Goal: Task Accomplishment & Management: Use online tool/utility

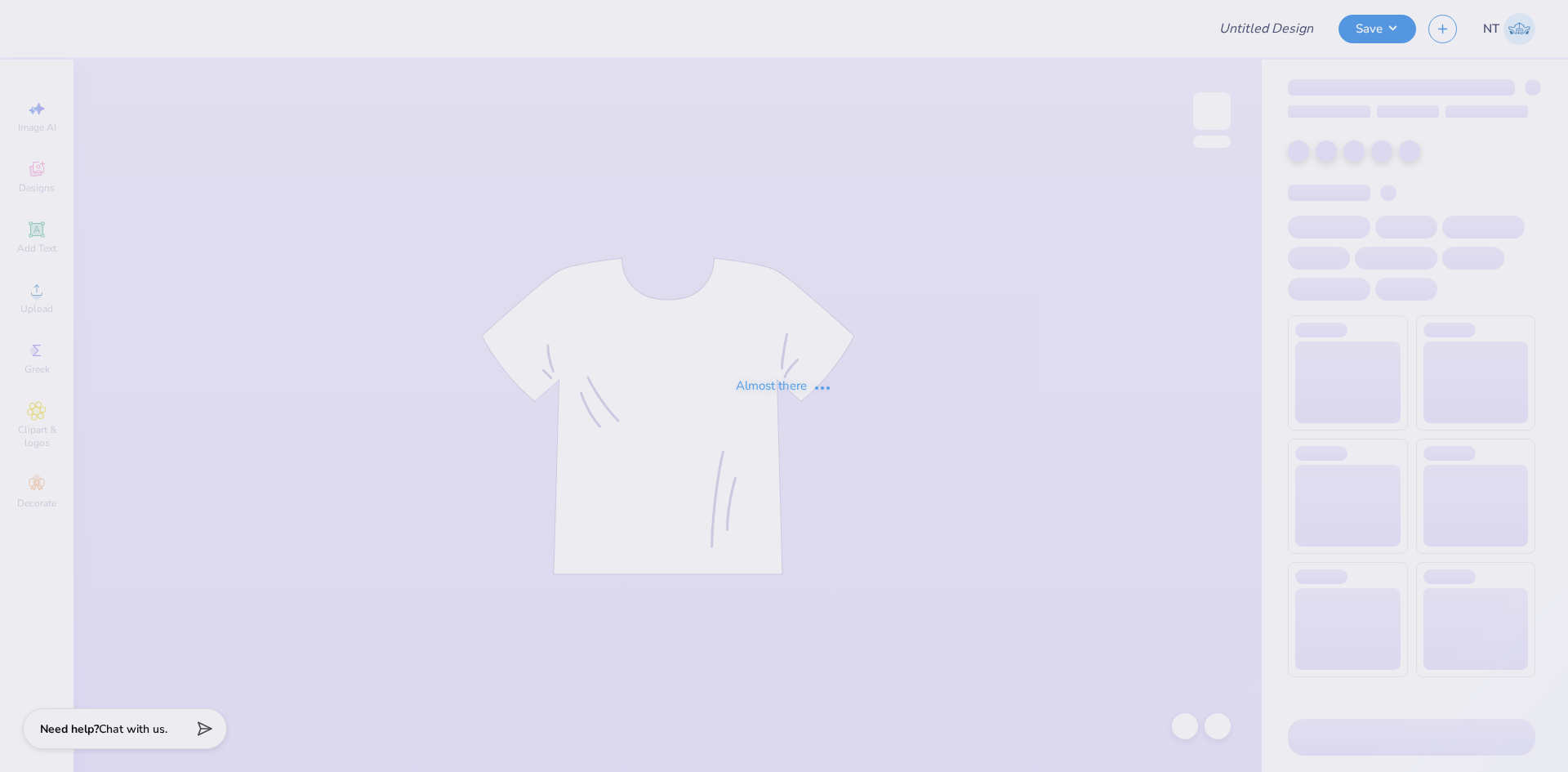
type input "Phi Mu Parents Weekend Final"
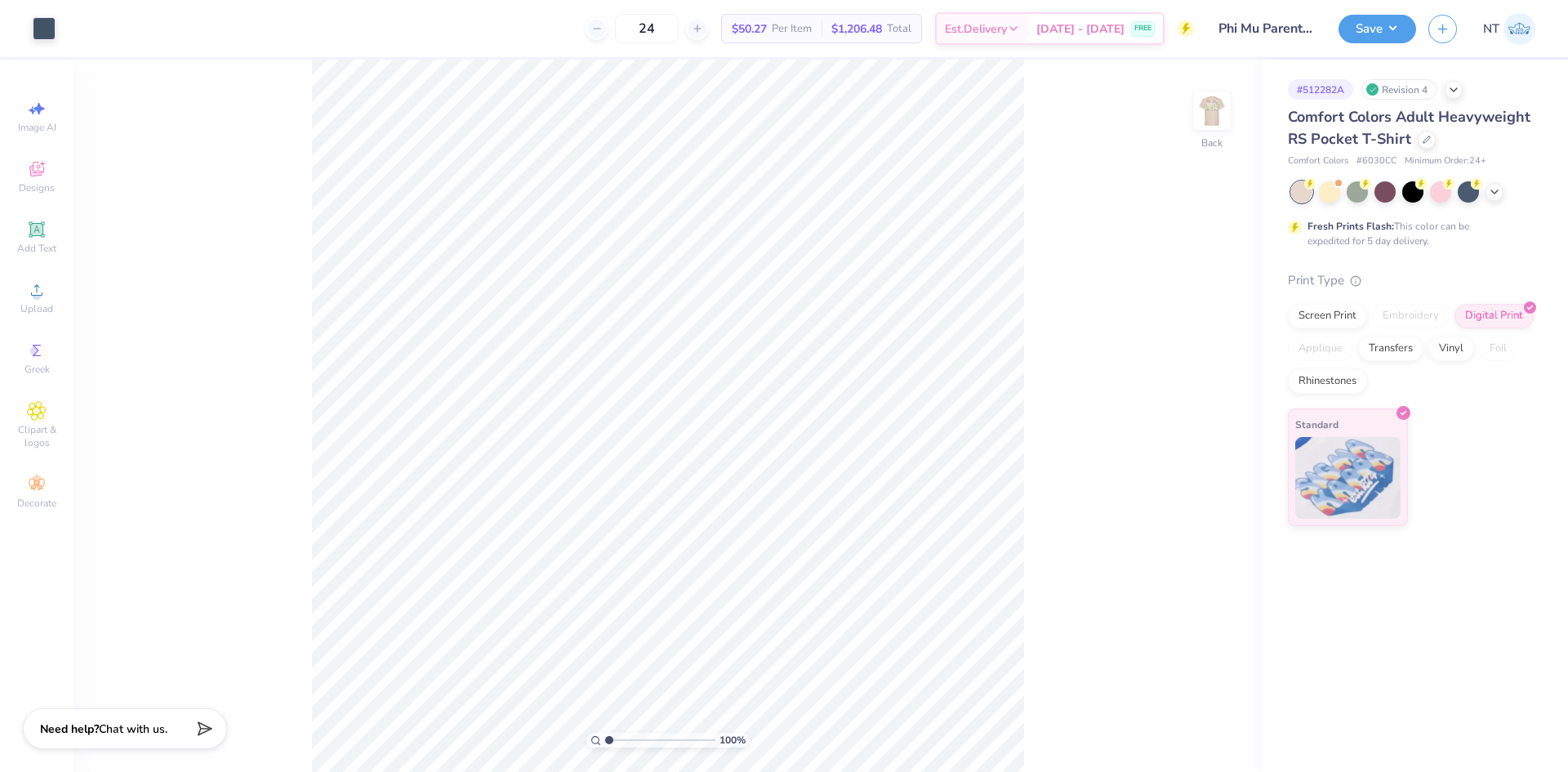
click at [1176, 638] on div "100 % Back" at bounding box center [667, 415] width 1188 height 713
click at [1221, 117] on img at bounding box center [1212, 111] width 65 height 65
type input "1.94838374793402"
type input "3.00"
type input "1"
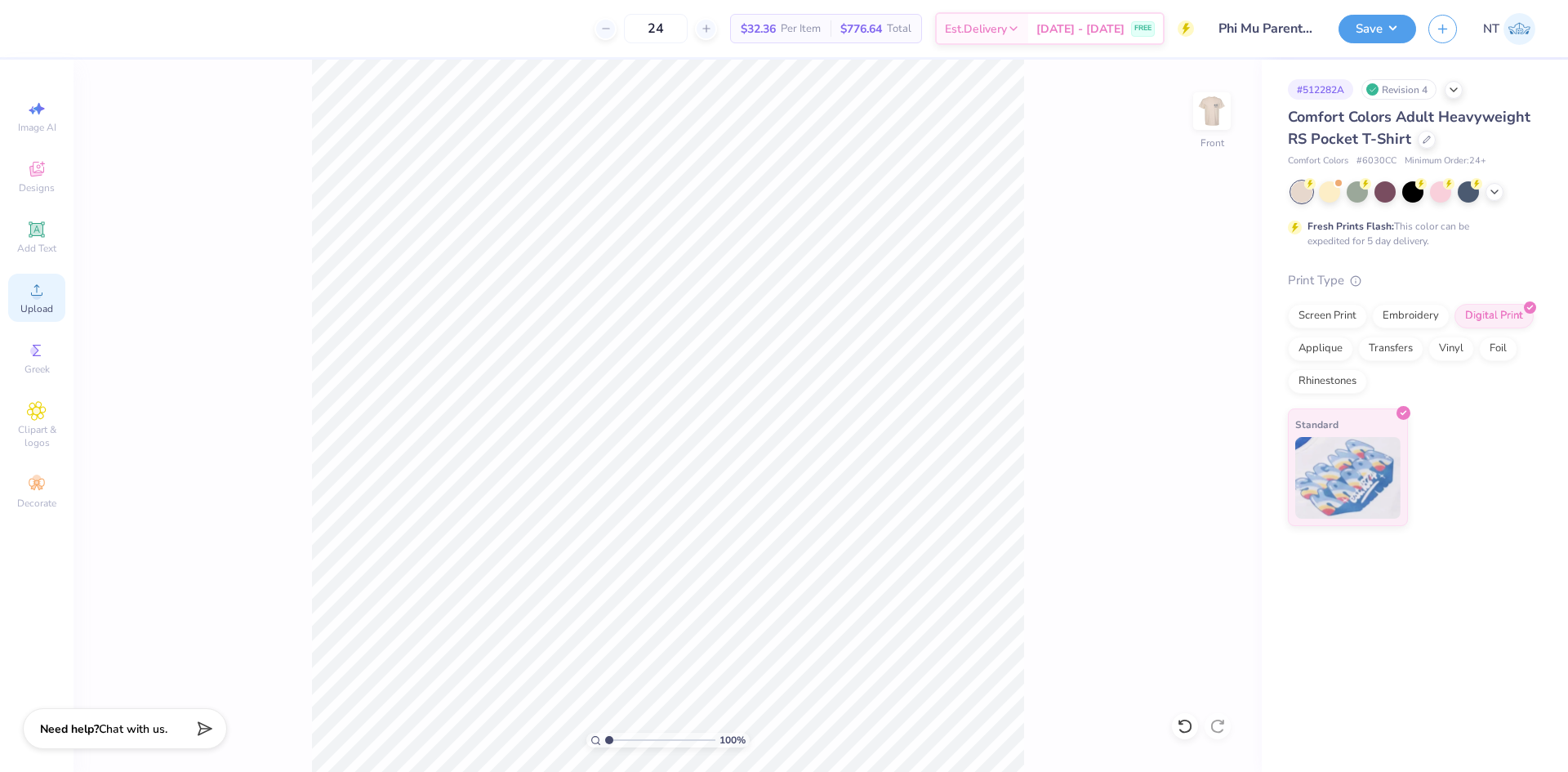
click at [20, 314] on div "Upload" at bounding box center [36, 298] width 57 height 48
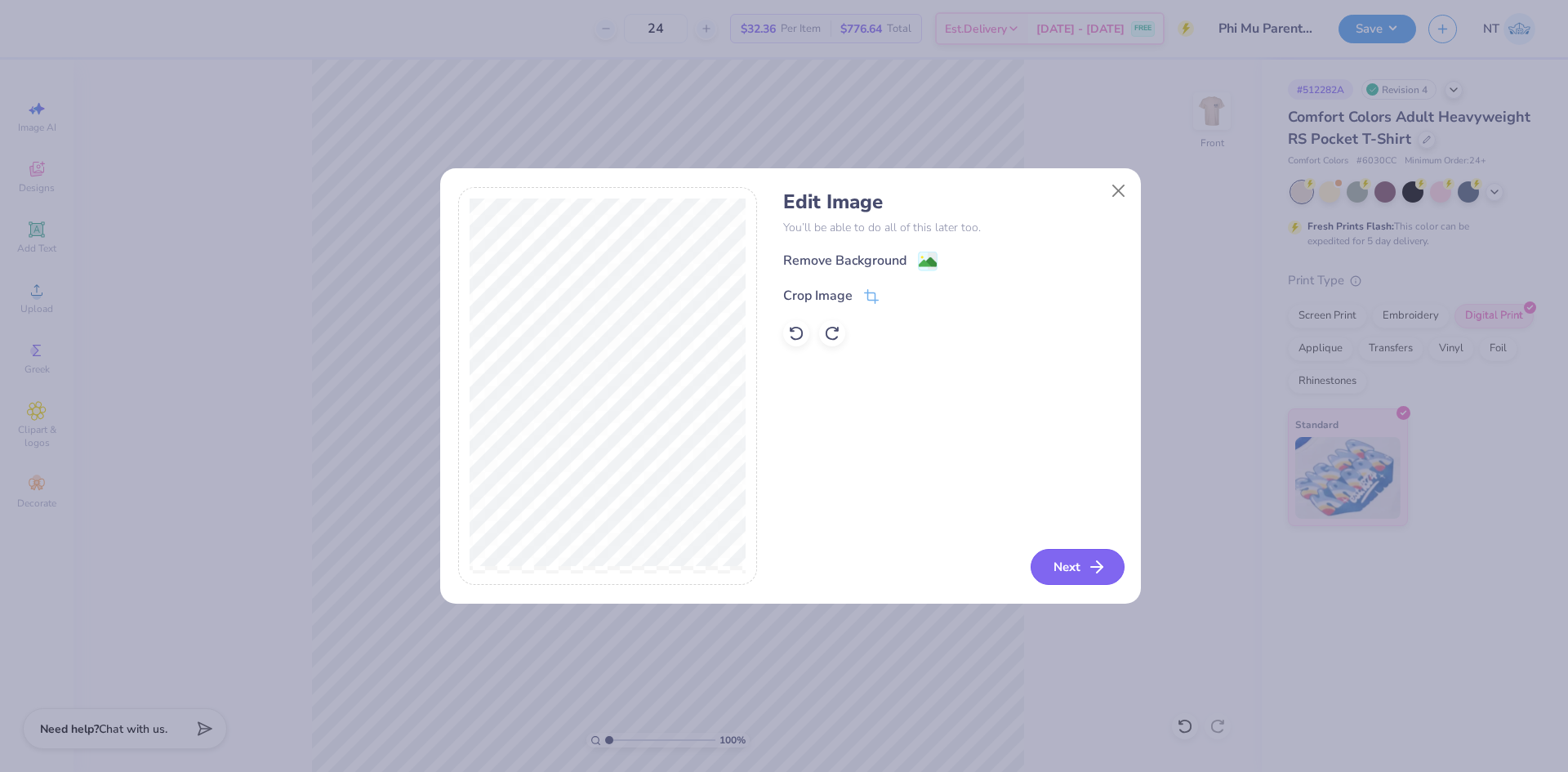
click at [1086, 551] on button "Next" at bounding box center [1077, 567] width 94 height 36
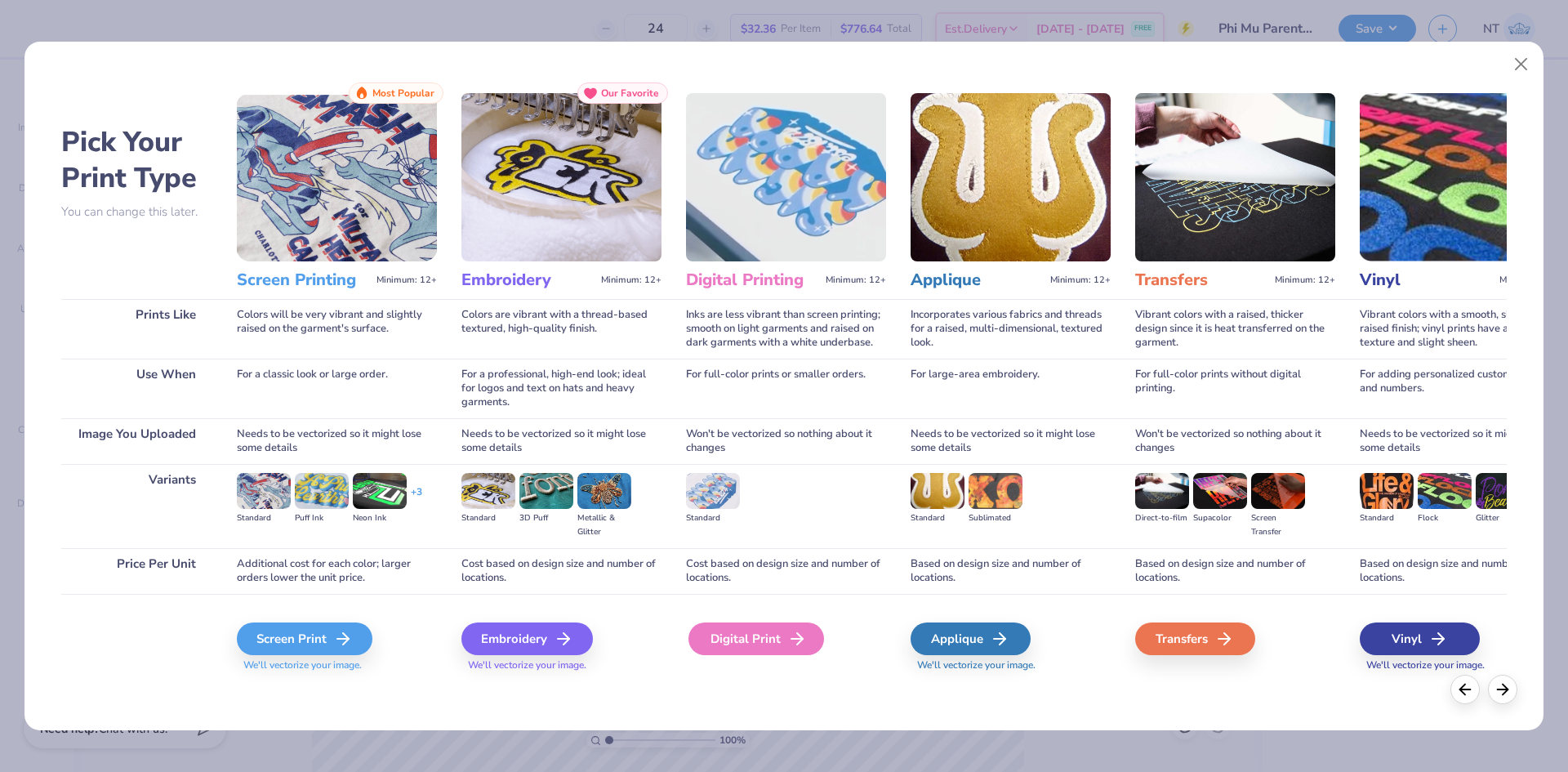
click at [752, 632] on div "Digital Print" at bounding box center [755, 639] width 135 height 33
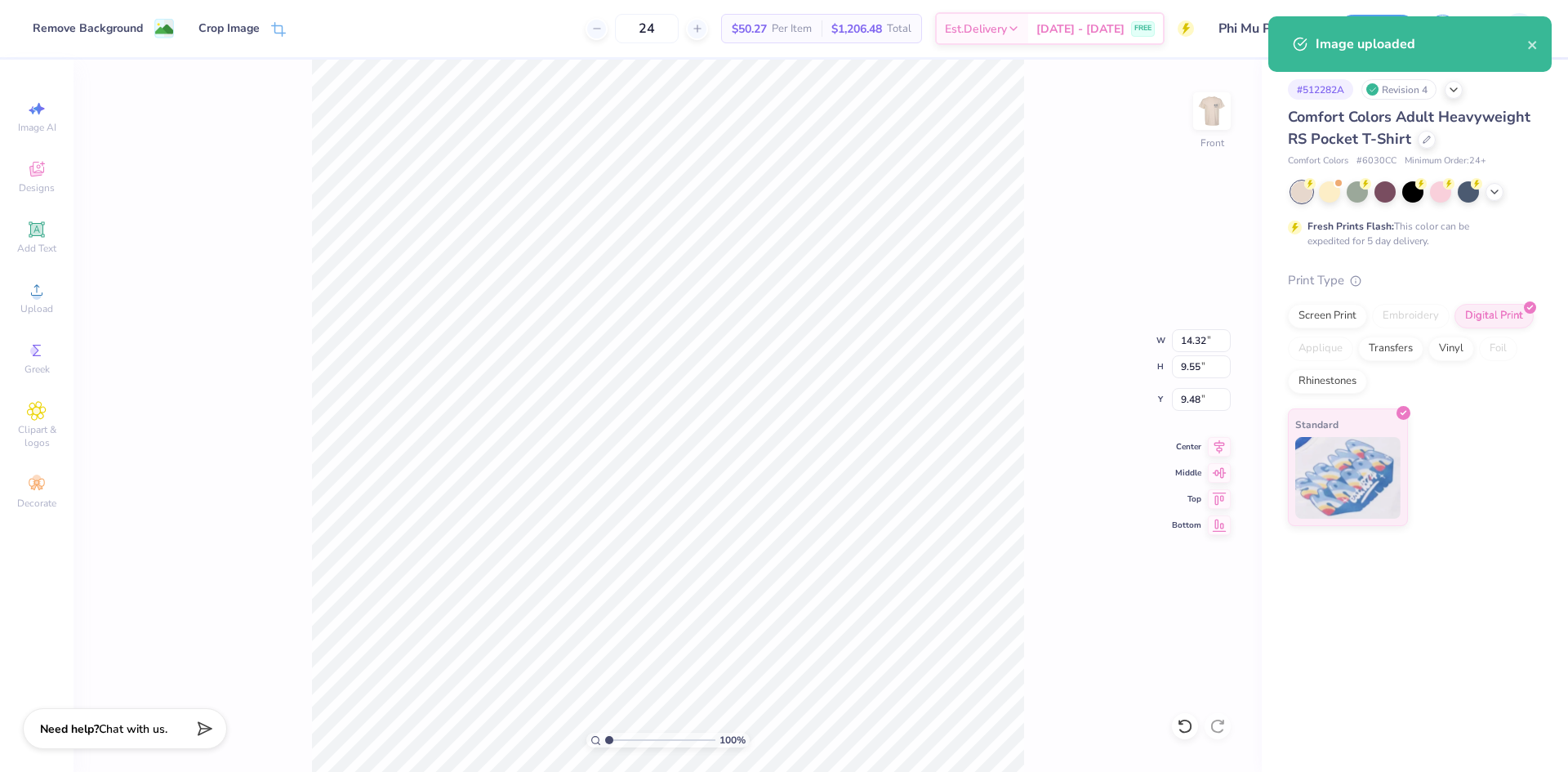
type input "10.78"
type input "7.19"
type input "11.84"
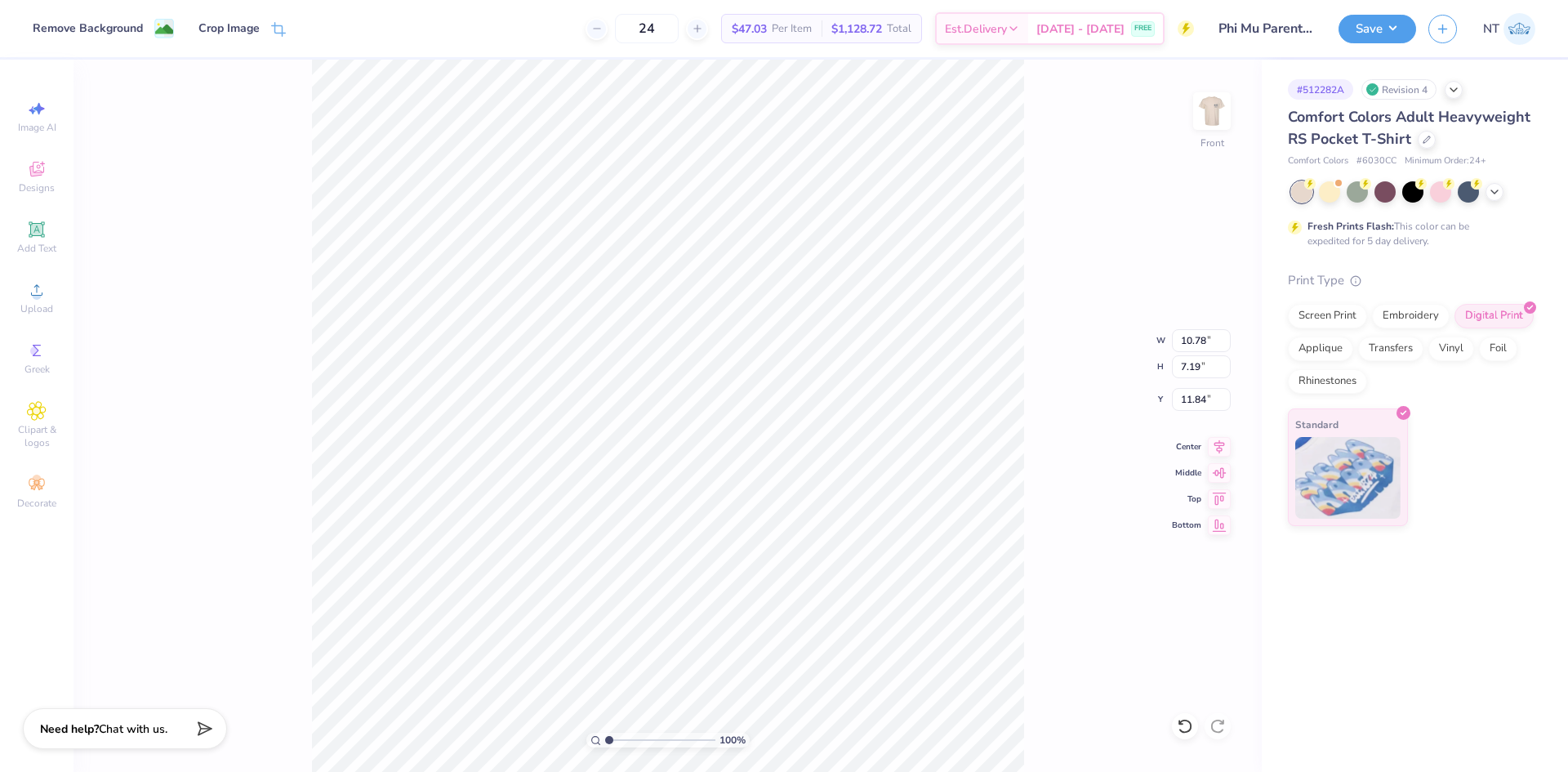
type input "3.76"
type input "1.18145891733021"
click at [1187, 342] on input "10.78" at bounding box center [1201, 340] width 59 height 23
type input "12"
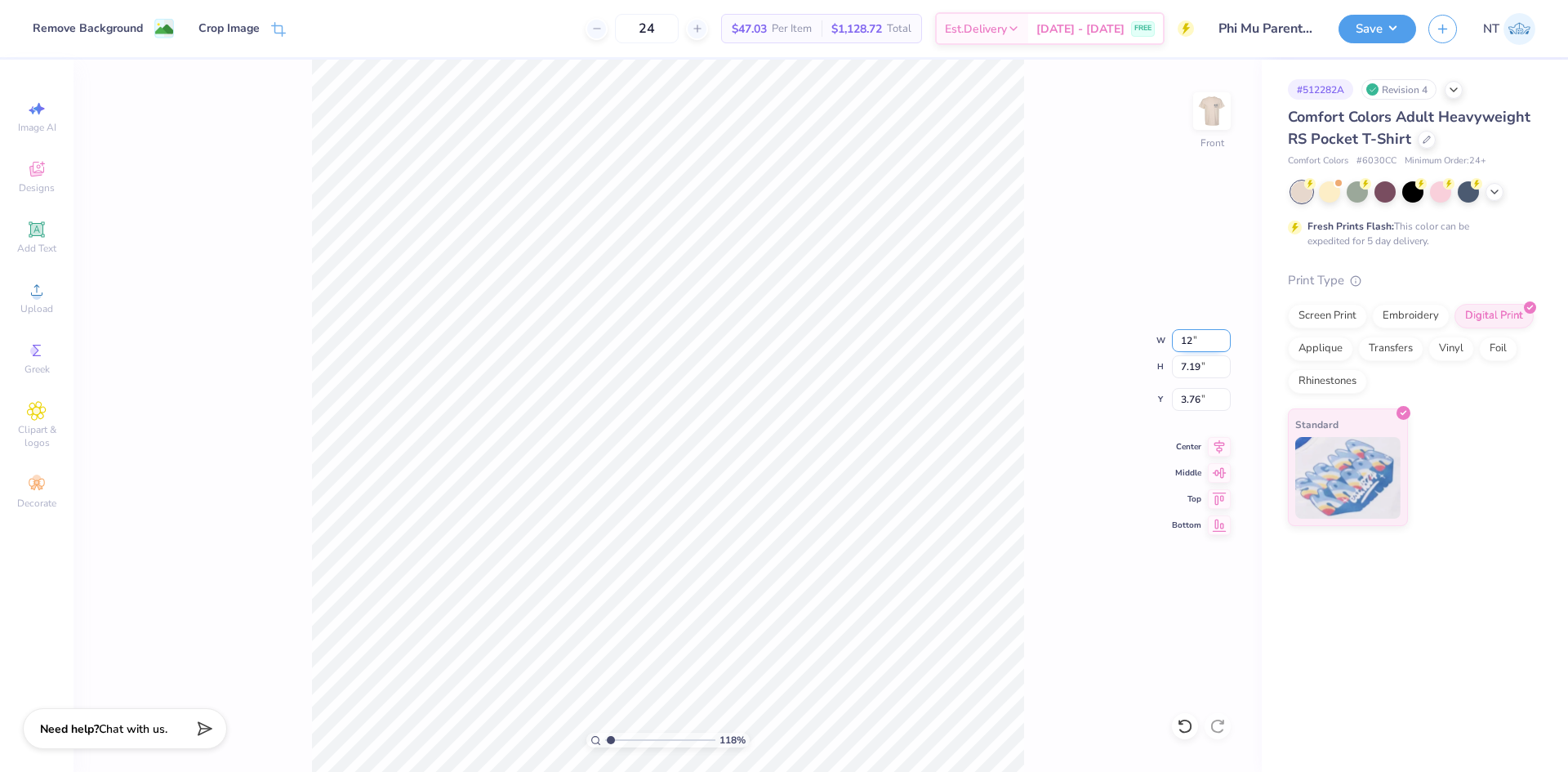
type input "1.18145891733021"
type input "12.00"
type input "8.00"
type input "3.35"
click at [73, 308] on div "165 % Front" at bounding box center [667, 415] width 1188 height 713
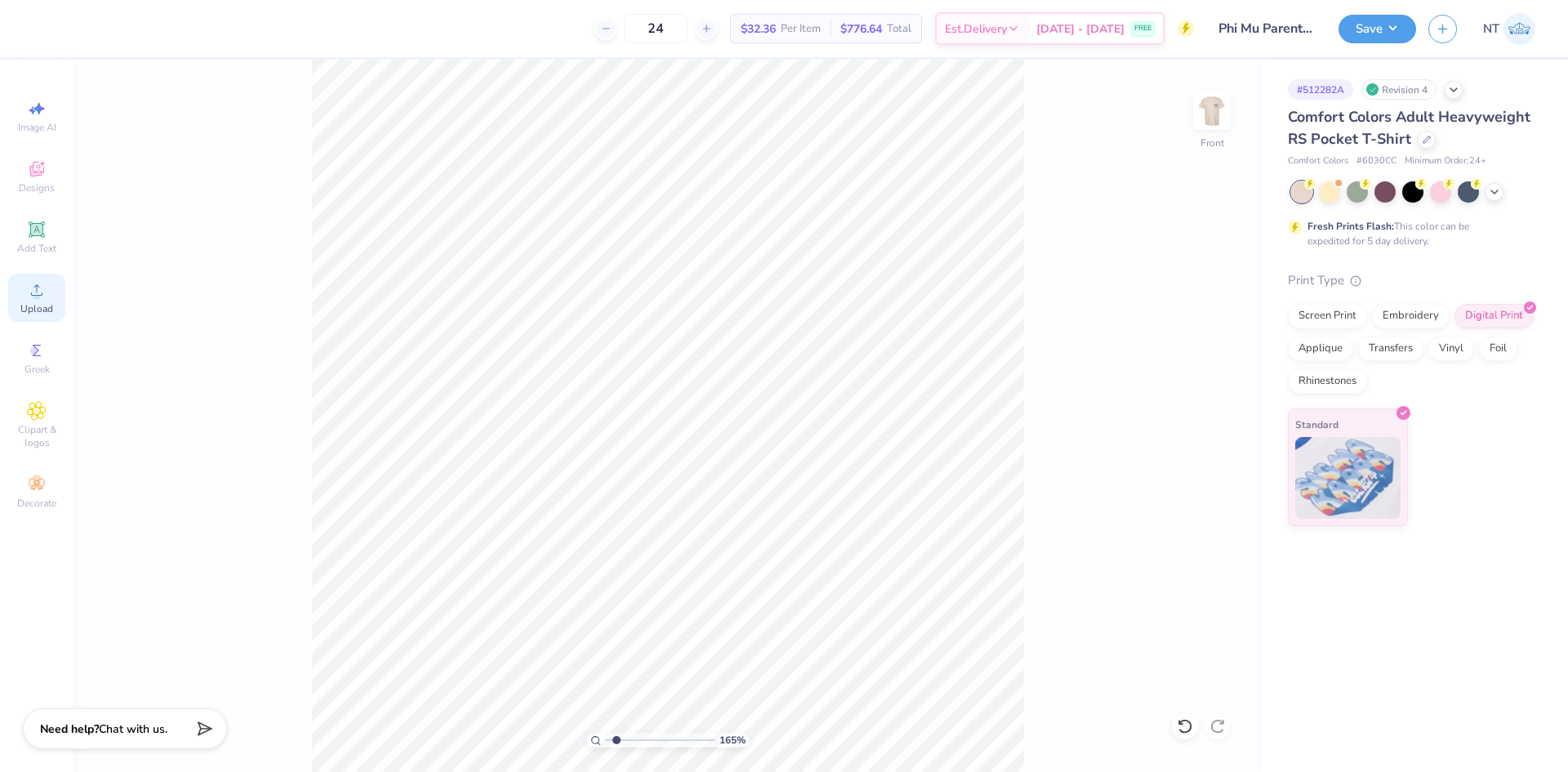
click at [49, 305] on span "Upload" at bounding box center [37, 308] width 33 height 13
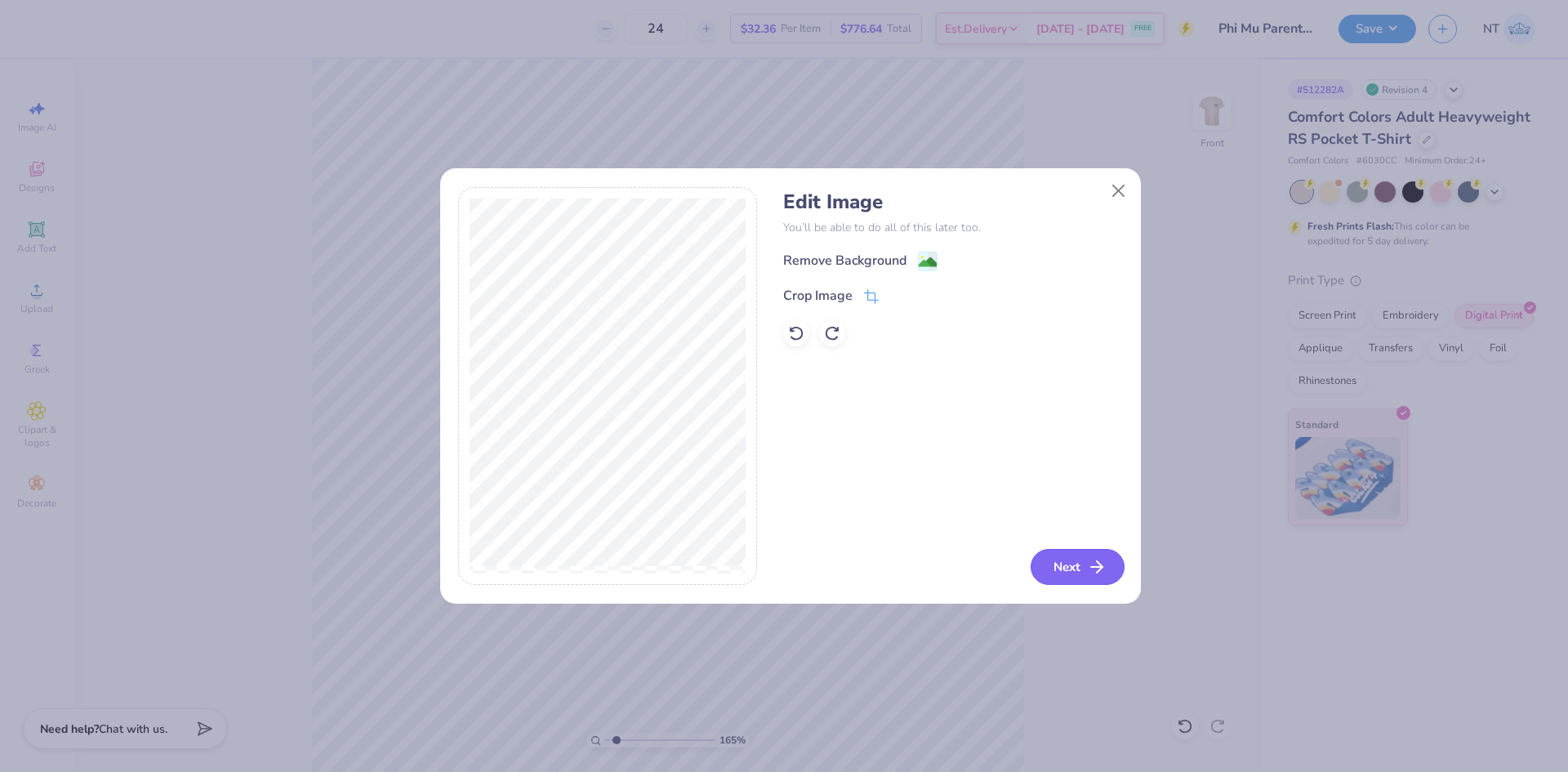
click at [1069, 553] on button "Next" at bounding box center [1077, 567] width 94 height 36
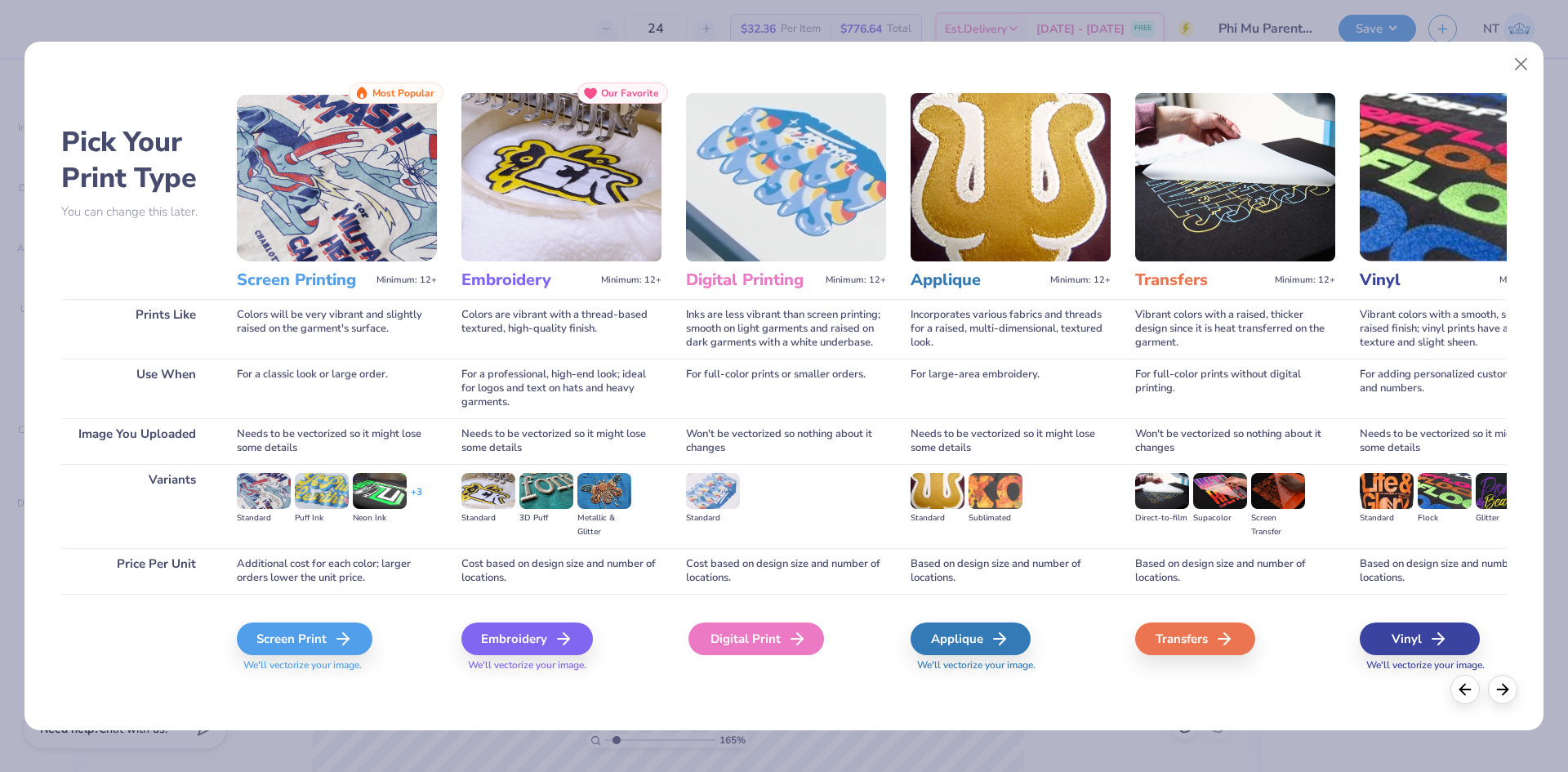
click at [765, 643] on div "Digital Print" at bounding box center [755, 639] width 135 height 33
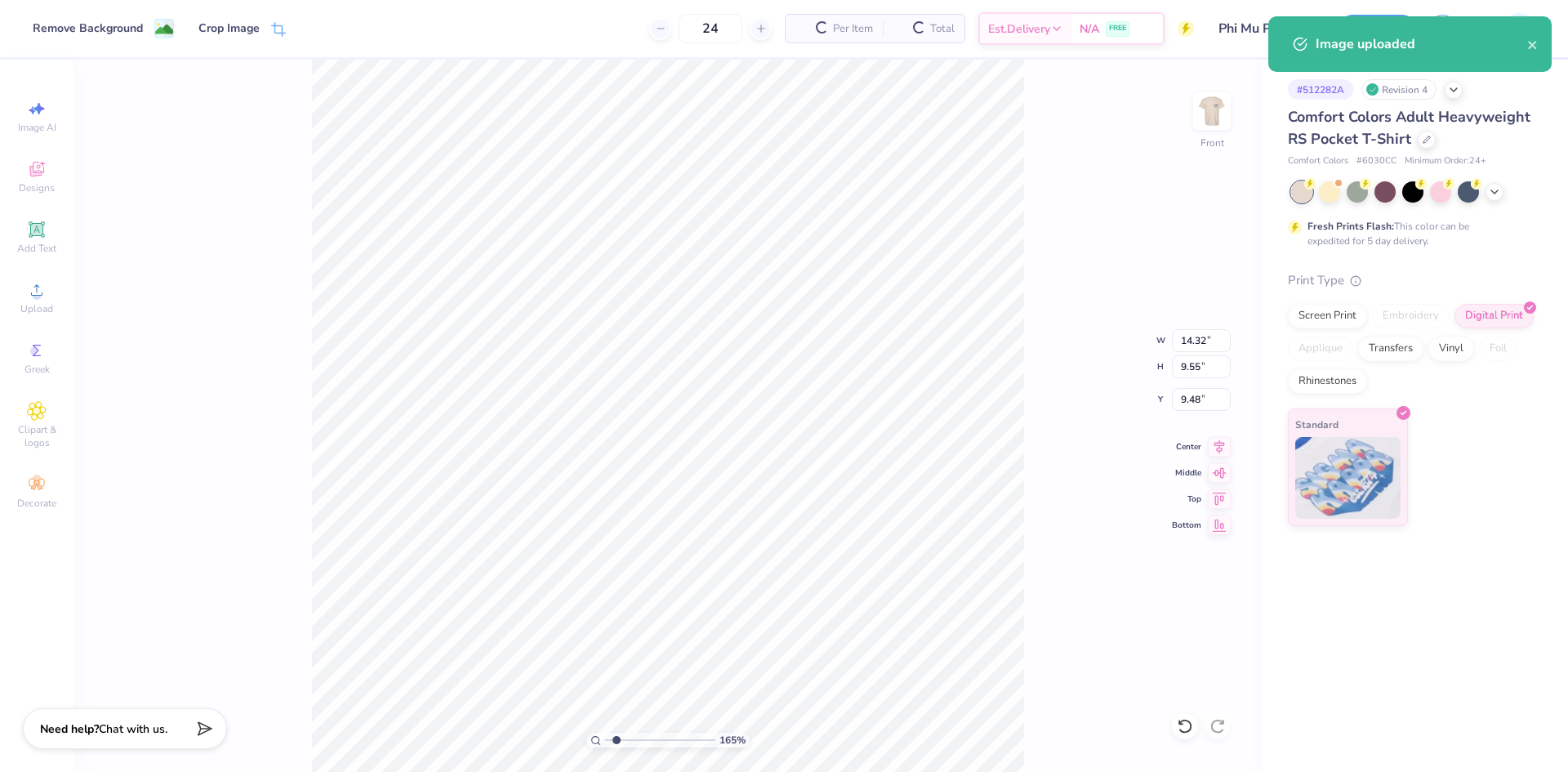
click at [1085, 482] on div "165 % Front W 14.32 14.32 " H 9.55 9.55 " Y 9.48 9.48 " Center Middle Top Bottom" at bounding box center [667, 415] width 1188 height 713
type input "1"
click at [1179, 354] on div "100 % Front W 14.32 14.32 " H 9.55 9.55 " Y 9.48 9.48 " Center Middle Top Bottom" at bounding box center [667, 415] width 1188 height 713
click at [1179, 354] on div "100 % Front W 14.32 H 9.55 Y 9.48 Center Middle Top Bottom" at bounding box center [667, 415] width 1188 height 713
click at [1179, 354] on div "100 % Front" at bounding box center [667, 415] width 1188 height 713
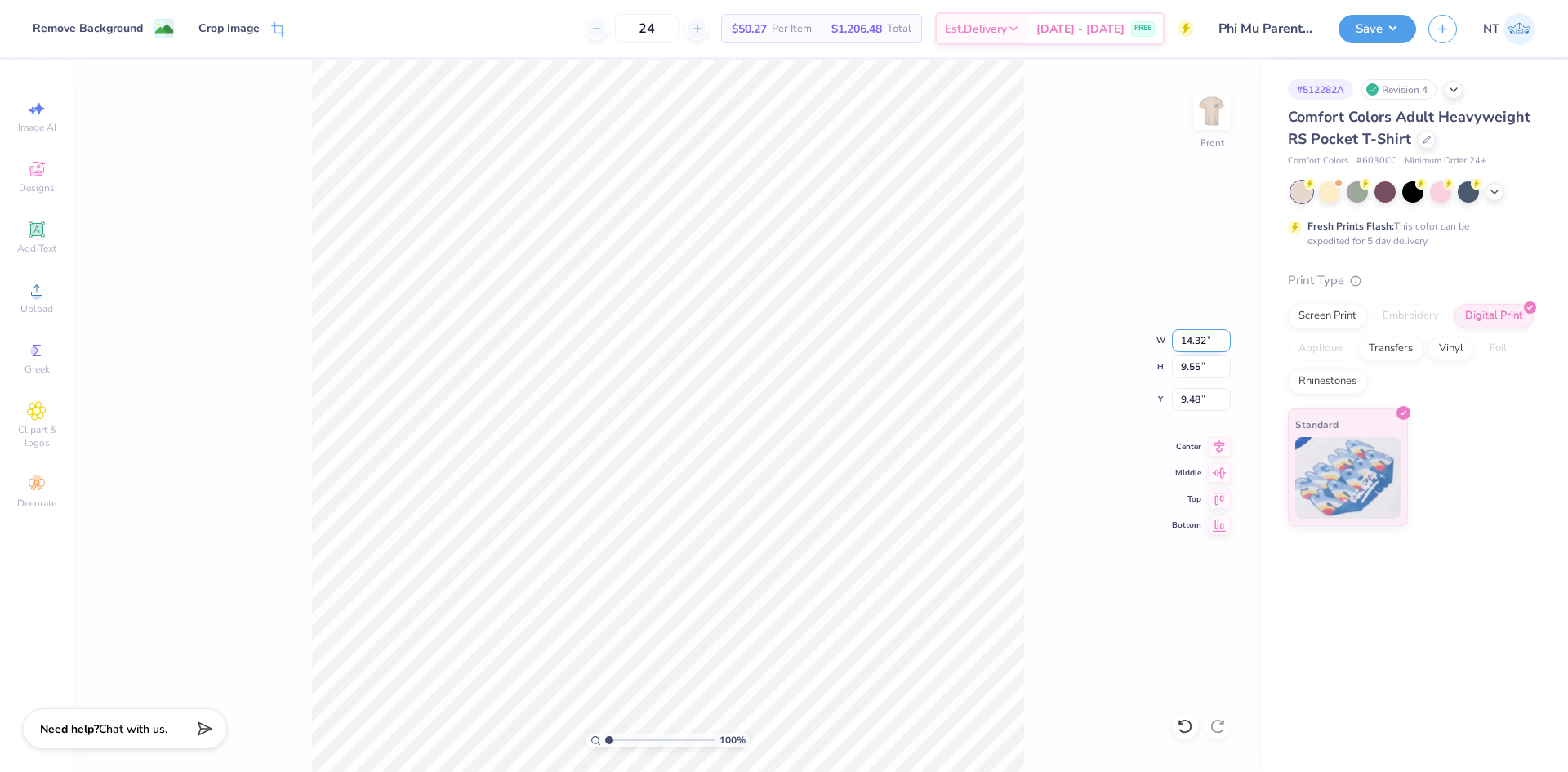
click at [1192, 339] on input "14.32" at bounding box center [1201, 340] width 59 height 23
type input "12.00"
type input "8.00"
type input "10.25"
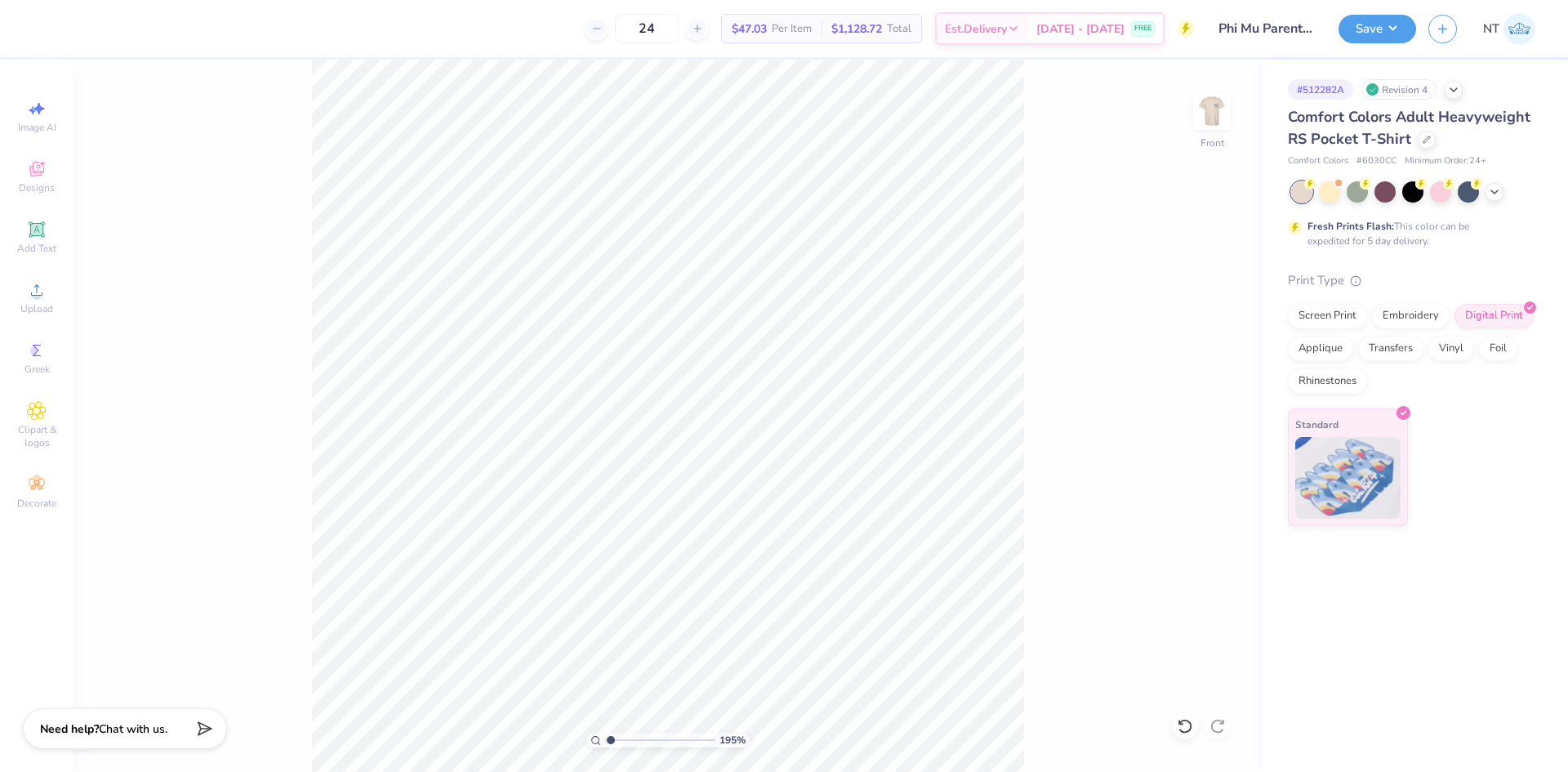
type input "1"
type input "4.24"
click at [43, 306] on span "Upload" at bounding box center [37, 308] width 33 height 13
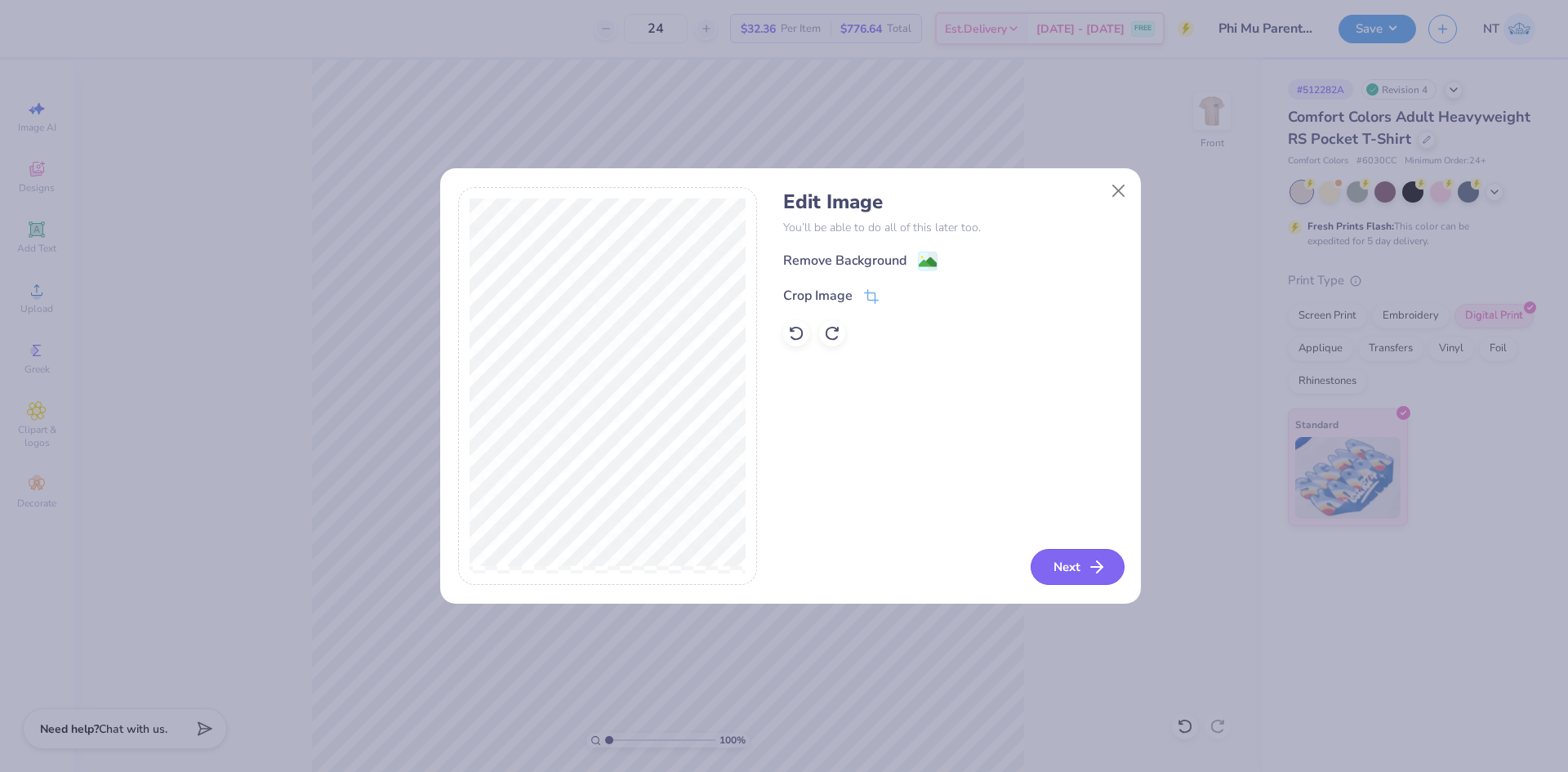
click at [1069, 552] on button "Next" at bounding box center [1077, 567] width 94 height 36
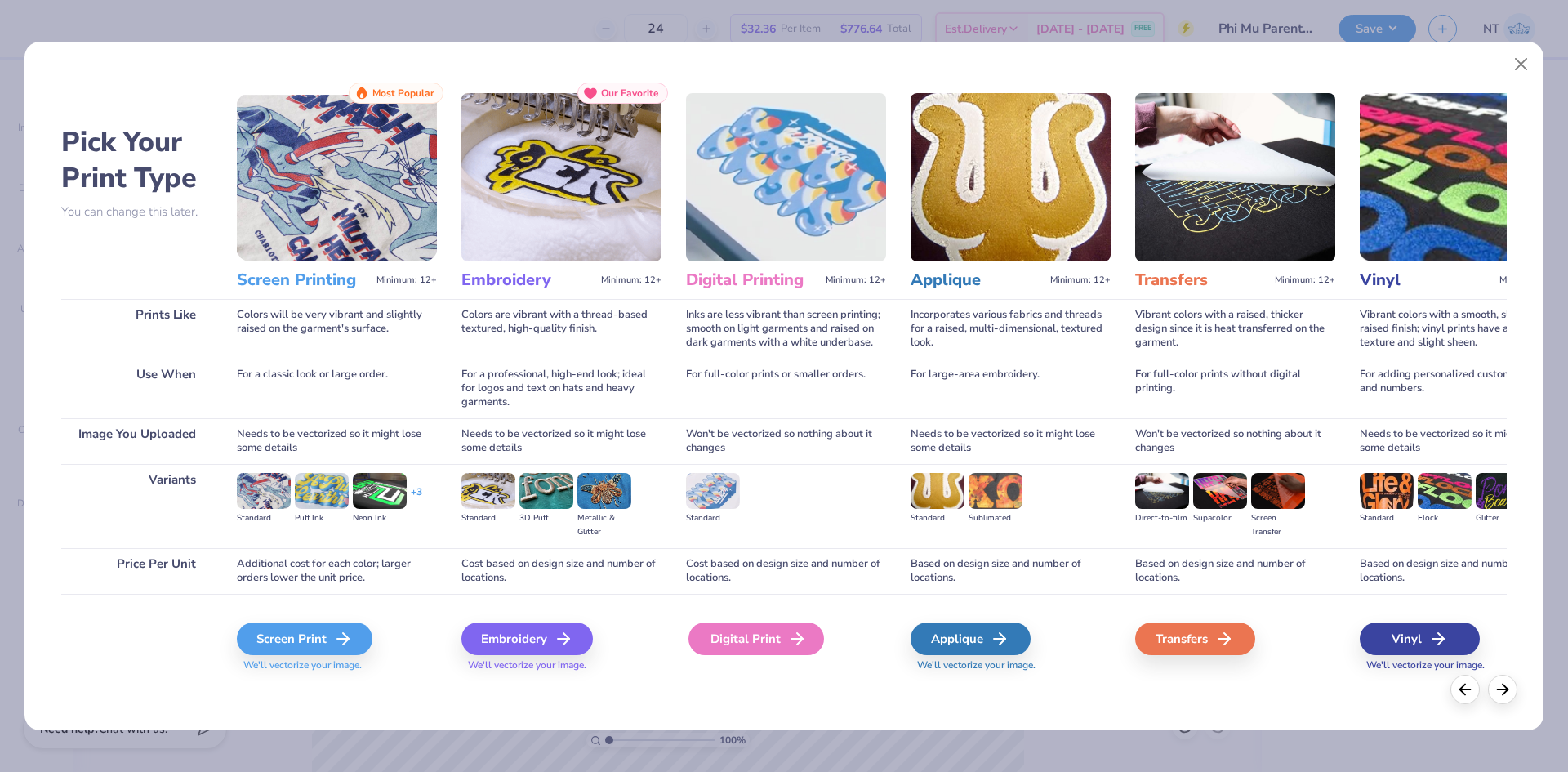
click at [760, 631] on div "Digital Print" at bounding box center [755, 639] width 135 height 33
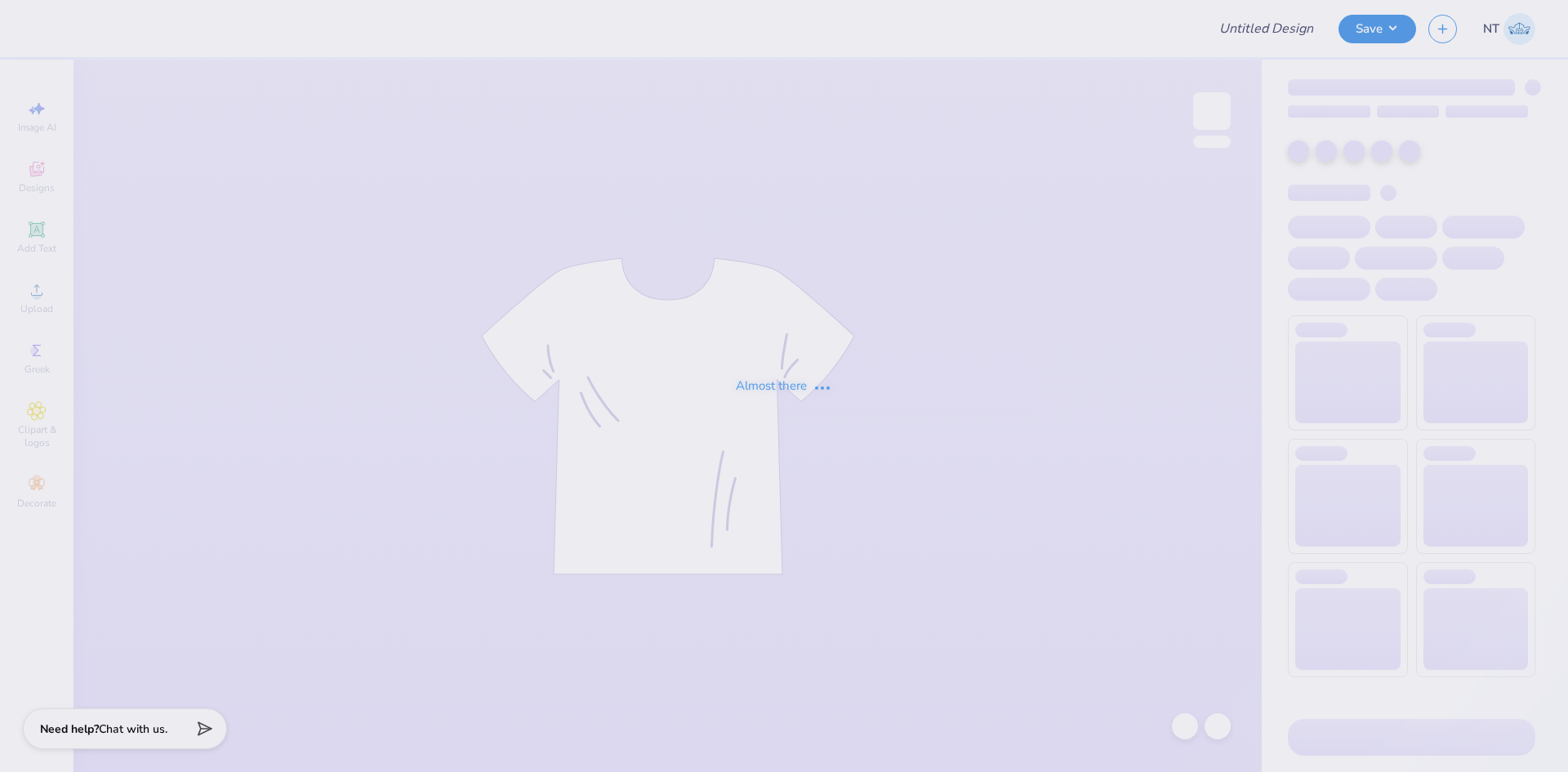
type input "[PERSON_NAME] : [GEOGRAPHIC_DATA][US_STATE]"
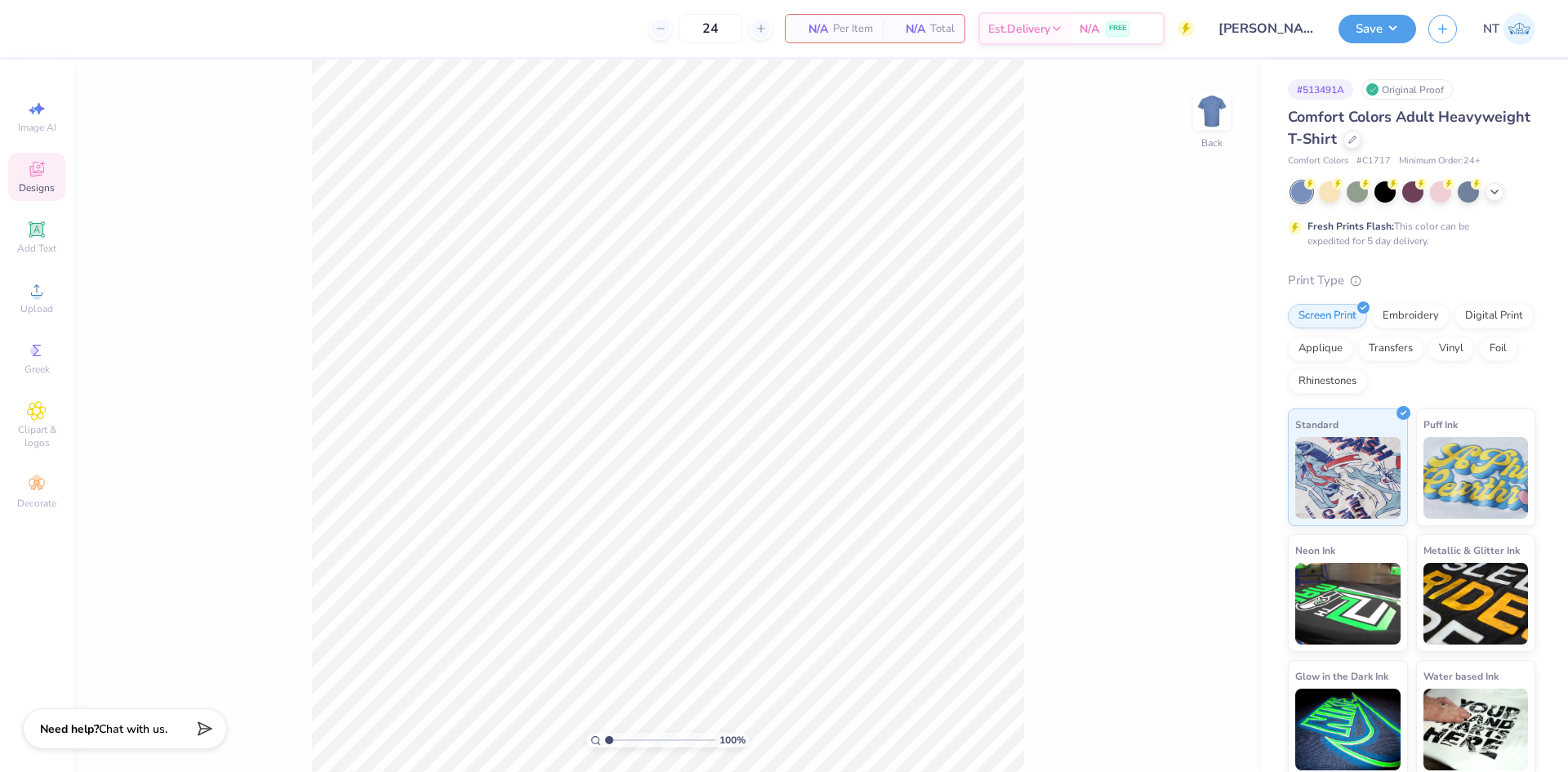
click at [44, 168] on icon at bounding box center [36, 169] width 20 height 20
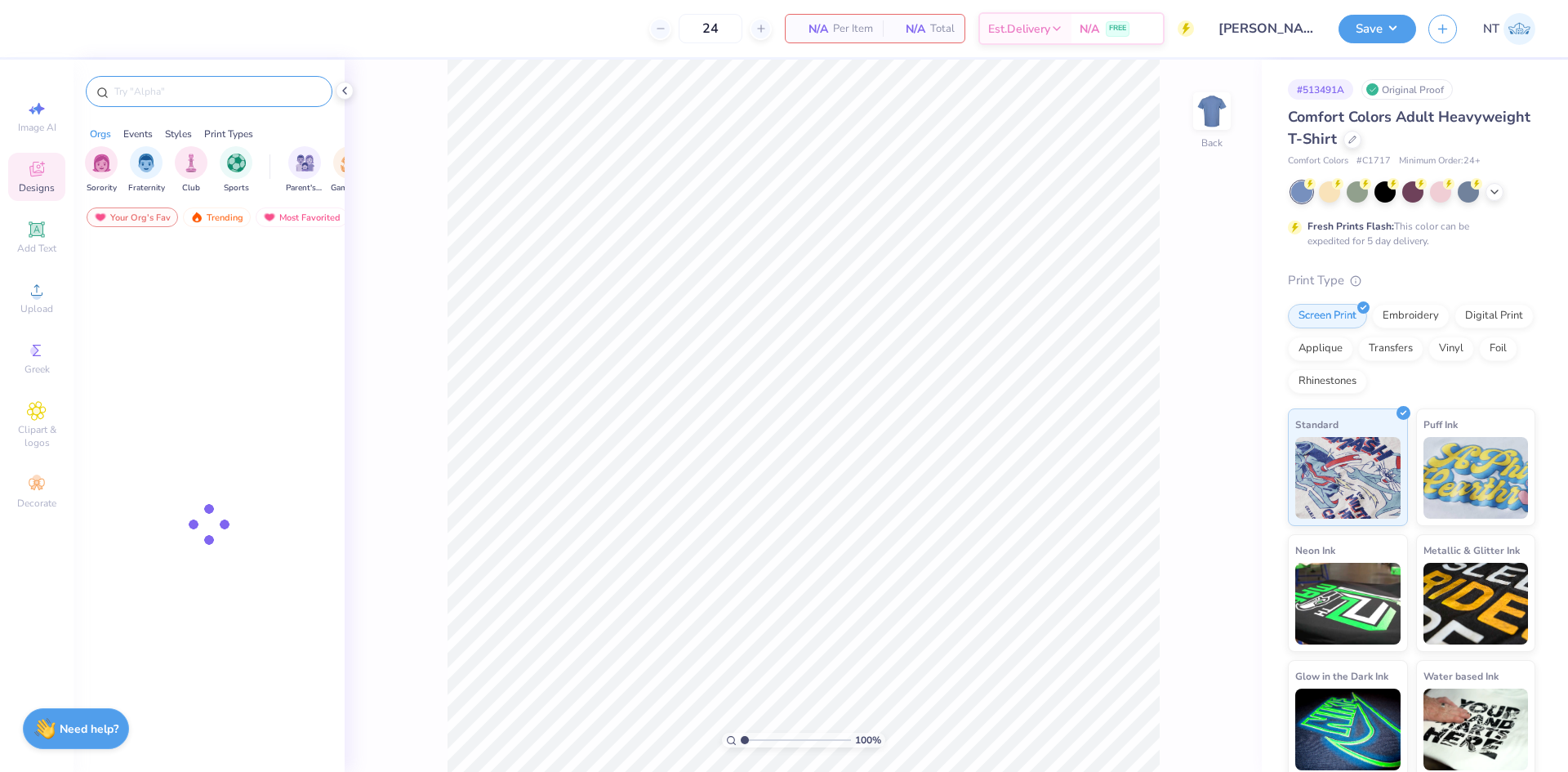
click at [263, 94] on input "text" at bounding box center [217, 91] width 209 height 16
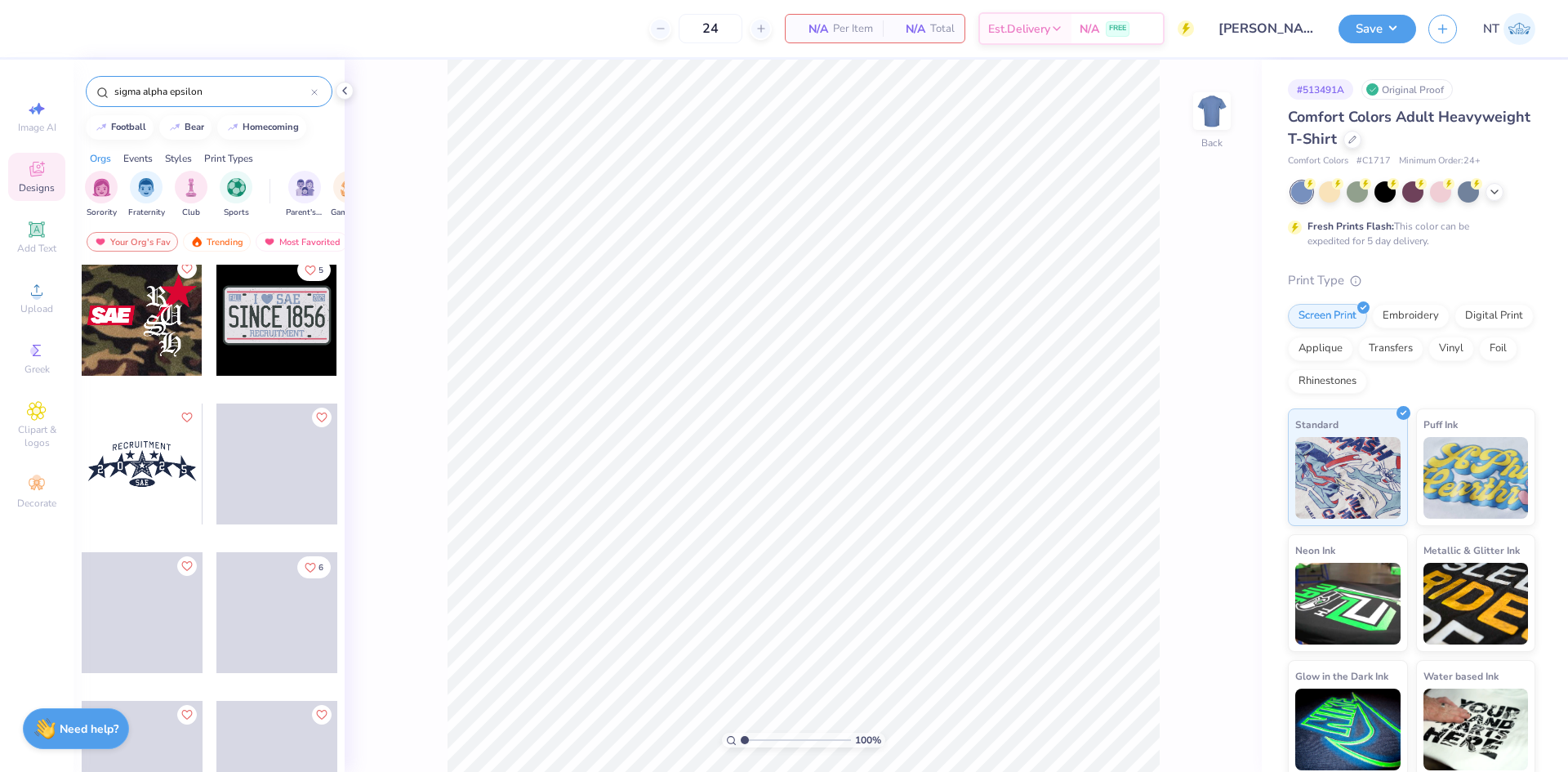
scroll to position [1906, 0]
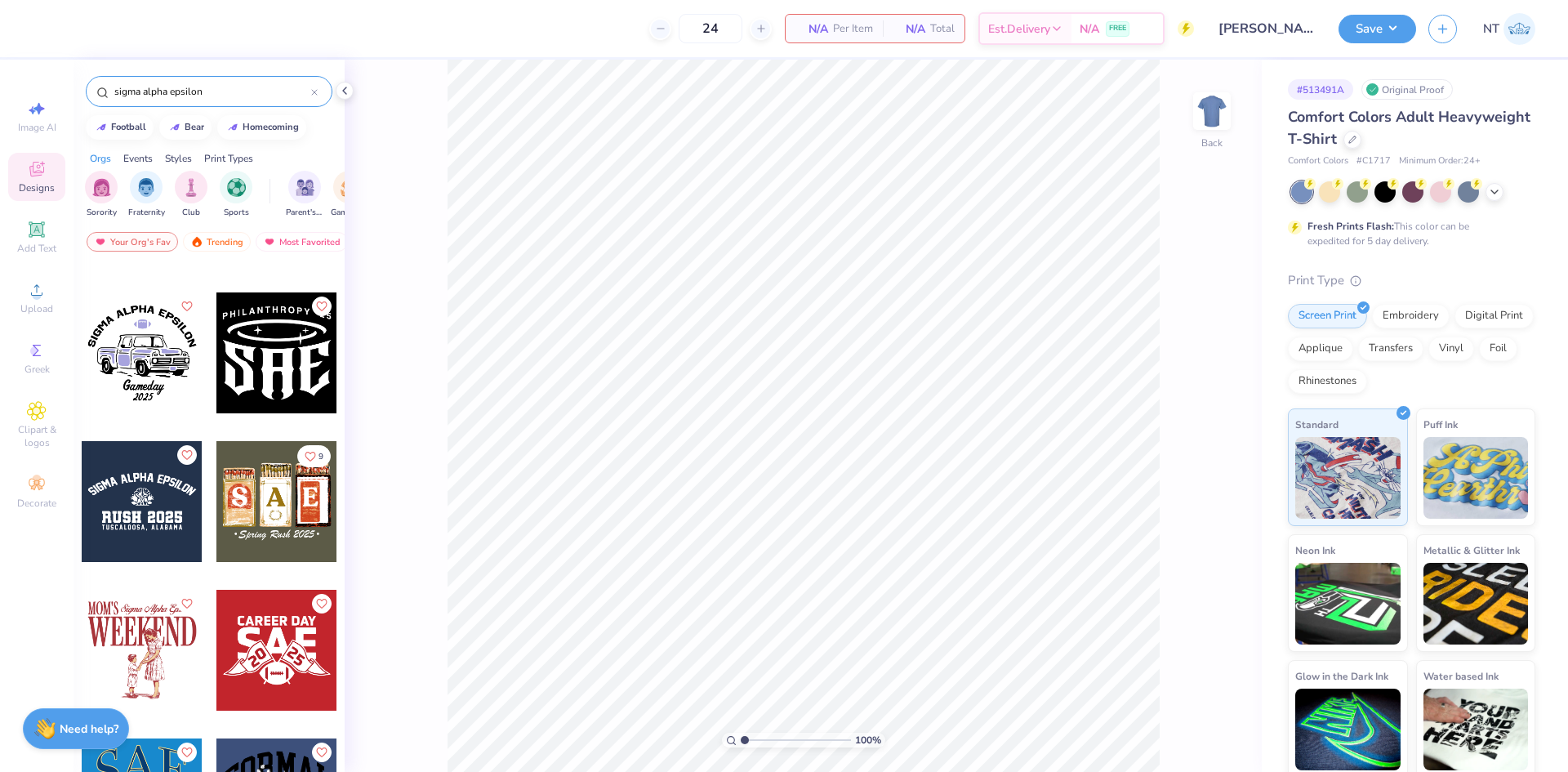
click at [228, 94] on input "sigma alpha epsilon" at bounding box center [212, 91] width 198 height 16
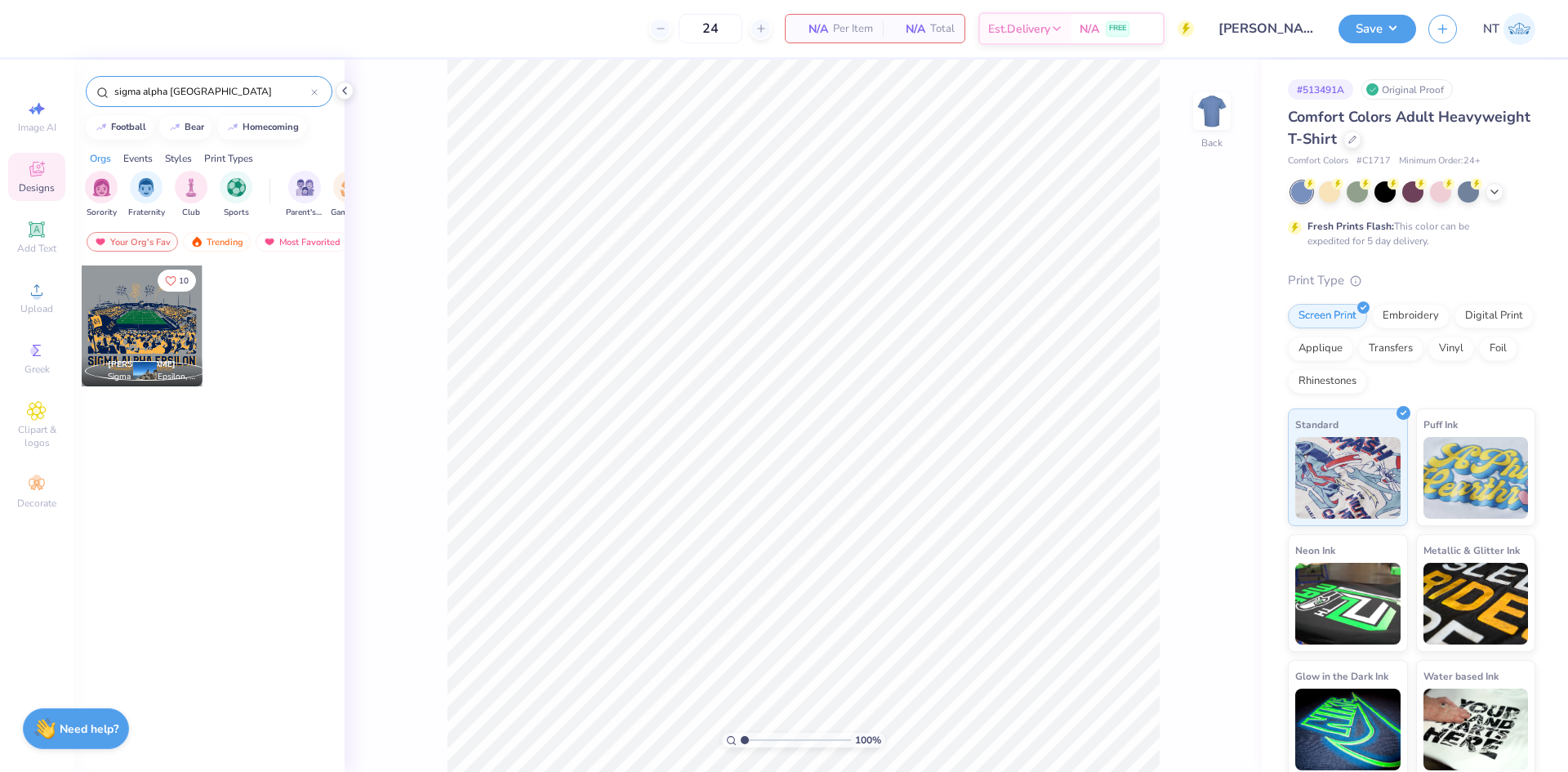
type input "sigma alpha epsilon stadium"
click at [113, 335] on div at bounding box center [142, 326] width 121 height 121
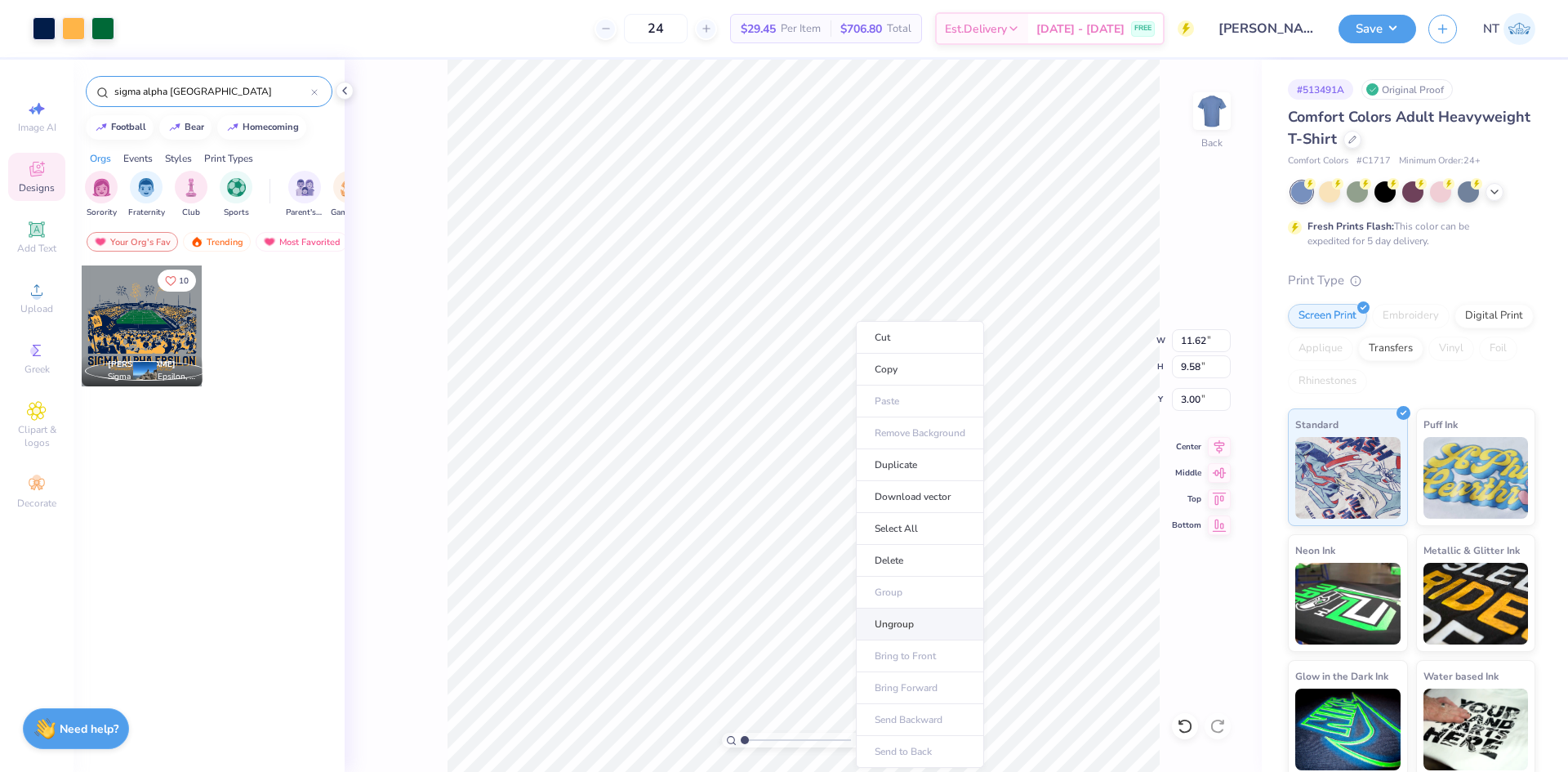
click at [899, 616] on li "Ungroup" at bounding box center [920, 624] width 128 height 32
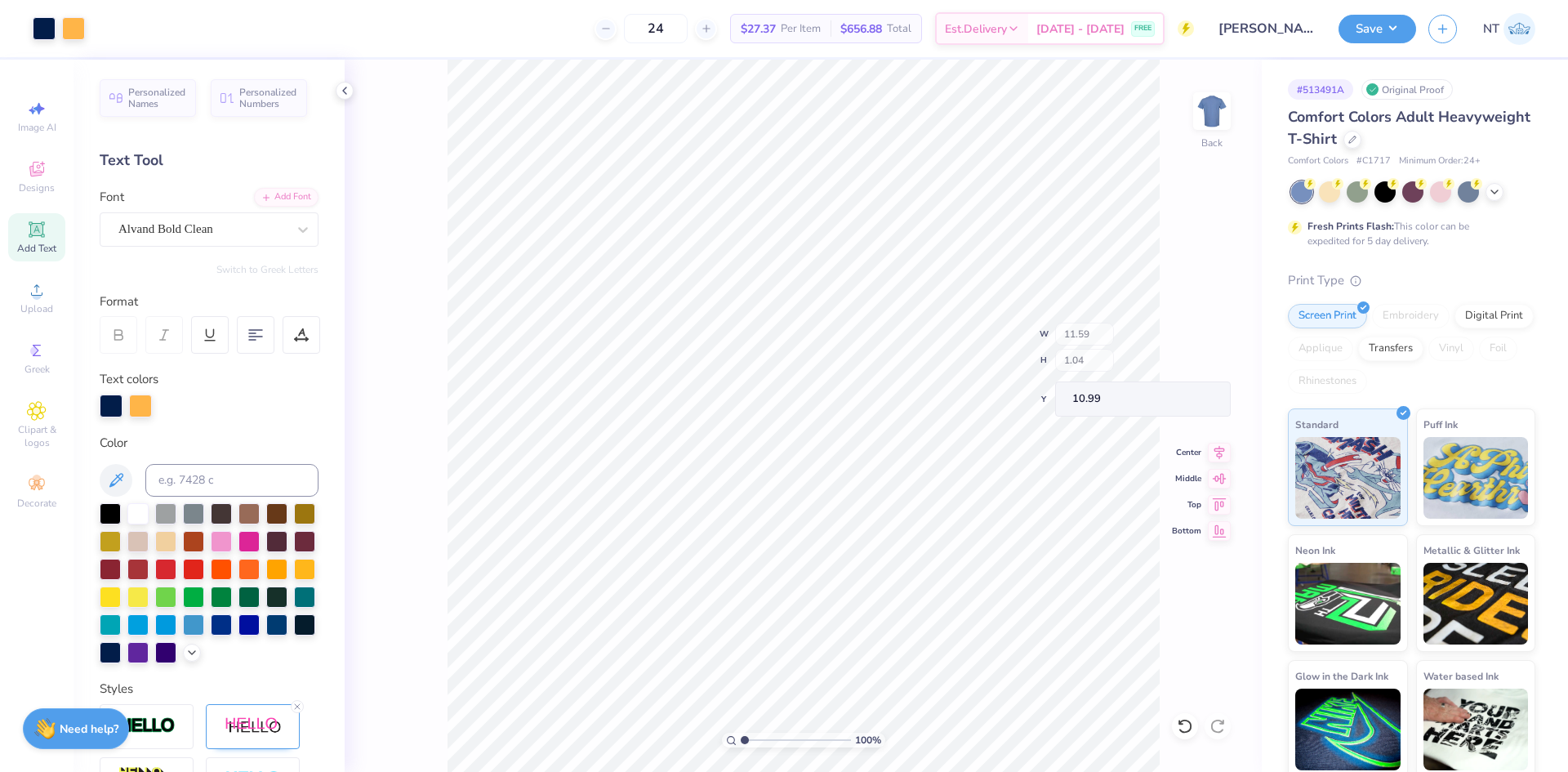
type input "10.99"
type input "1.39584517333909"
type textarea "U"
type input "1.39584517333909"
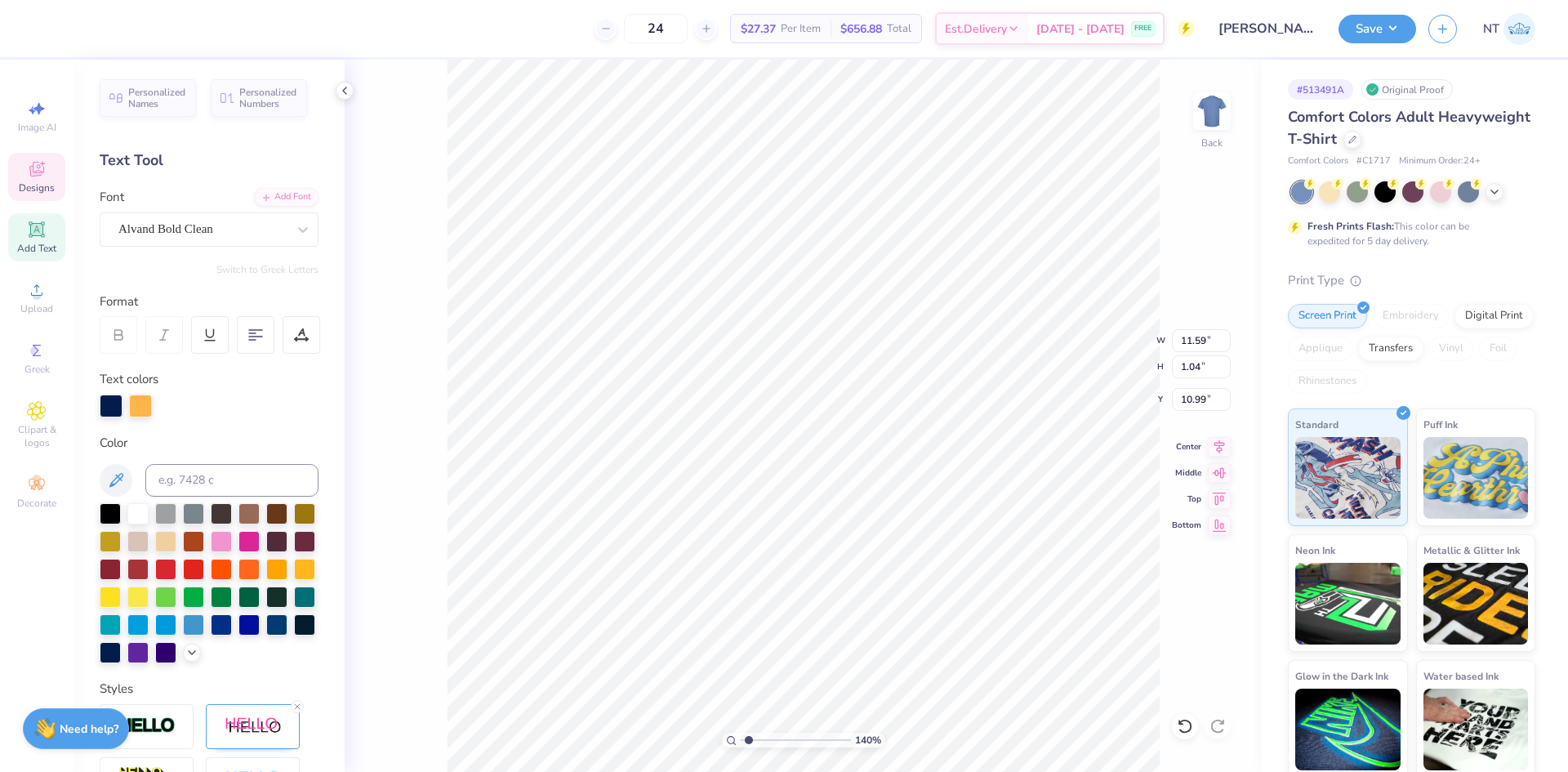
type textarea "UN"
type input "1.39584517333909"
type textarea "UNI"
type input "1.39584517333909"
type textarea "UNIV"
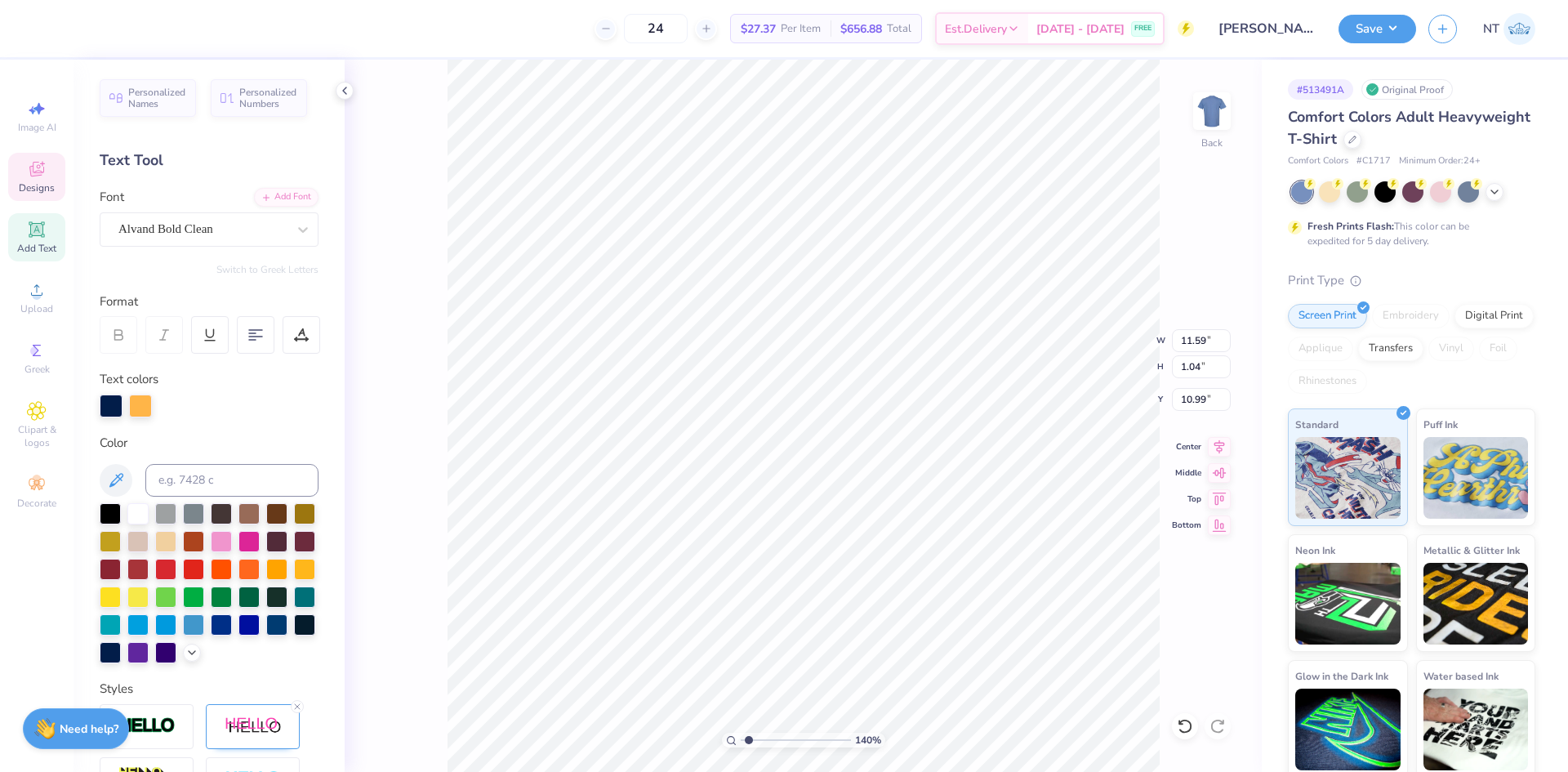
type input "1.39584517333909"
type textarea "UNIVE"
type input "1.39584517333909"
type textarea "UNIVER"
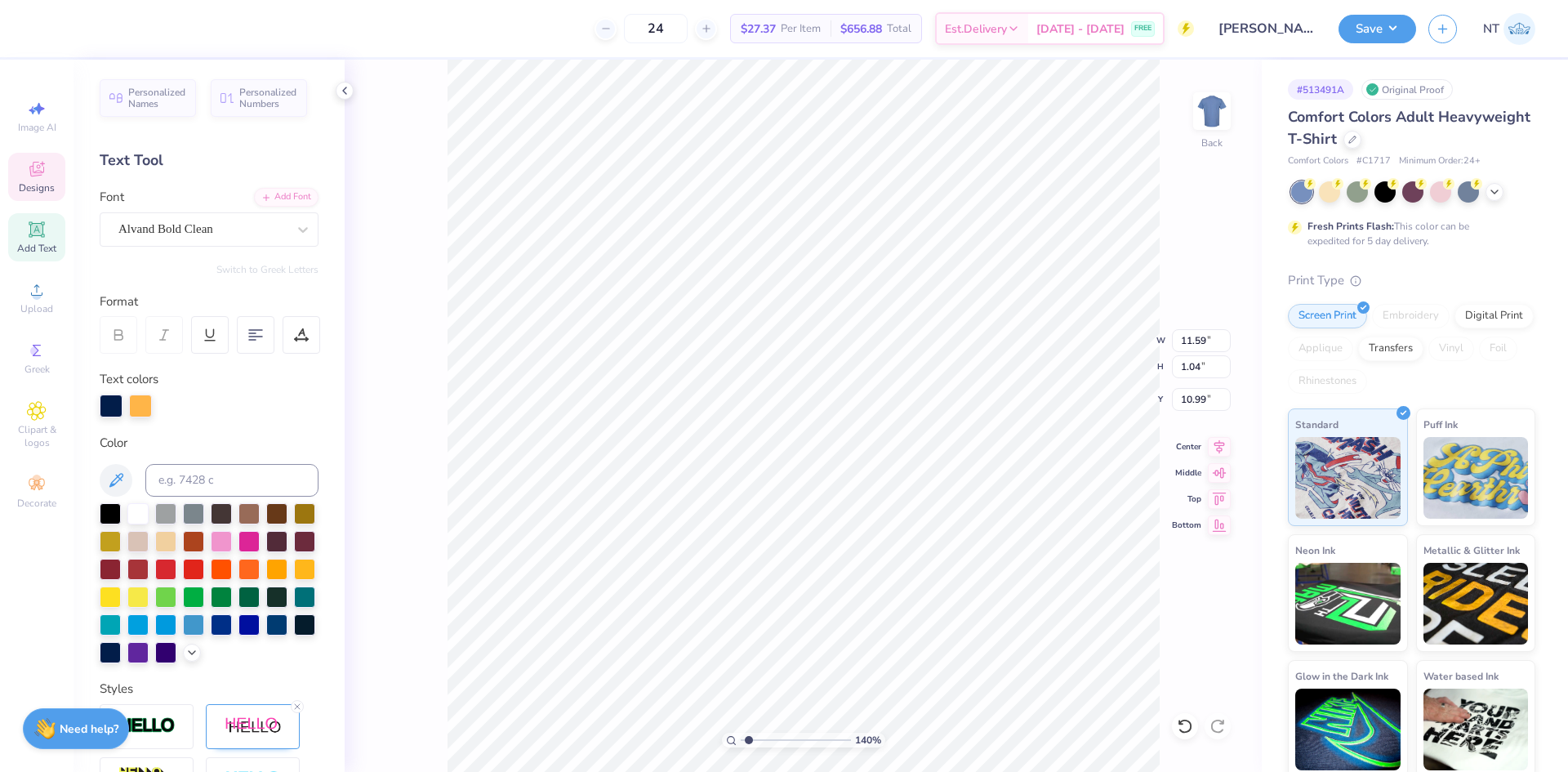
type input "1.39584517333909"
type textarea "UNIVERS"
type input "1.39584517333909"
type textarea "UNIVERSI"
type input "1.39584517333909"
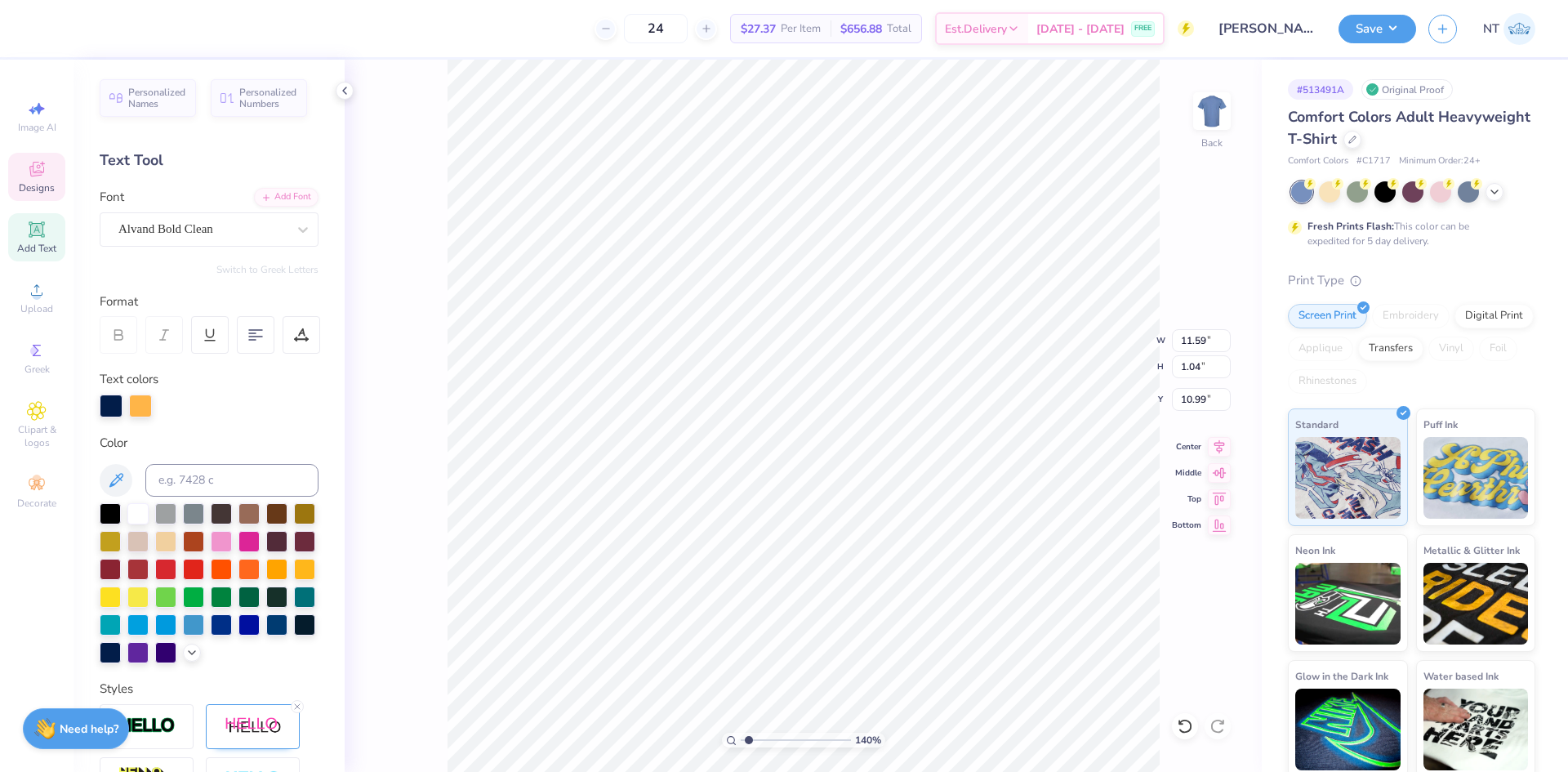
type textarea "UNIVERSIT"
type input "1.39584517333909"
type textarea "UNIVERSITY"
type input "1.39584517333909"
type textarea "UNIVERSITY"
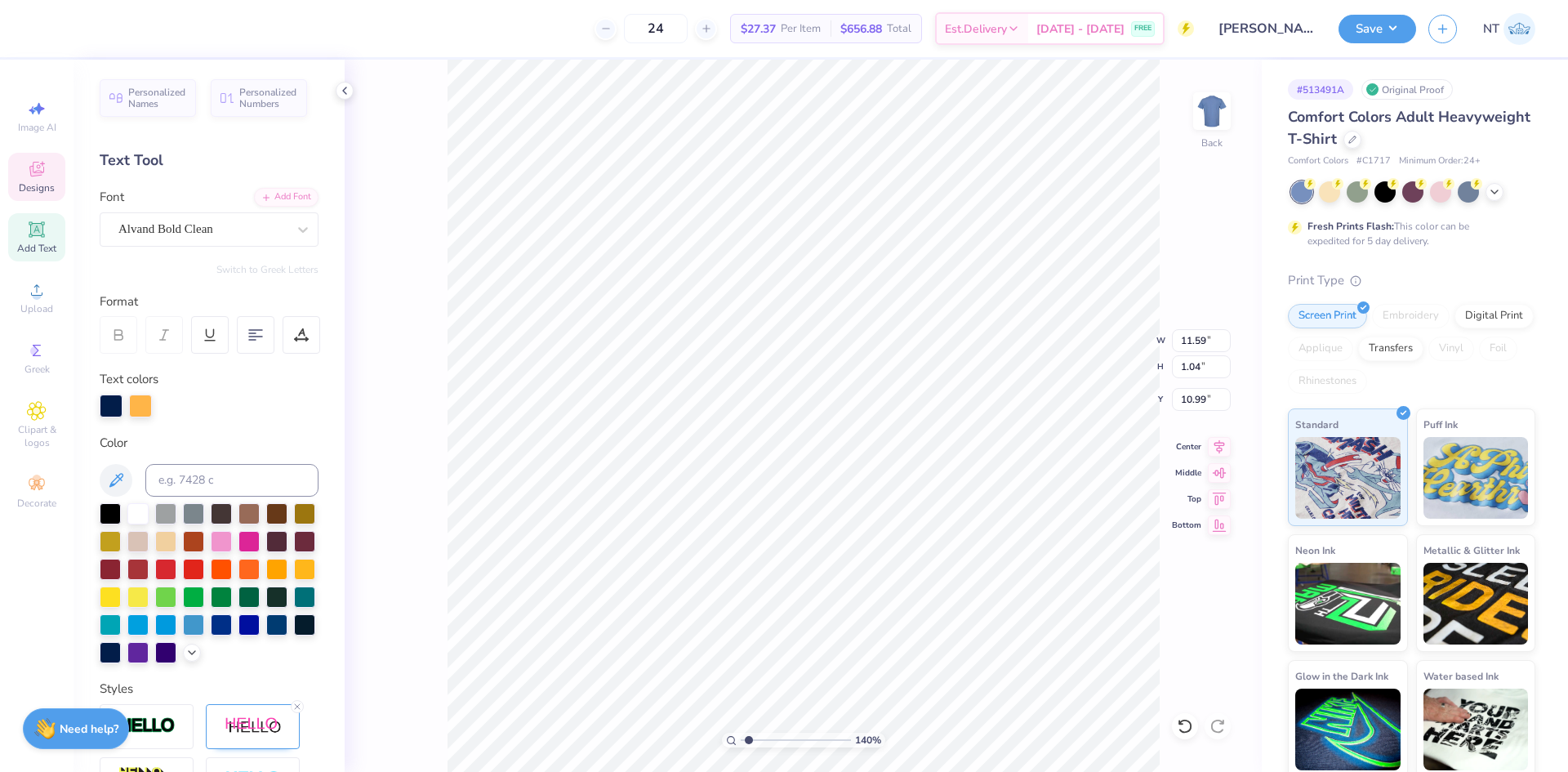
type input "1.39584517333909"
type textarea "UNIVERSITY O"
type input "1.39584517333909"
type textarea "UNIVERSITY OF"
type input "1.39584517333909"
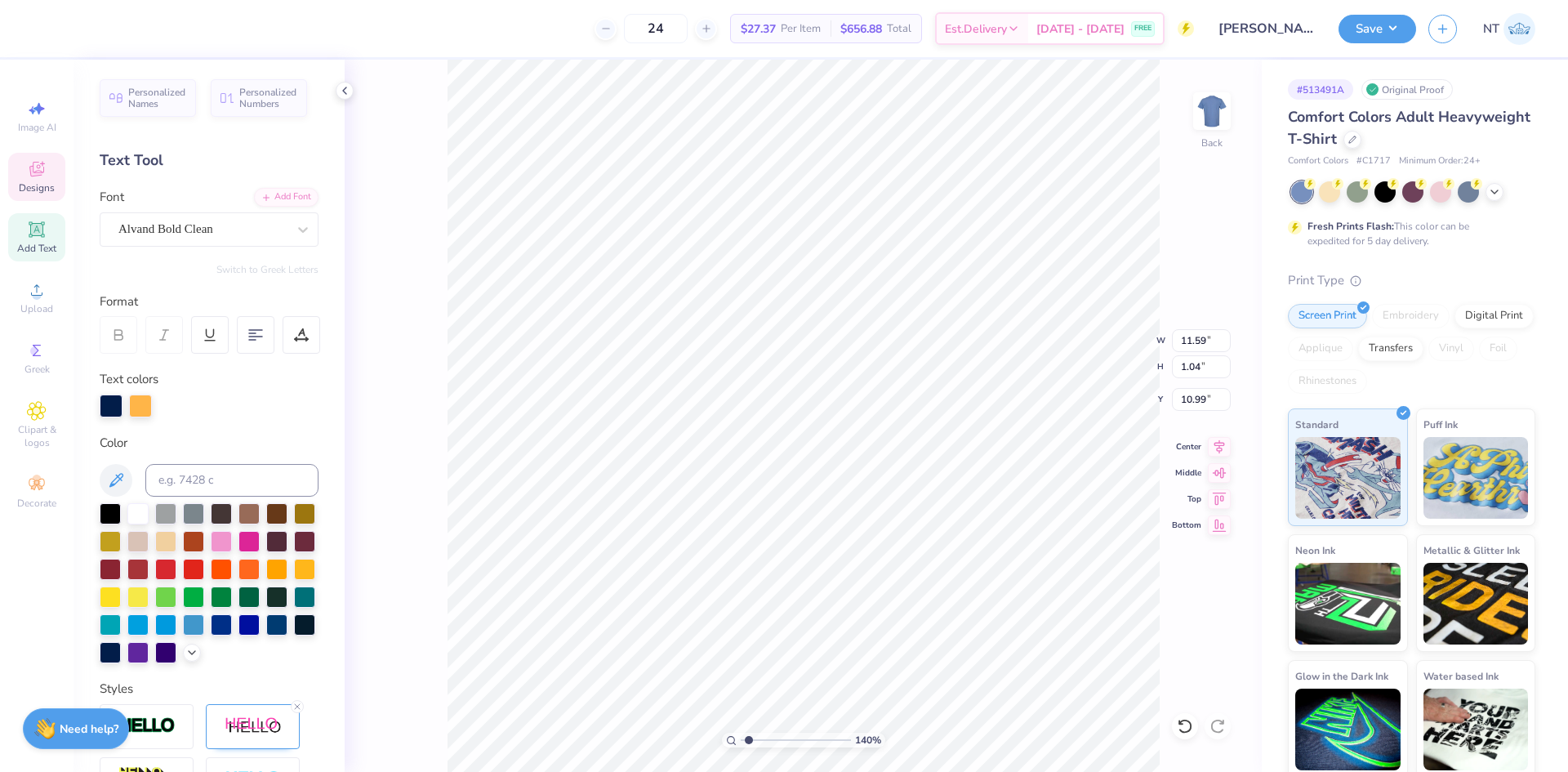
type textarea "UNIVERSITY OF"
type input "1.39584517333909"
type textarea "UNIVERSITY OF D"
type input "1.39584517333909"
type textarea "UNIVERSITY OF DE"
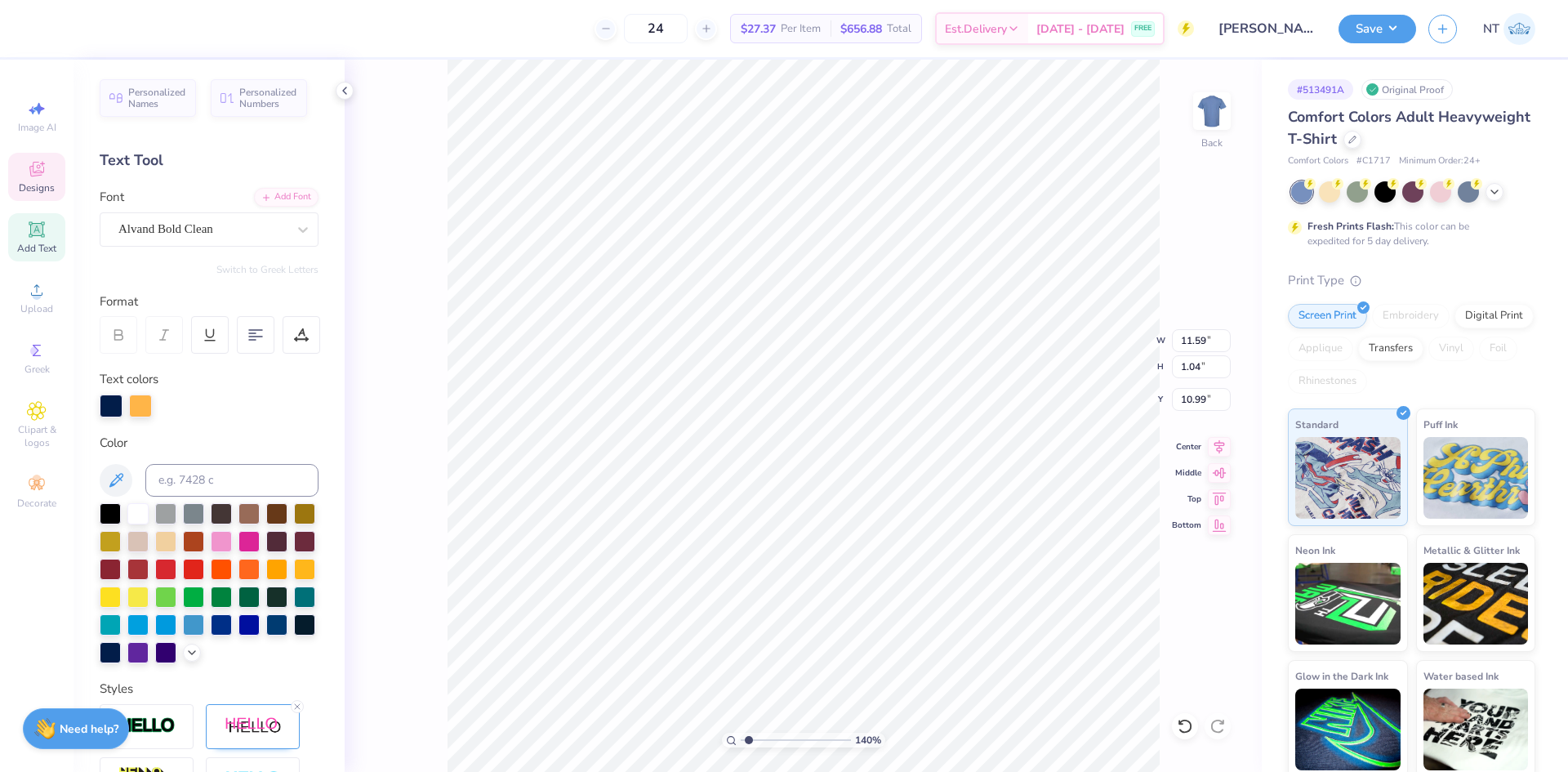
type input "1.39584517333909"
type textarea "UNIVERSITY OF DEL"
type input "1.39584517333909"
type textarea "UNIVERSITY OF DELA"
type input "1.39584517333909"
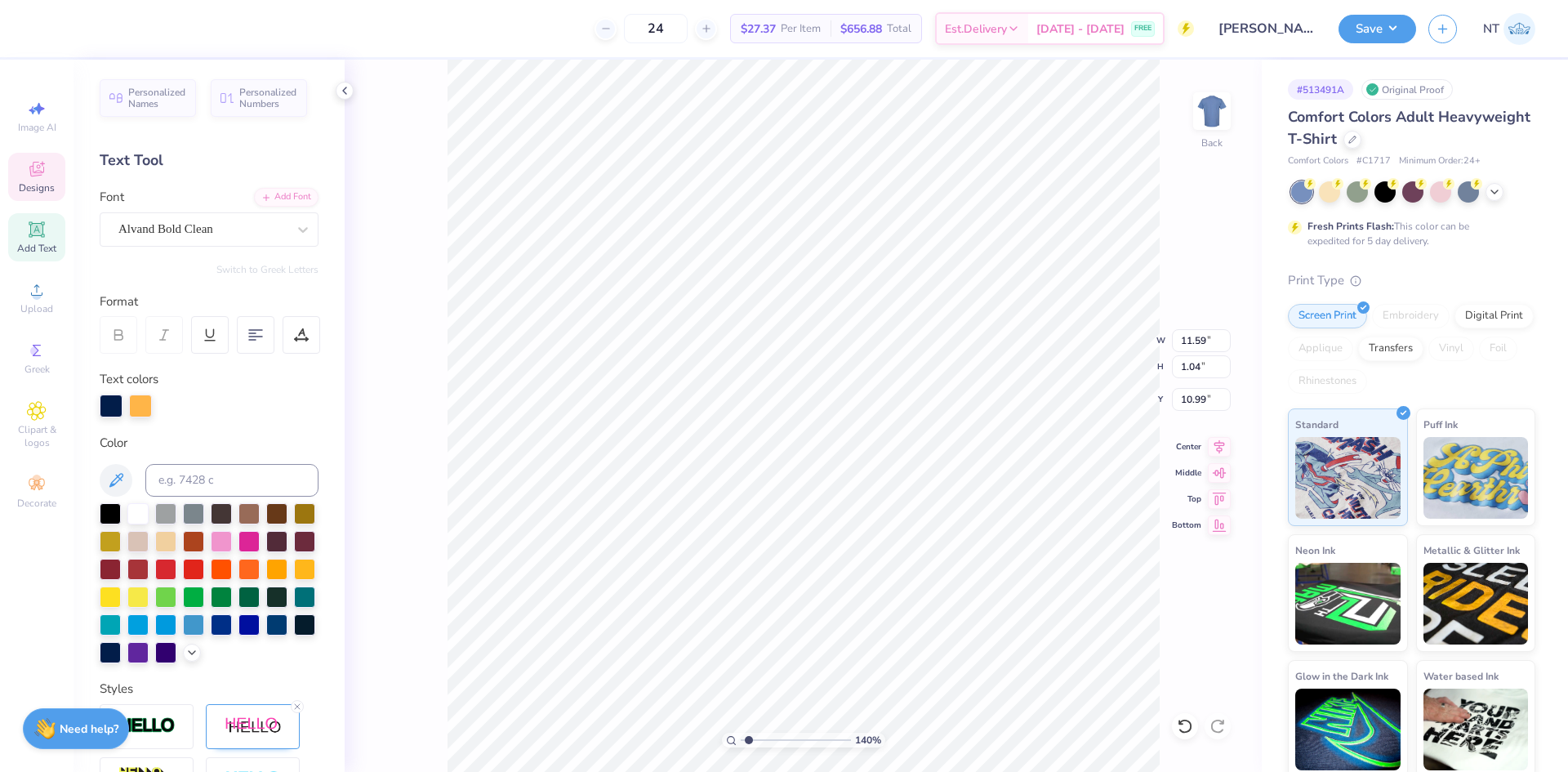
type textarea "UNIVERSITY OF DELAW"
type input "1.39584517333909"
type textarea "UNIVERSITY OF DELAWAR"
type input "1.39584517333909"
type textarea "UNIVERSITY OF DELAWARE"
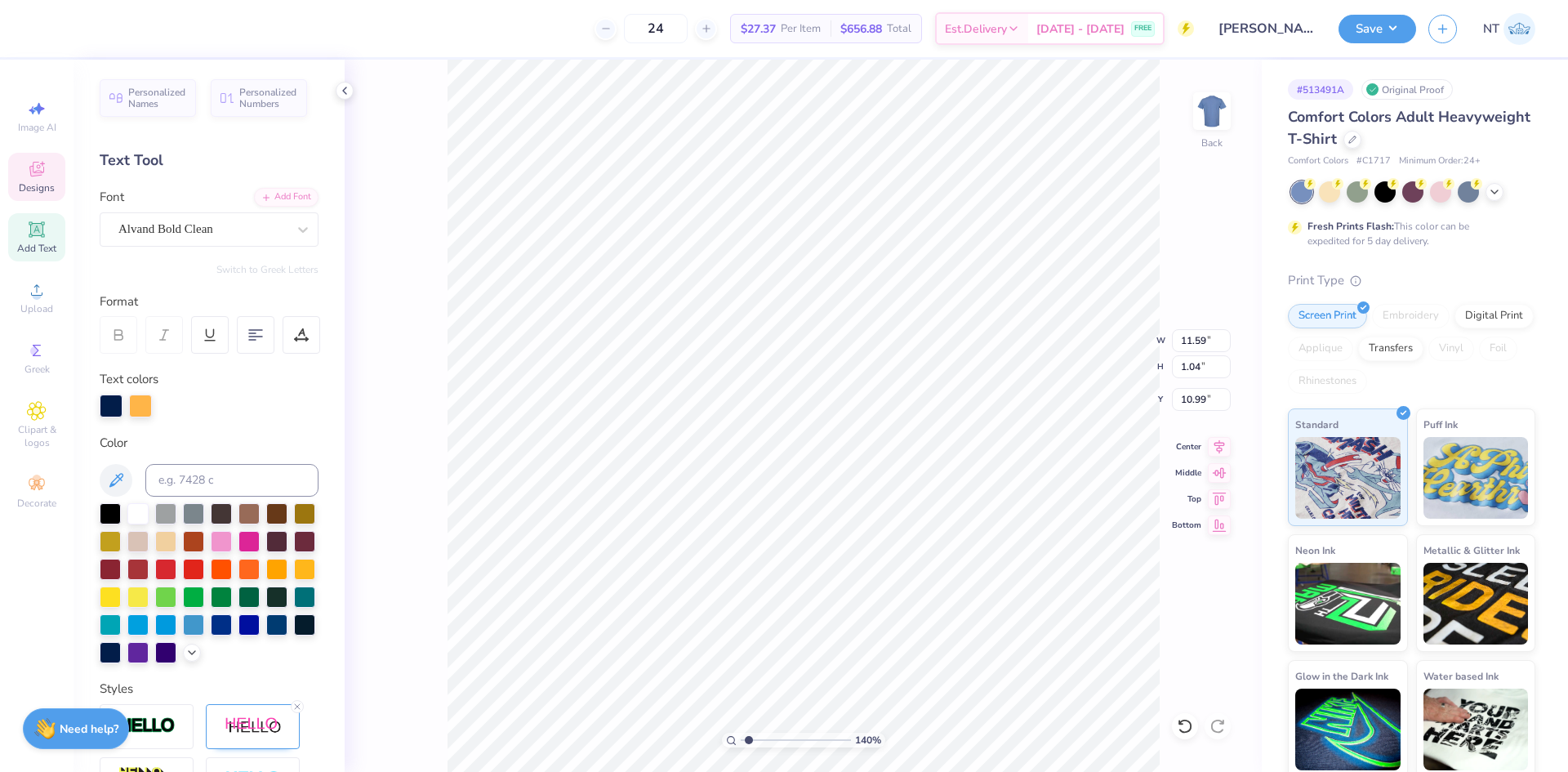
scroll to position [14, 11]
type input "1.39584517333909"
type input "13.61"
type input "1.39584517333908"
click at [1198, 333] on input "13.61" at bounding box center [1201, 340] width 59 height 23
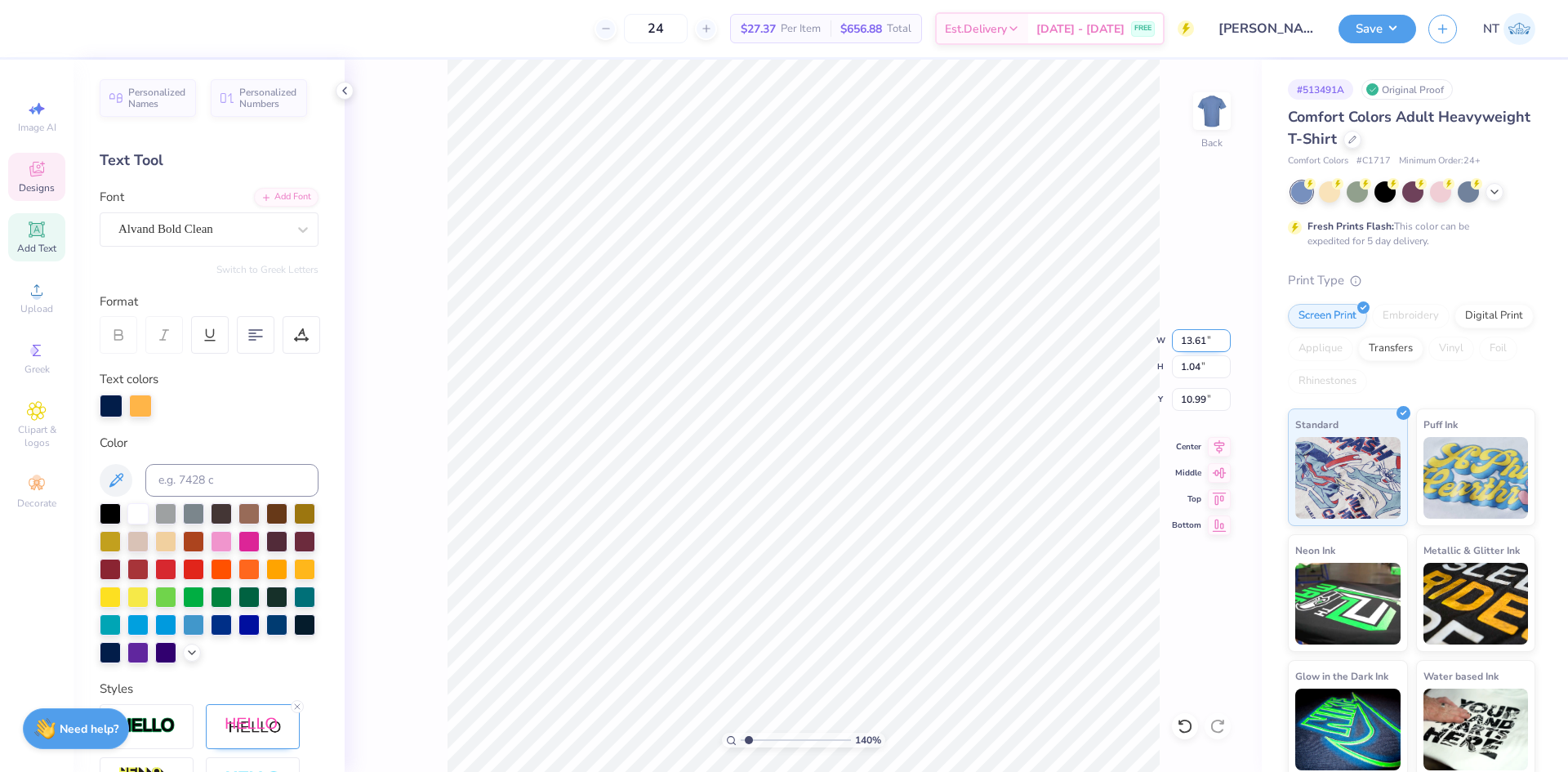
click at [1198, 333] on input "13.61" at bounding box center [1201, 340] width 59 height 23
type input "12"
type input "1.39584517333908"
type input "12.00"
type input "0.92"
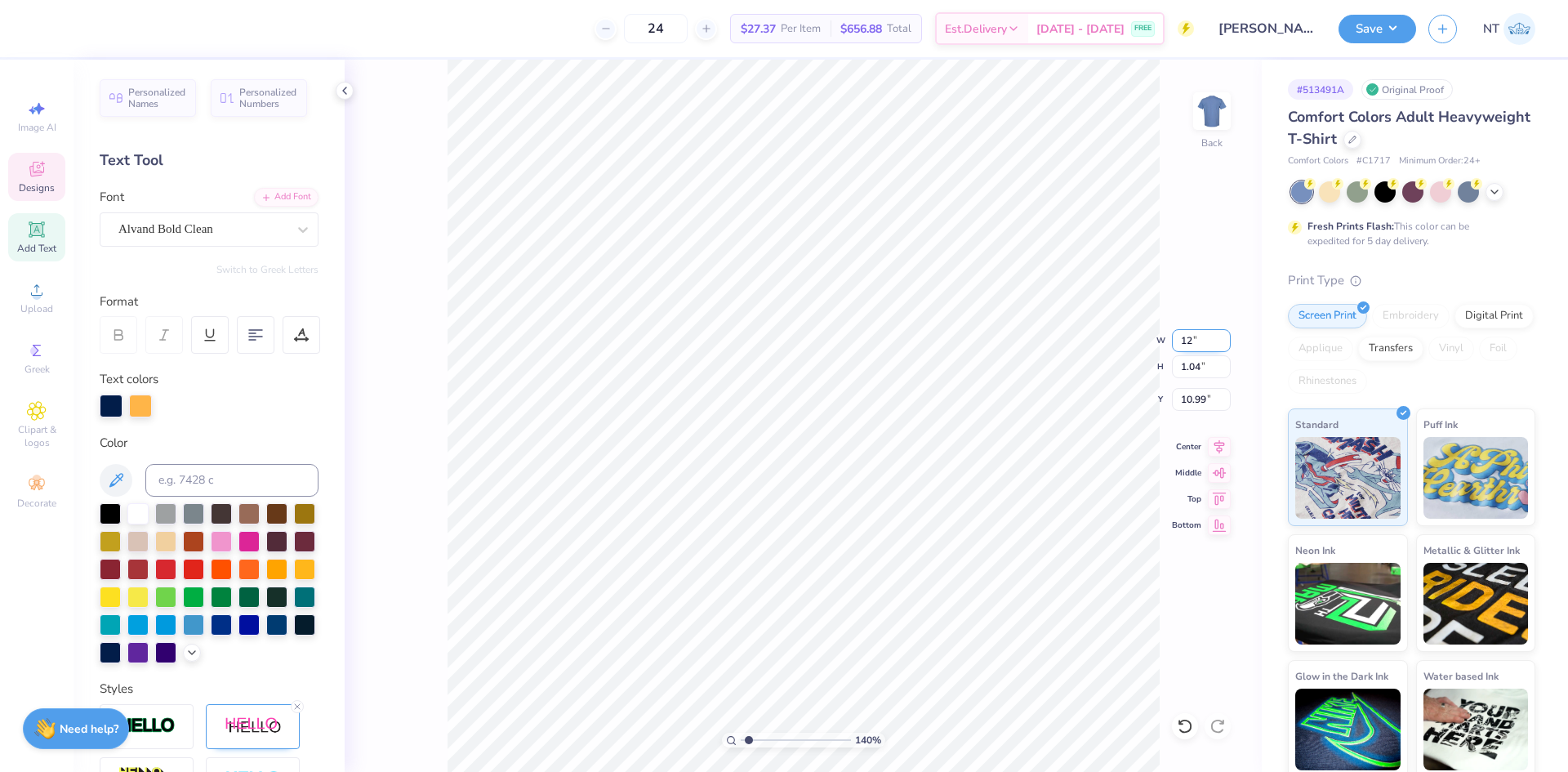
type input "11.05"
click at [1224, 438] on icon at bounding box center [1218, 444] width 23 height 20
type input "1.39584517333908"
type input "10.95"
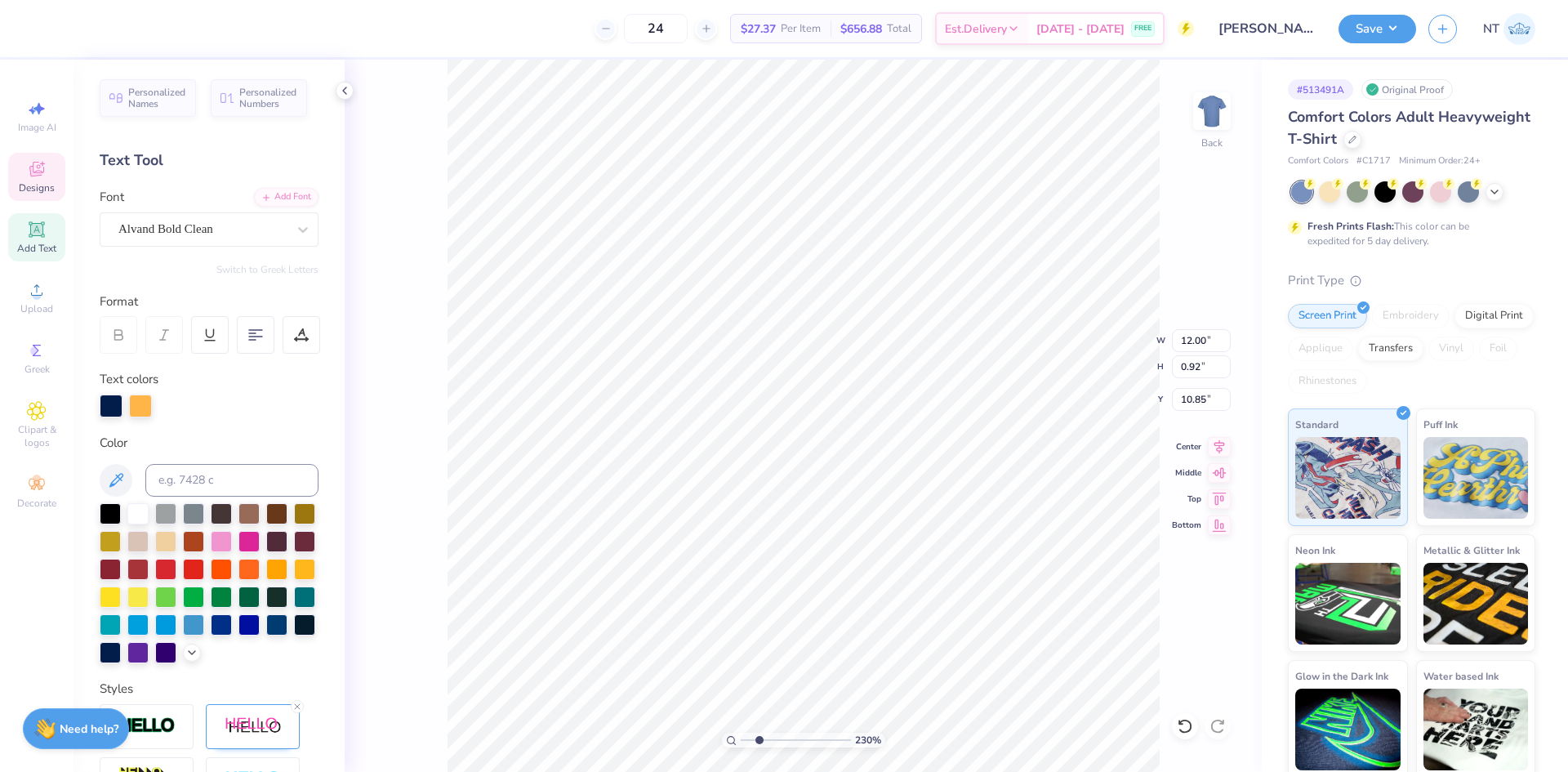
type input "2.30193535337791"
type textarea "UNIVERSITY OF DELAWARE®"
type input "2.30193535337791"
type input "13.01"
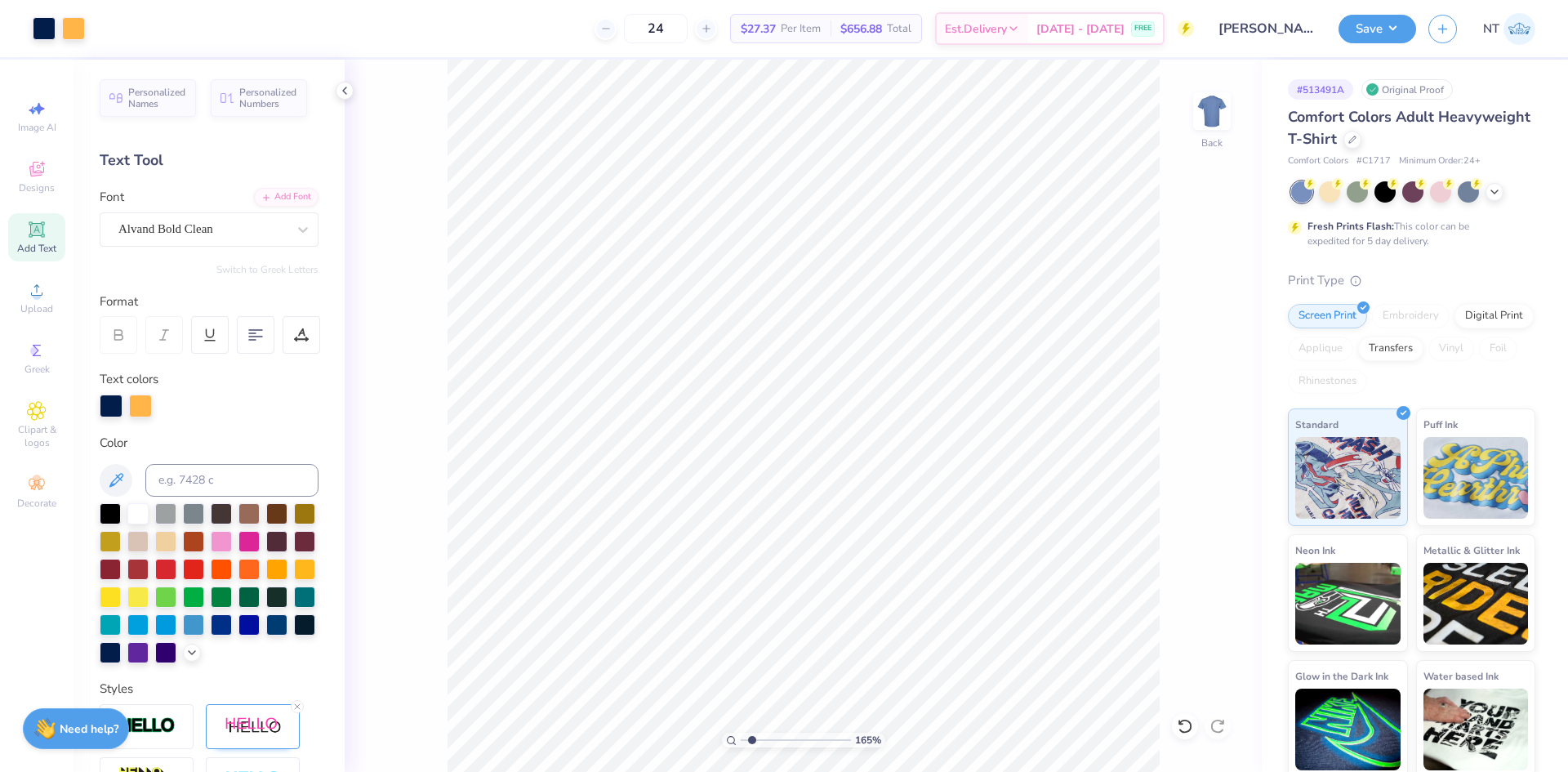
type input "1.6491337272538"
click at [1192, 337] on input "13.01" at bounding box center [1201, 340] width 59 height 23
type input "12.00"
type input "1.6491337272538"
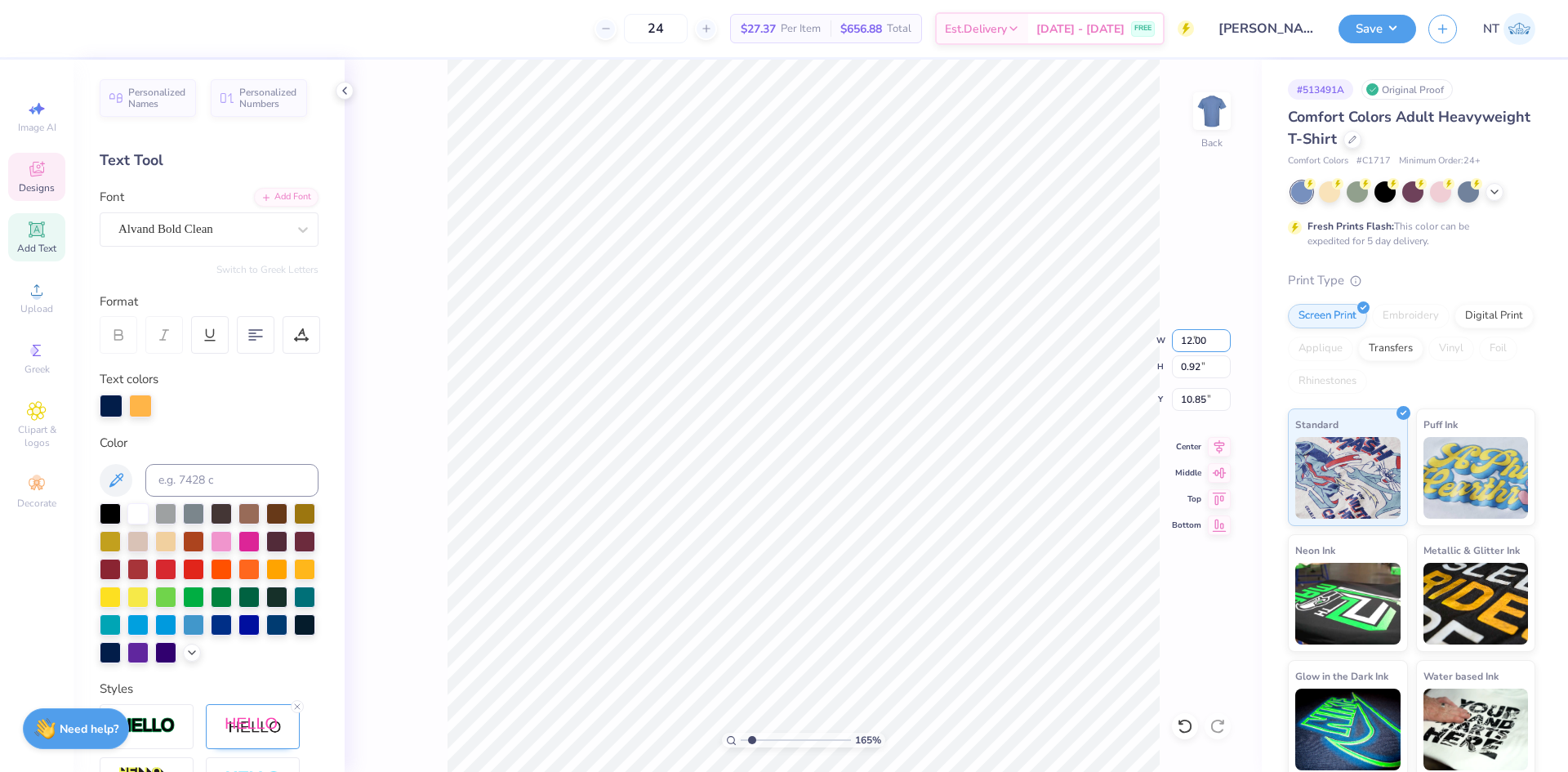
type input "0.85"
type input "10.88"
type input "3.21314535235116"
type textarea "UNIVERSITY OF DELAWARE"
type input "1.39584517333908"
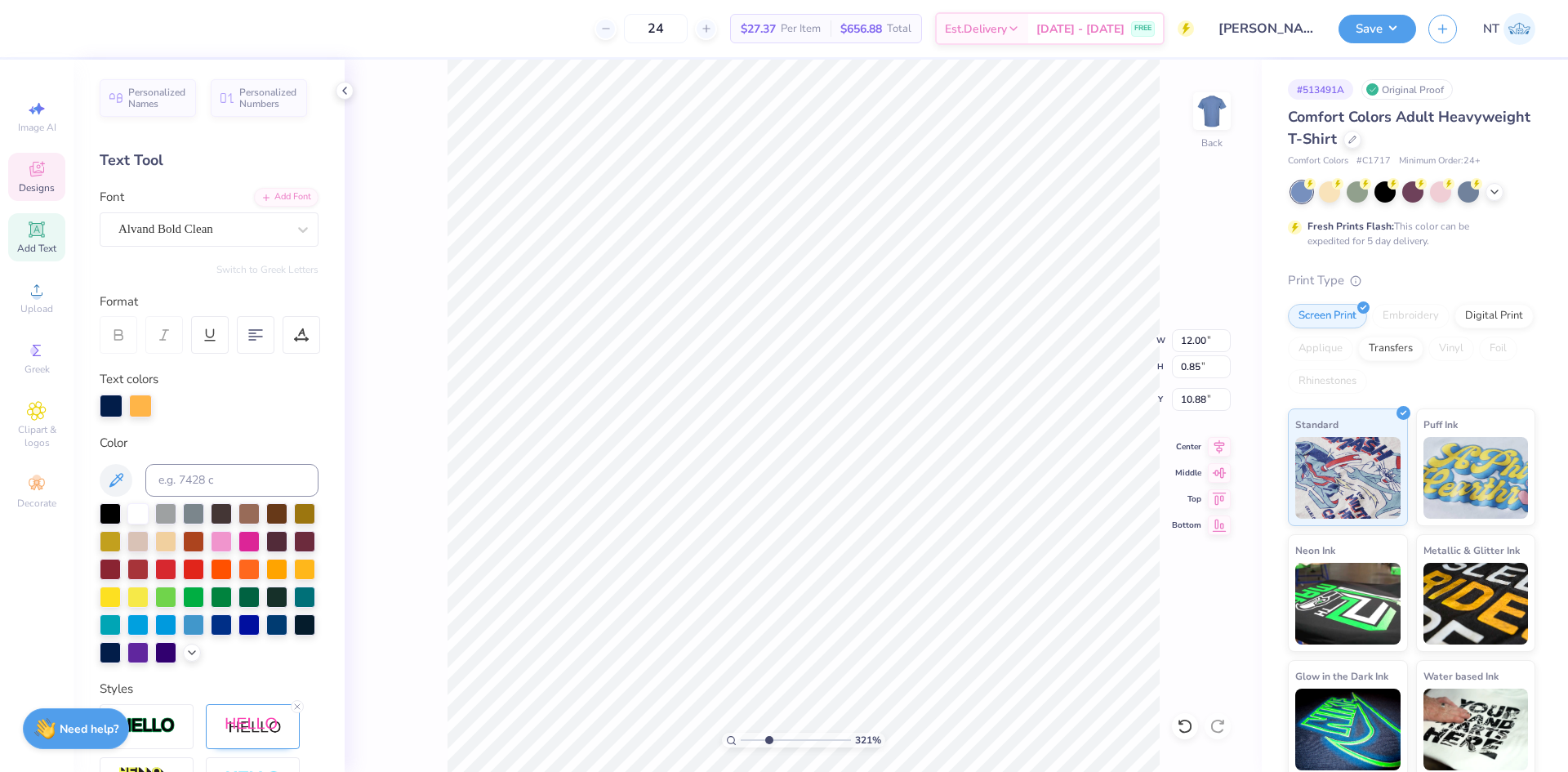
type input "11.06"
type input "1"
click at [896, 470] on li "Duplicate" at bounding box center [927, 465] width 128 height 32
type input "11.88"
type input "1.39584517333909"
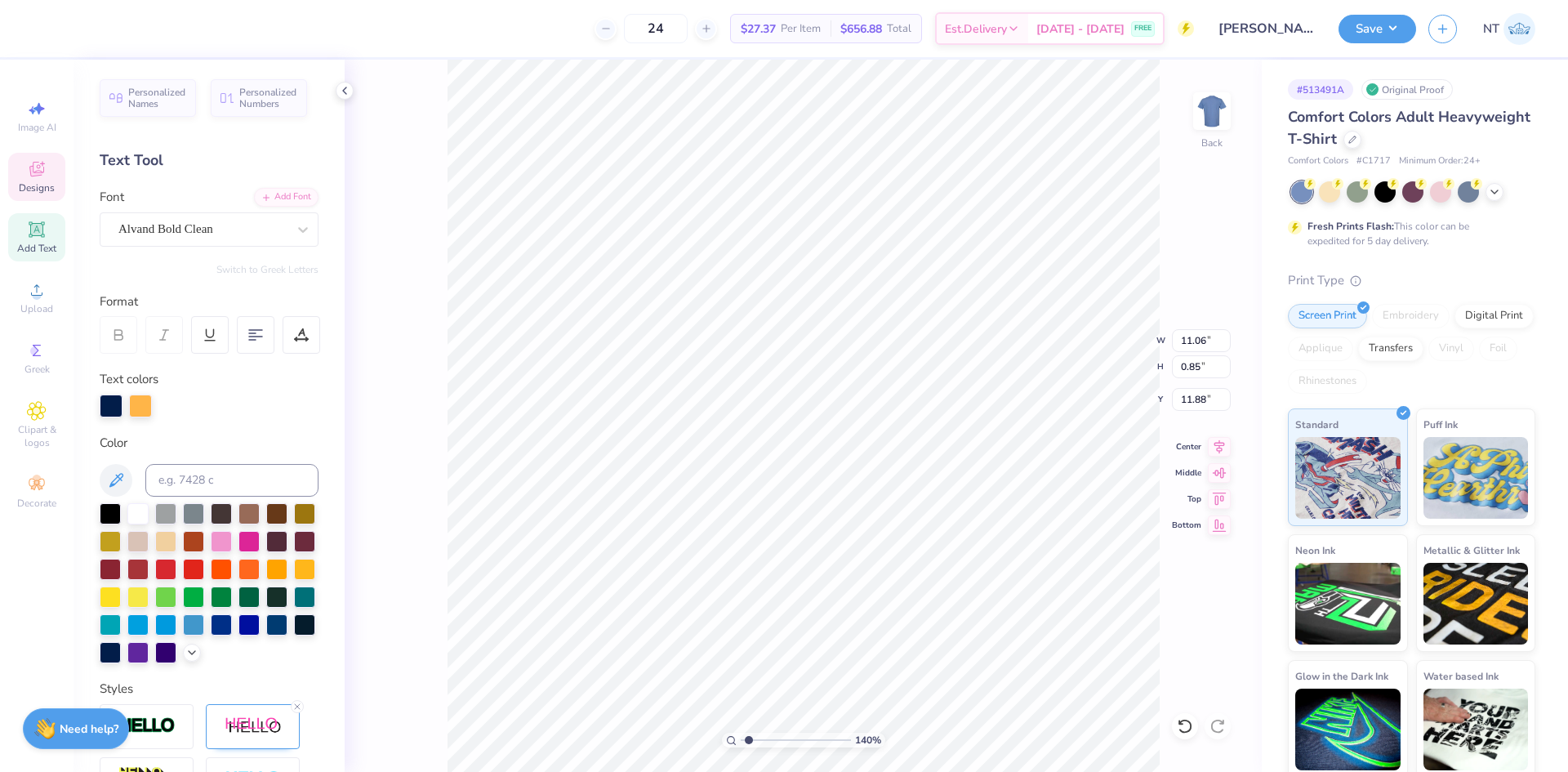
type input "8.93"
type input "1.39584517333909"
type textarea "®"
type input "2.30193535337791"
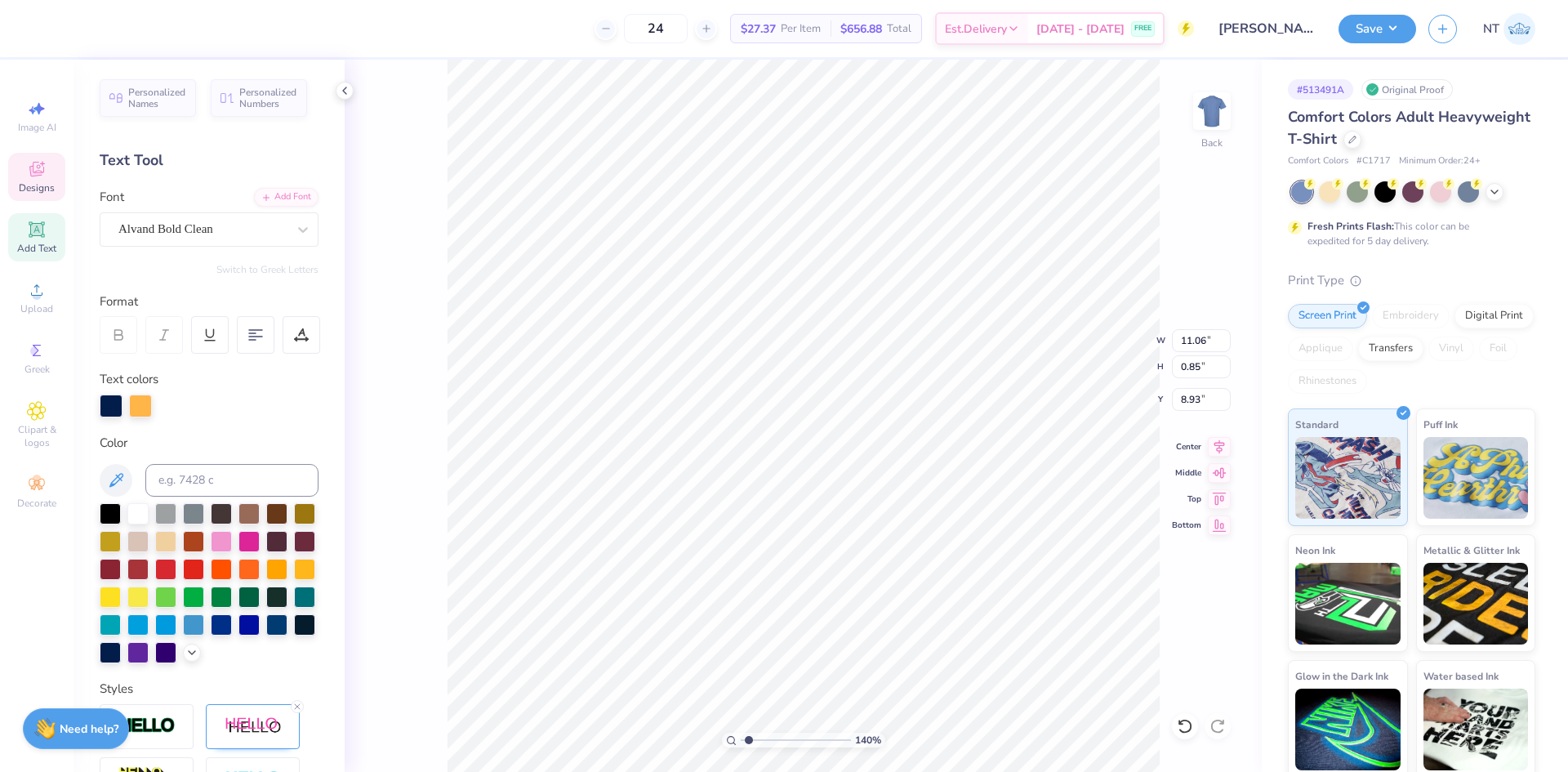
type input "0.79"
type input "0.81"
type input "8.78"
type input "10"
type input "10.48"
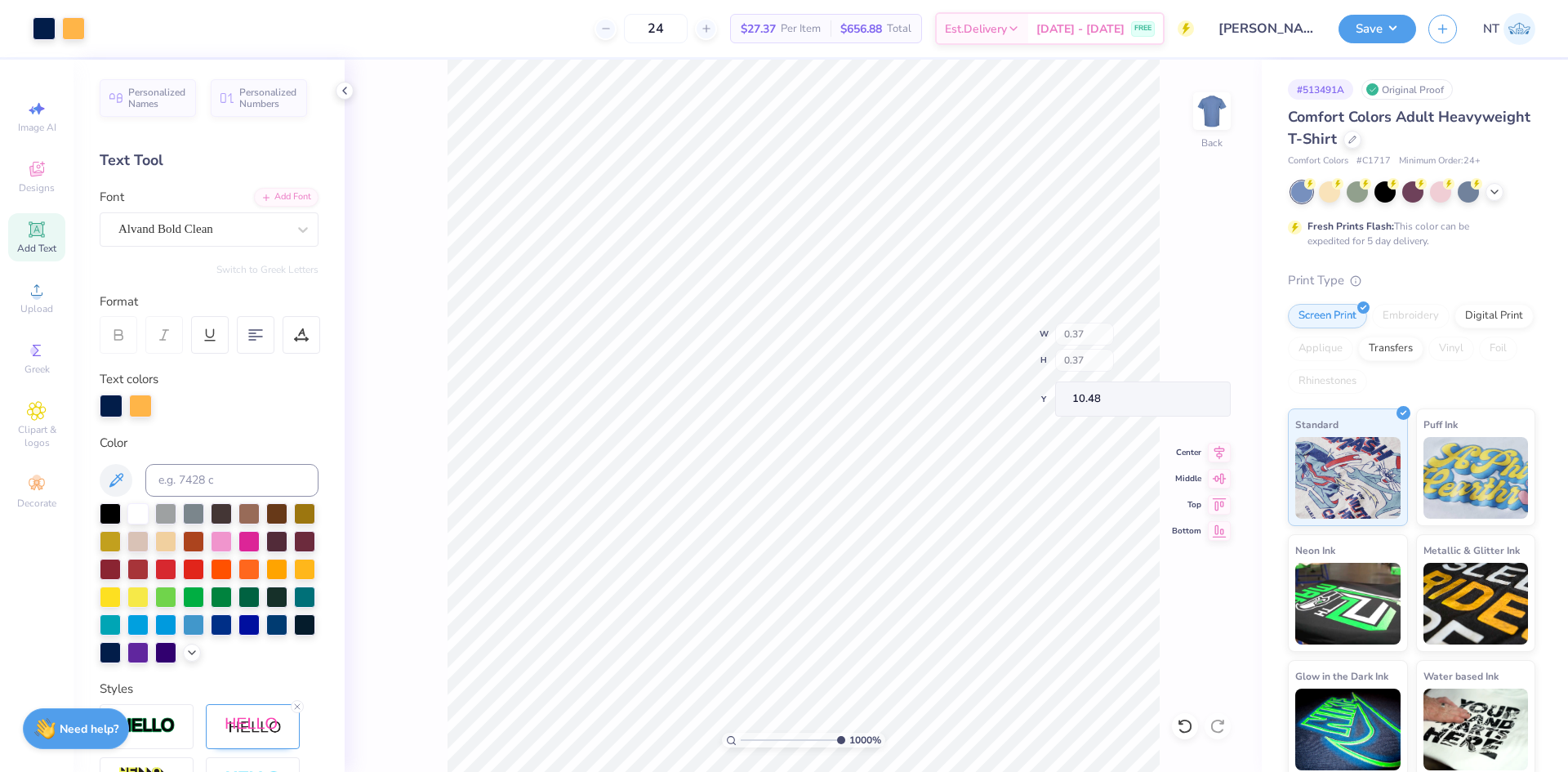
type input "0.37"
type input "10.91"
type input "10.88"
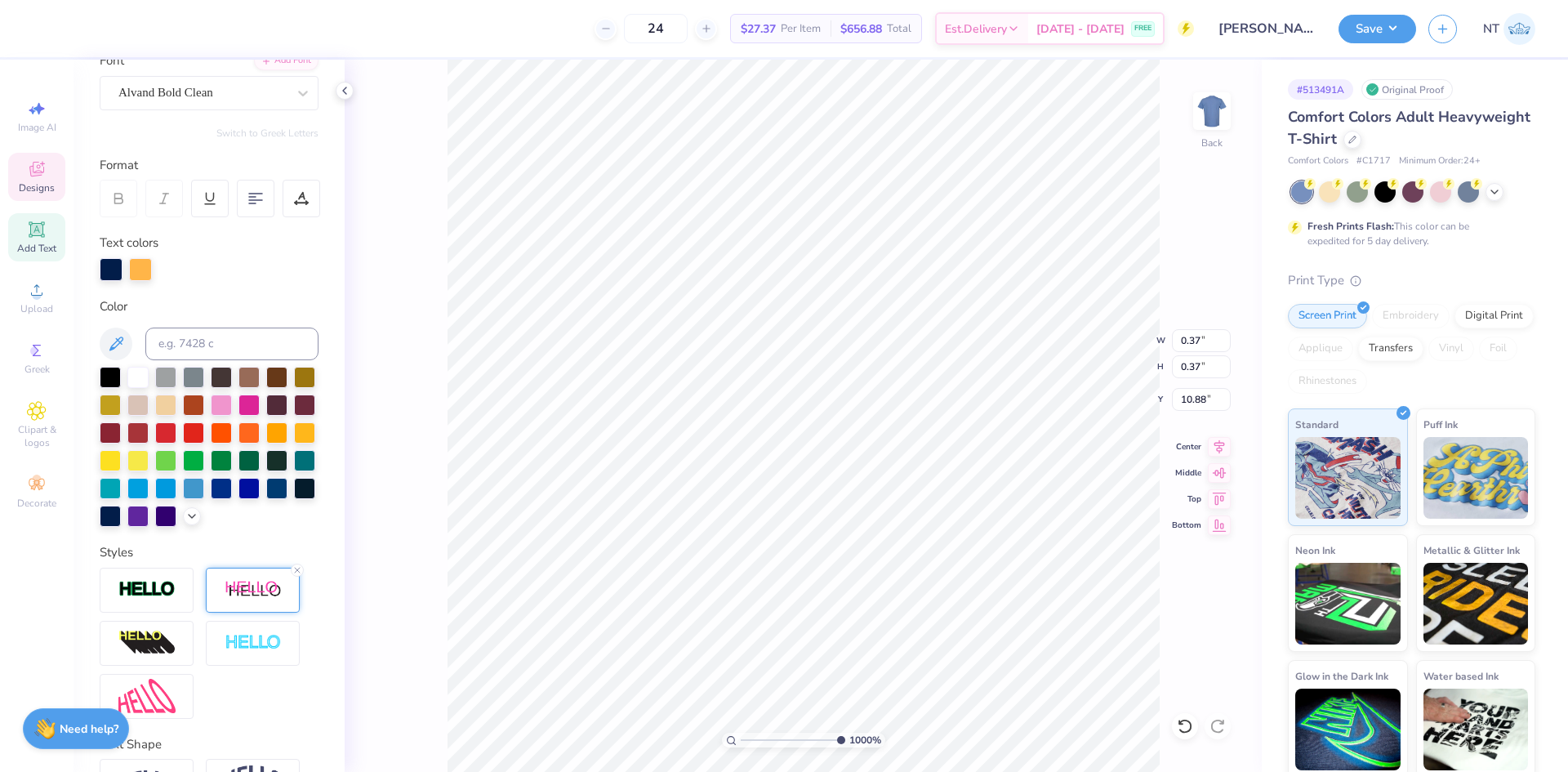
click at [241, 601] on img at bounding box center [253, 590] width 57 height 21
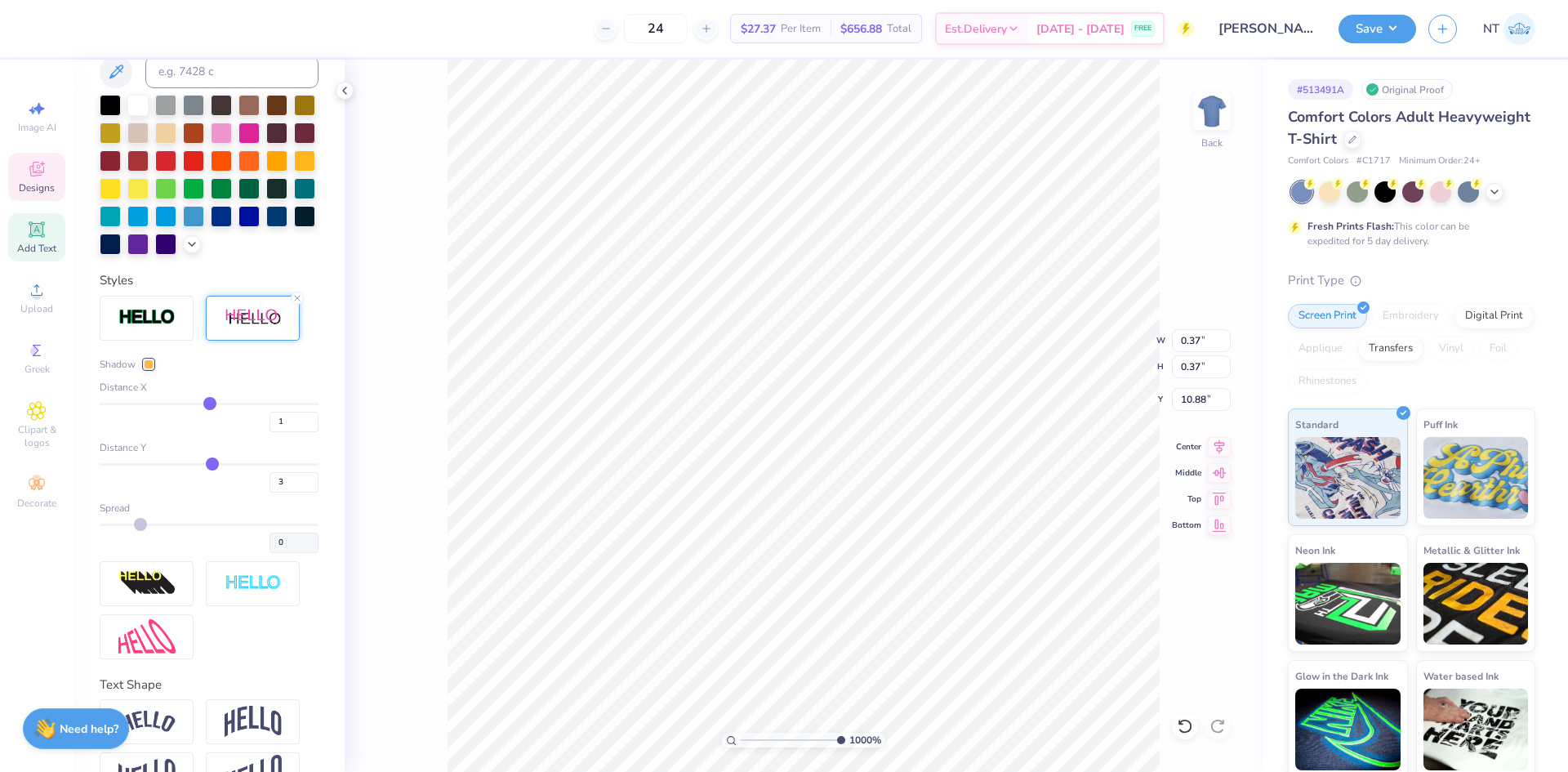
scroll to position [482, 0]
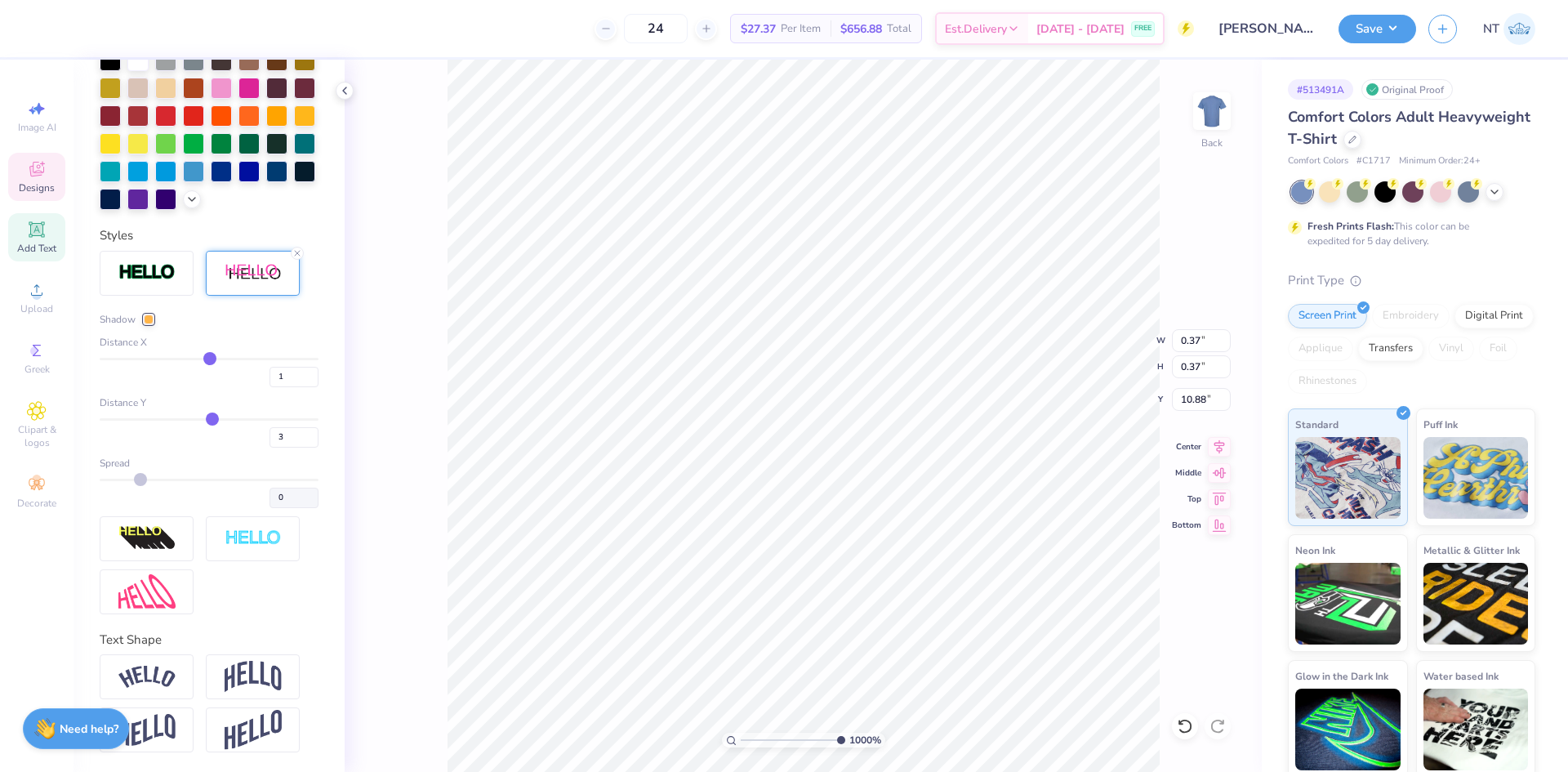
click at [225, 417] on div "Distance Y 3" at bounding box center [209, 421] width 219 height 53
click at [227, 420] on div "3" at bounding box center [209, 433] width 219 height 29
click at [227, 417] on div "Distance Y 3" at bounding box center [209, 421] width 219 height 53
type input "22"
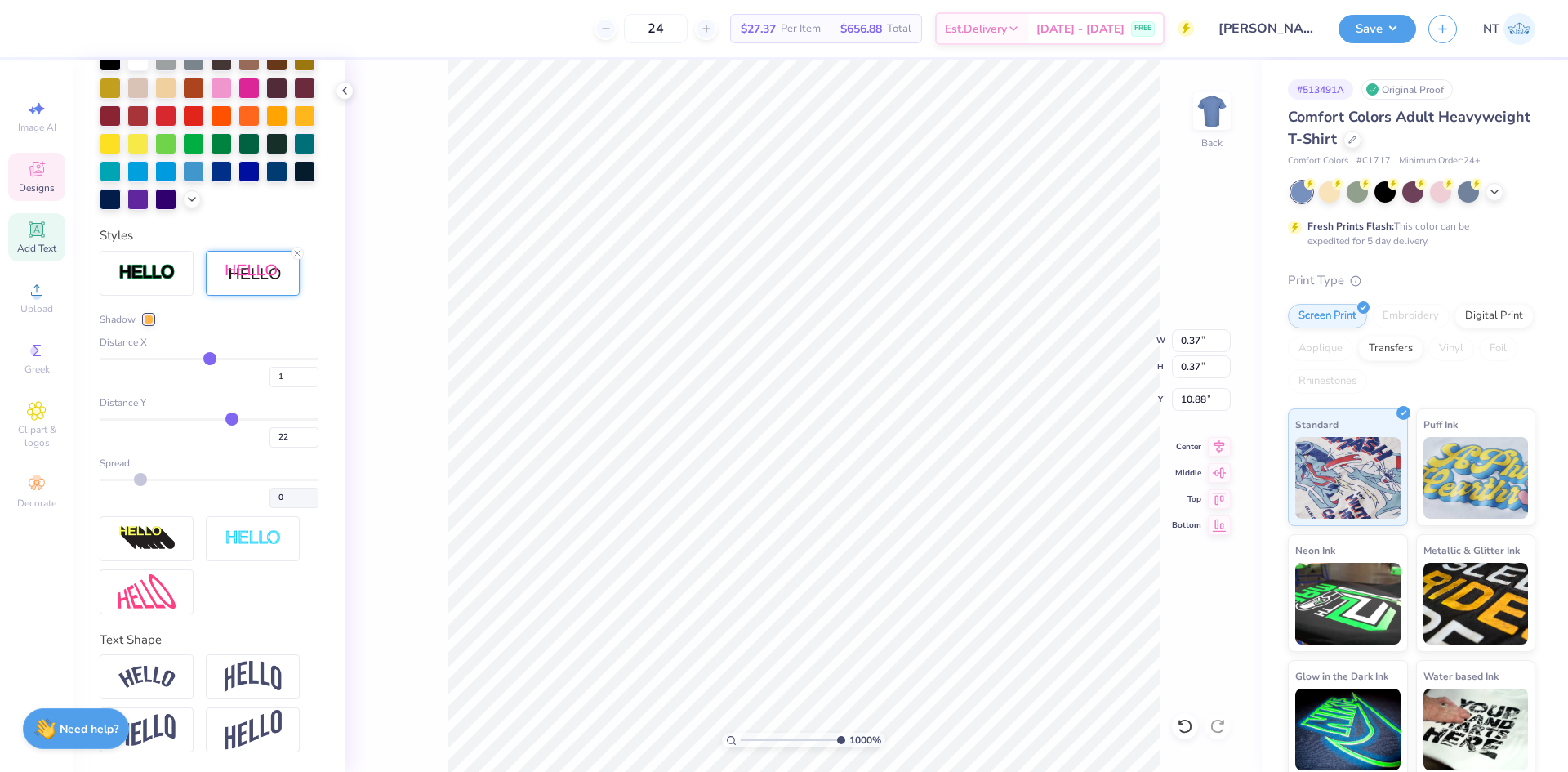
type input "22"
click at [225, 419] on input "range" at bounding box center [209, 420] width 219 height 3
type input "0.44"
type input "12"
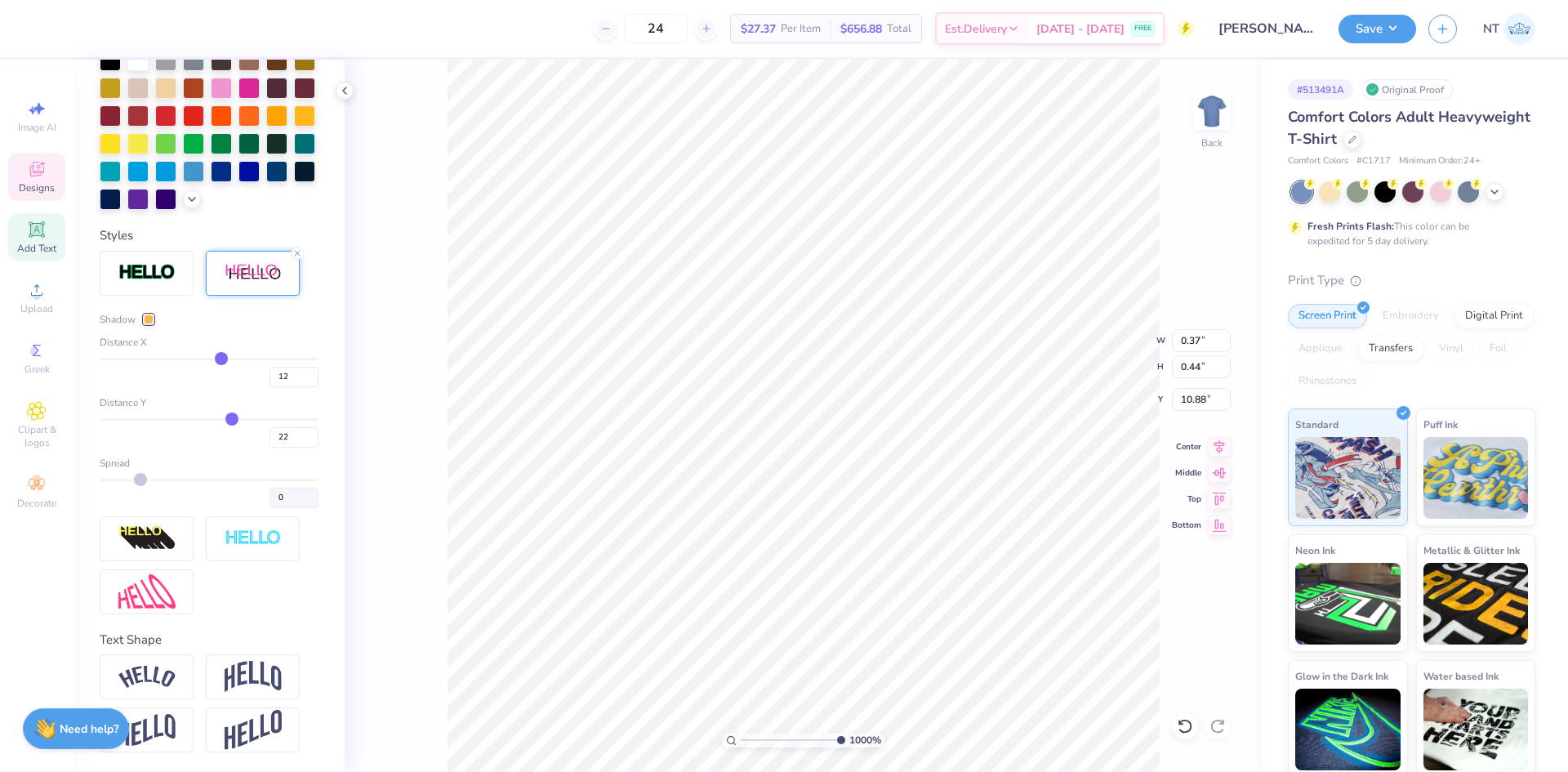
type input "12"
click at [214, 358] on input "range" at bounding box center [209, 358] width 219 height 3
click at [278, 437] on input "22" at bounding box center [294, 438] width 49 height 21
type input "0.41"
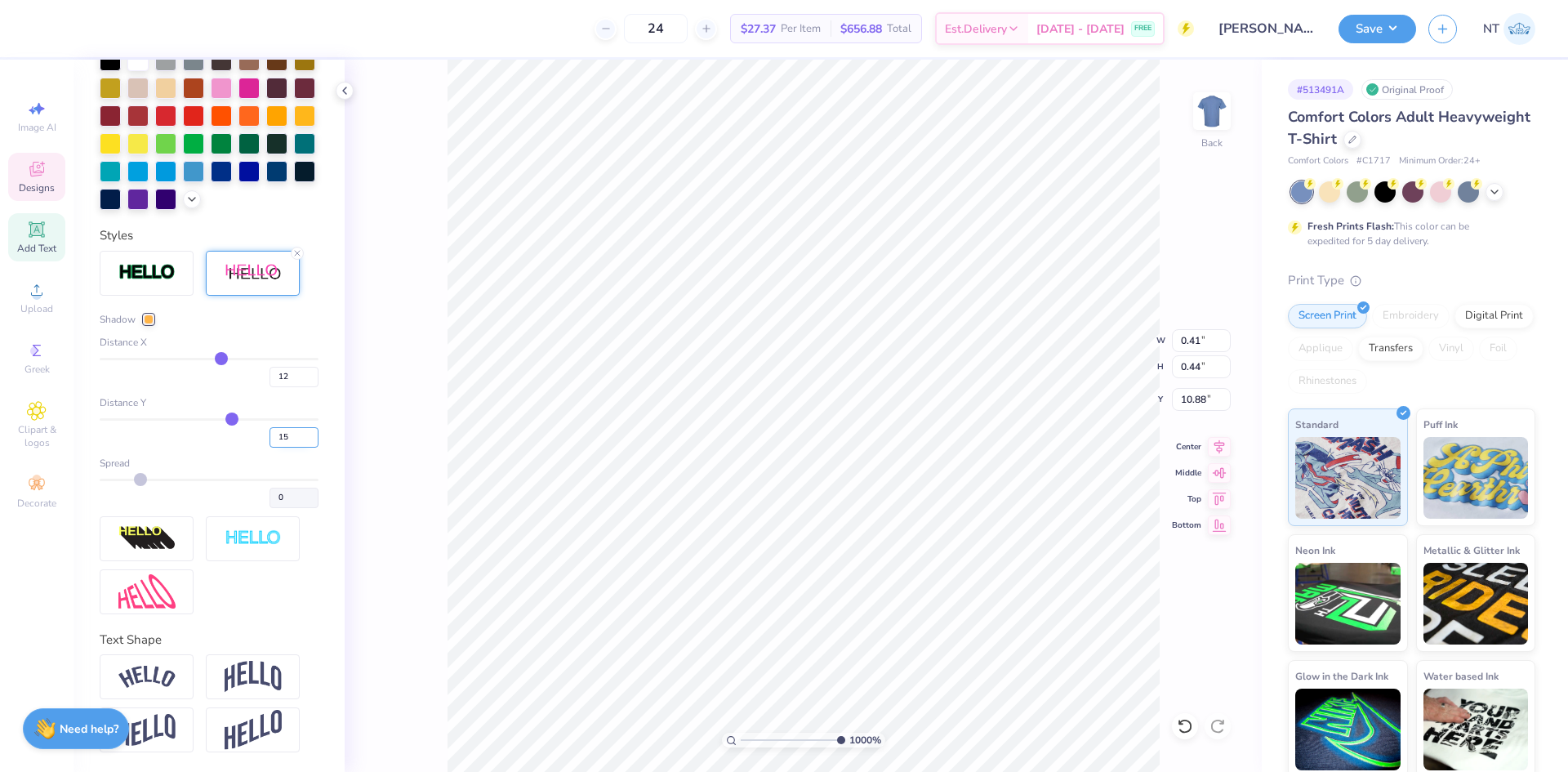
type input "15"
type input "0.42"
type input "1.1443473820924"
click at [1186, 333] on input "11.53" at bounding box center [1201, 340] width 59 height 23
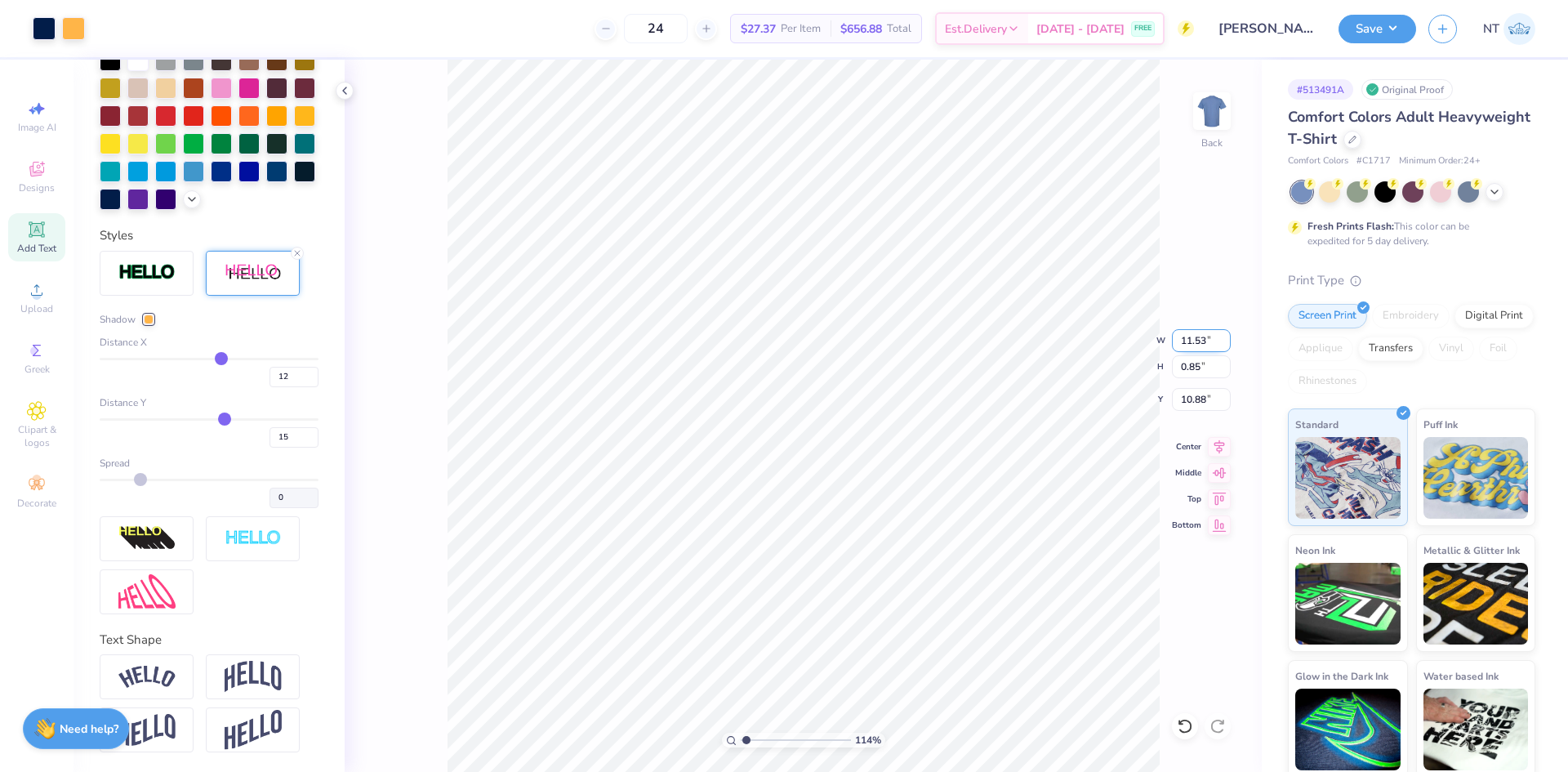
click at [1186, 332] on input "11.53" at bounding box center [1201, 340] width 59 height 23
type input "12"
type input "1.1443473820924"
type input "12.00"
type input "0.88"
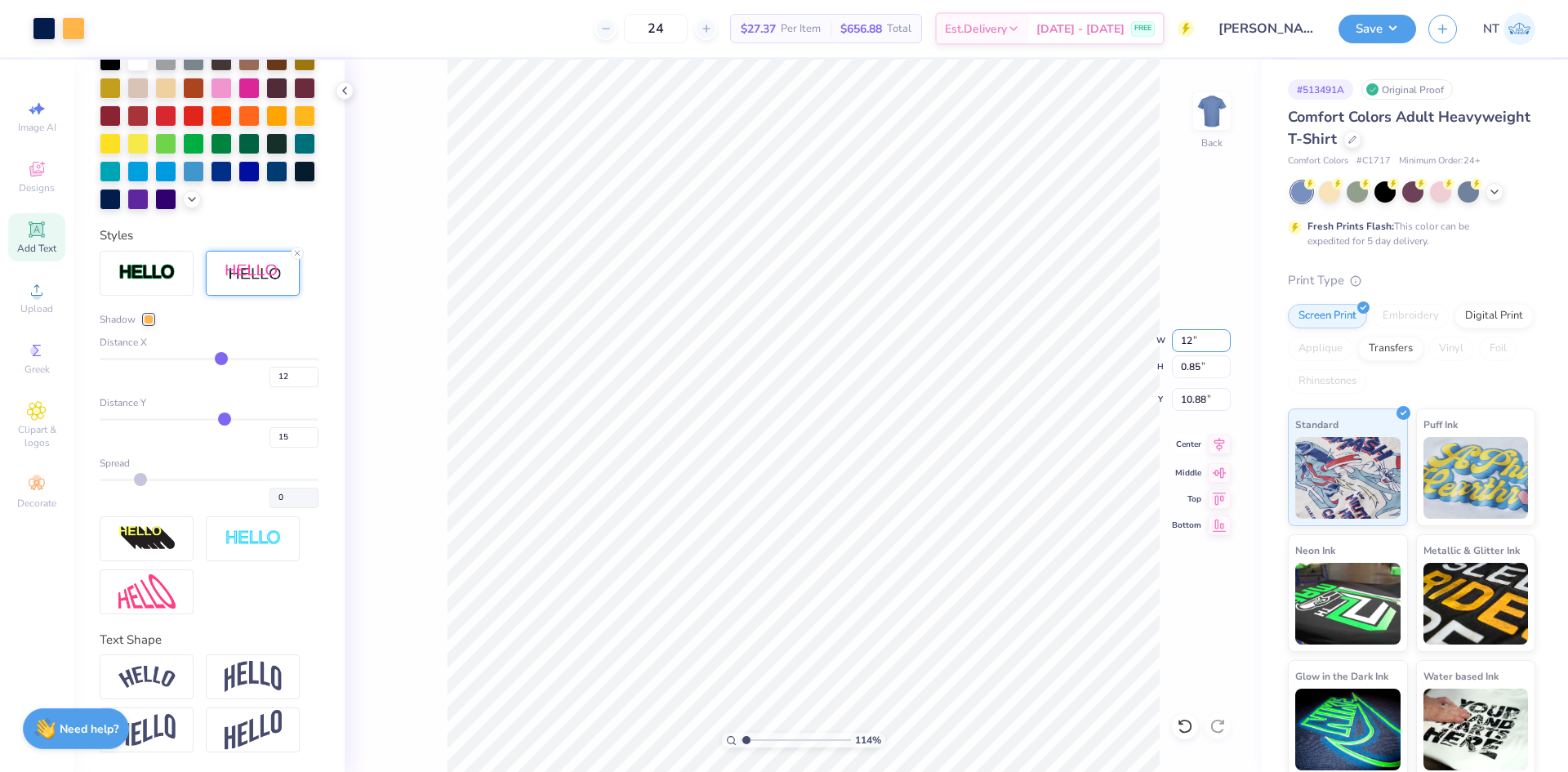
type input "10.87"
click at [1218, 448] on icon at bounding box center [1219, 444] width 10 height 14
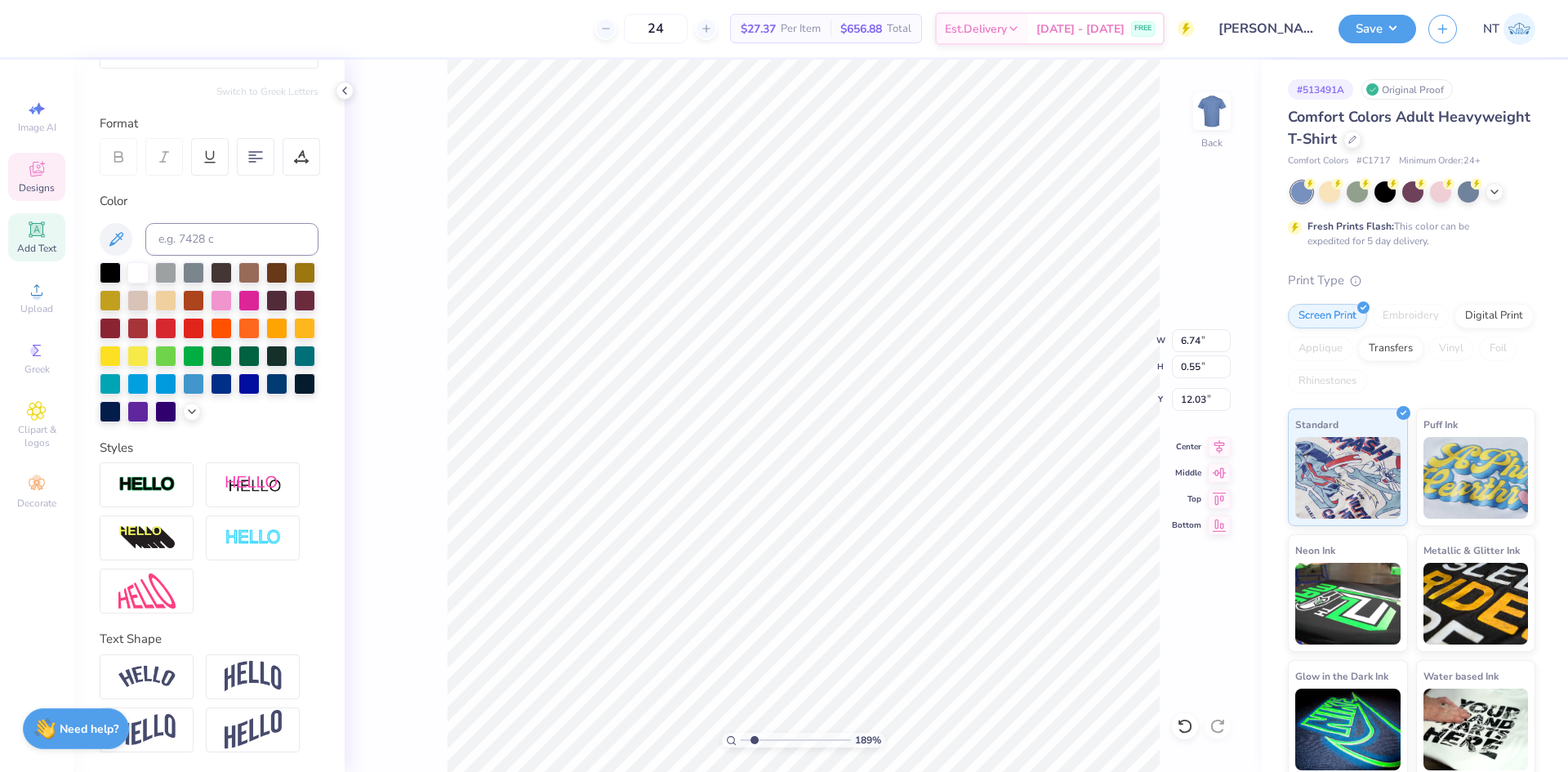
scroll to position [14, 9]
paste textarea "Club Swimming '25-'26""
type input "1.88718186350317"
type textarea "Club Swimming '25-'26""
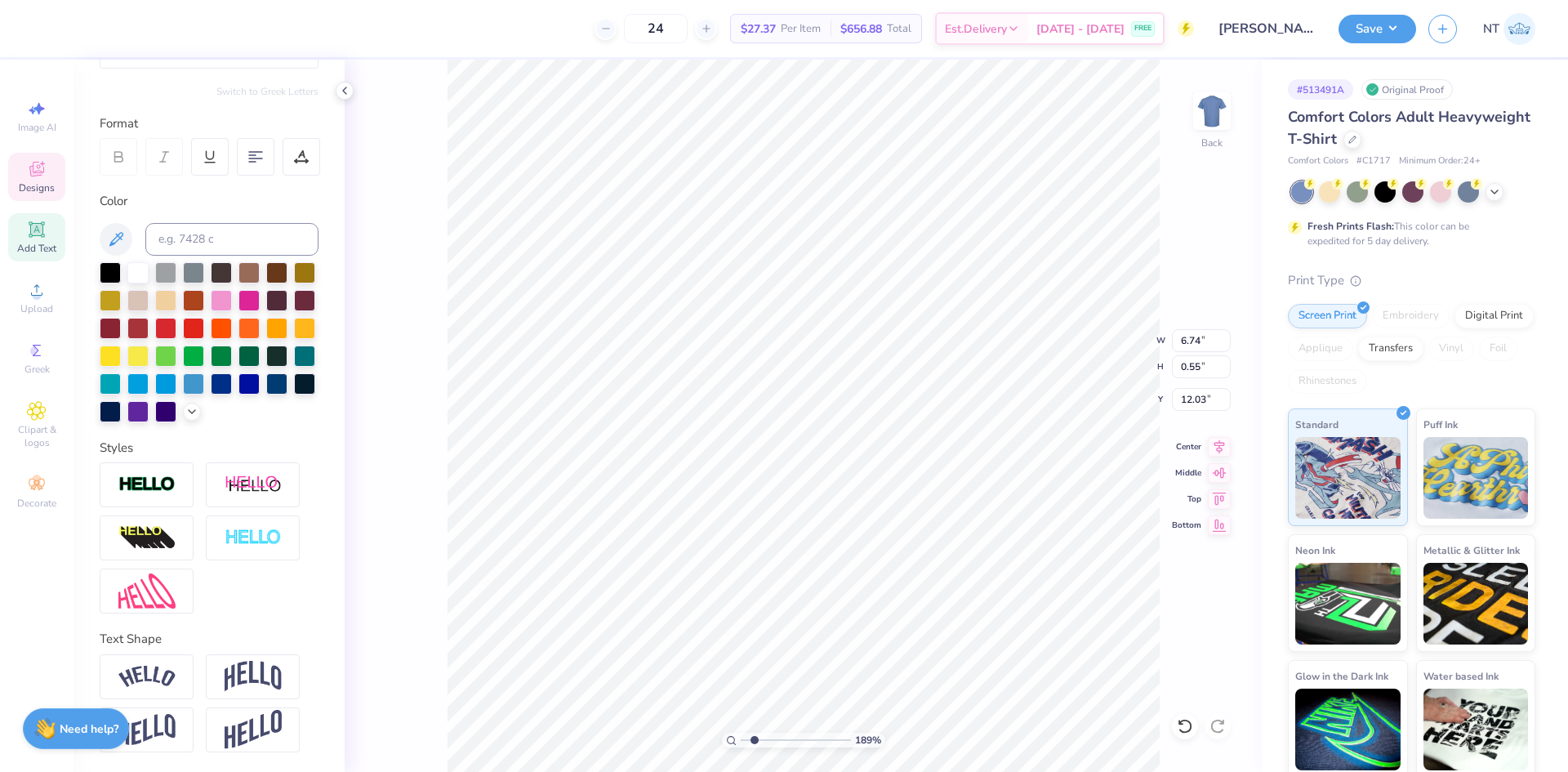
type input "1.88718186350317"
type textarea "Club Swimming '25-'26"
type input "1.88718186350317"
type input "6.78"
type input "0.80"
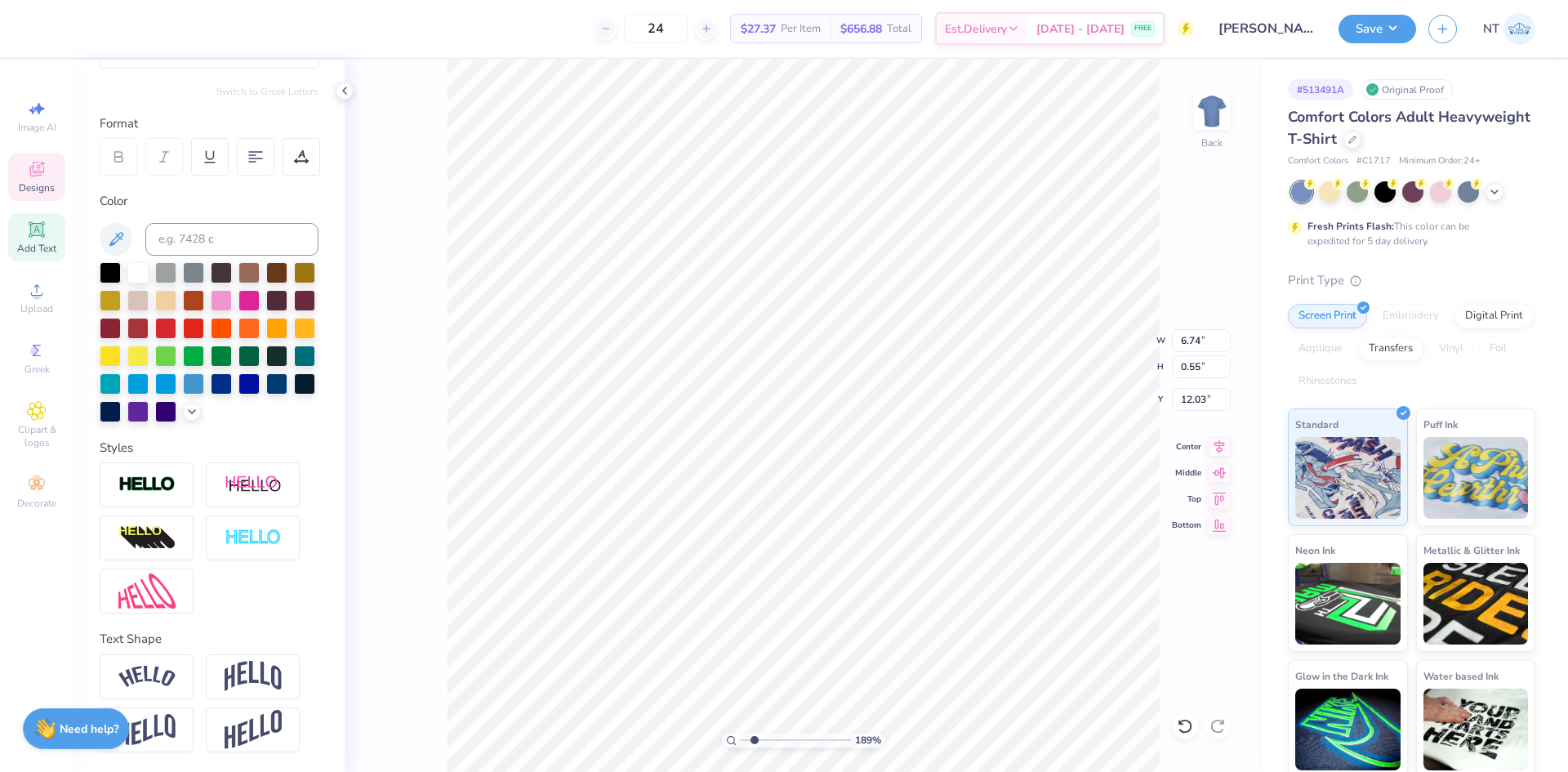
type input "11.89"
type input "1"
click at [61, 314] on div "Upload" at bounding box center [36, 298] width 57 height 48
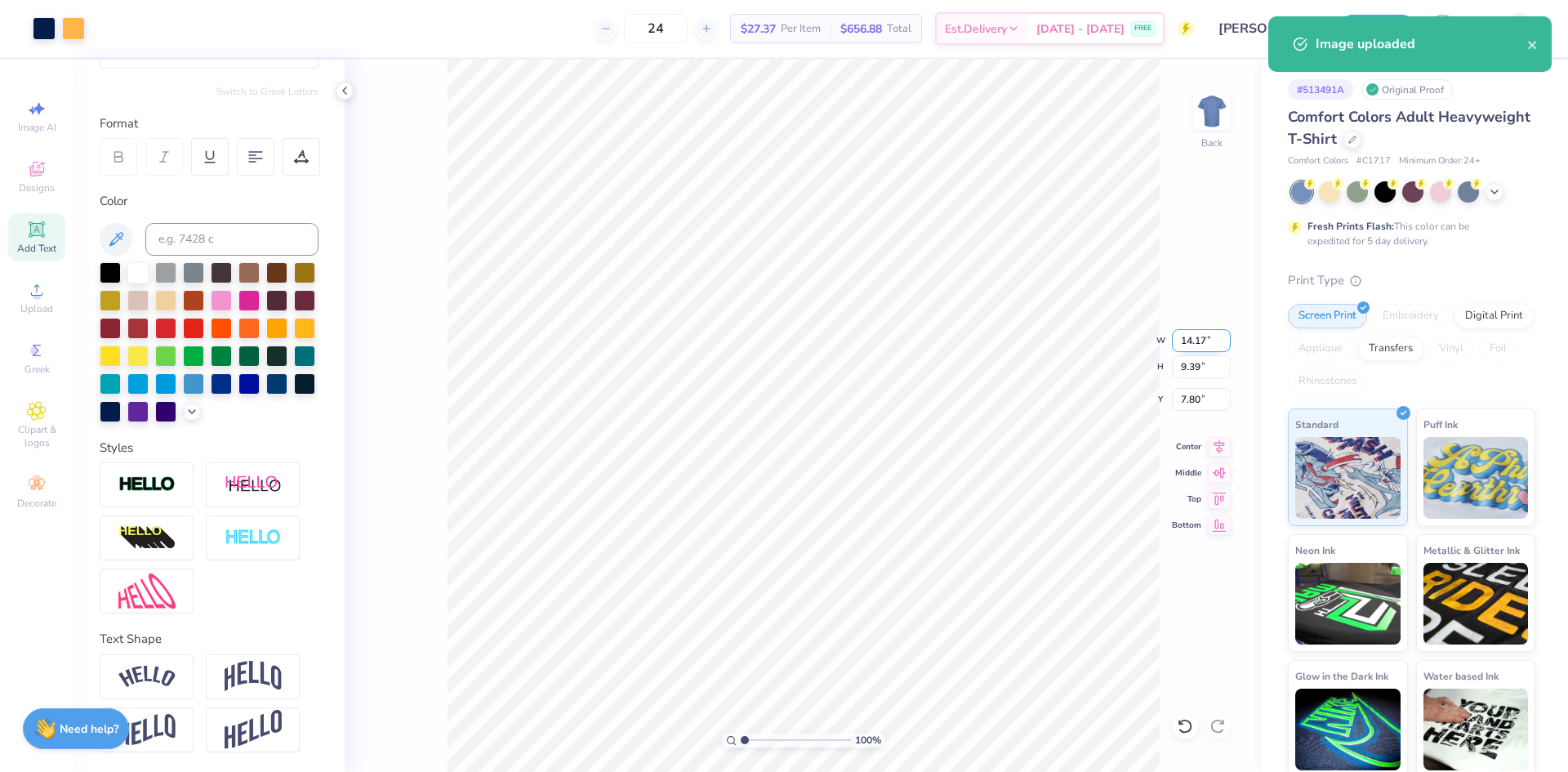
click at [1182, 342] on input "14.17" at bounding box center [1201, 340] width 59 height 23
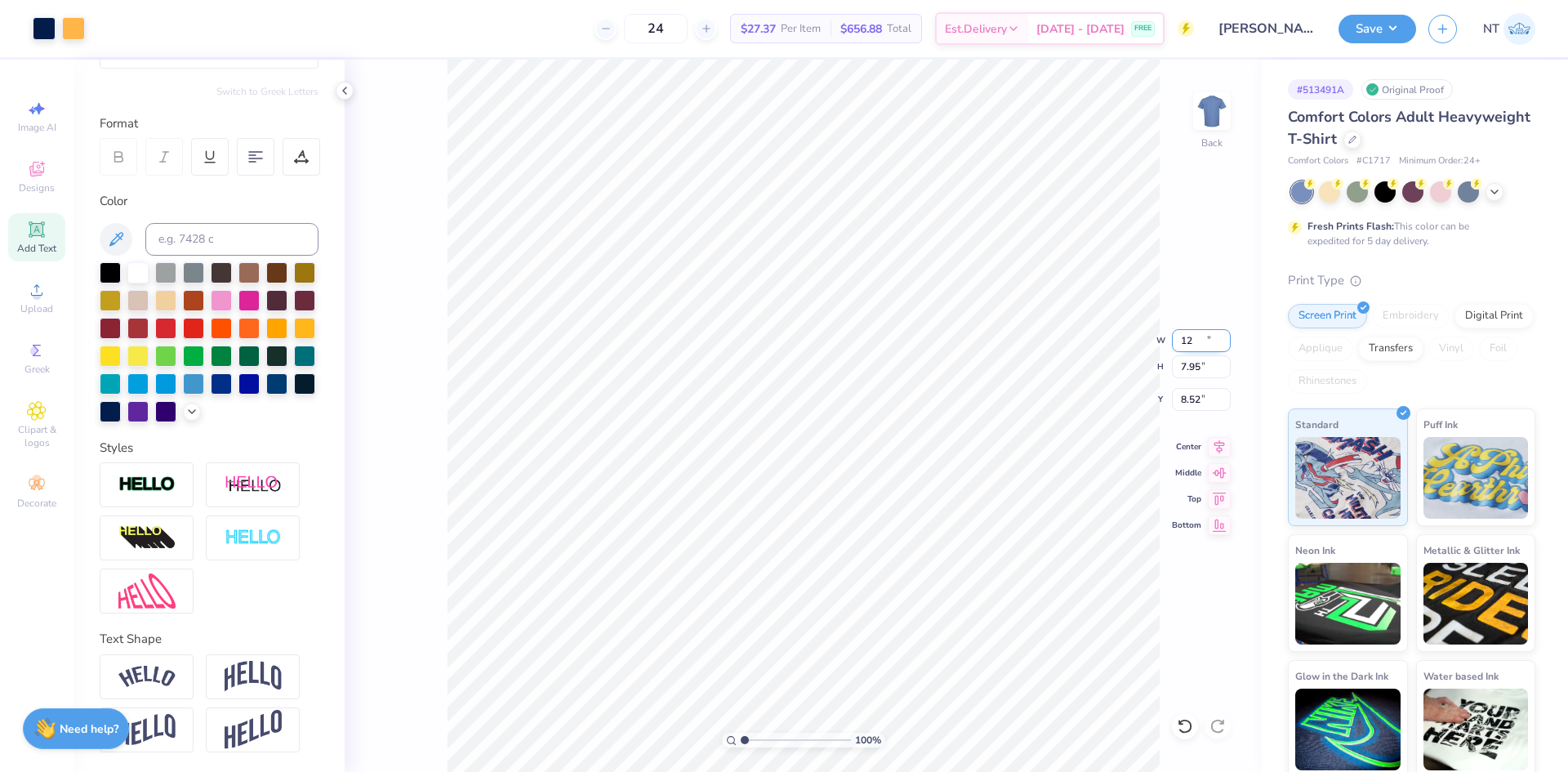
type input "12.00"
type input "7.95"
click at [1183, 402] on input "8.52" at bounding box center [1201, 399] width 59 height 23
type input "3.00"
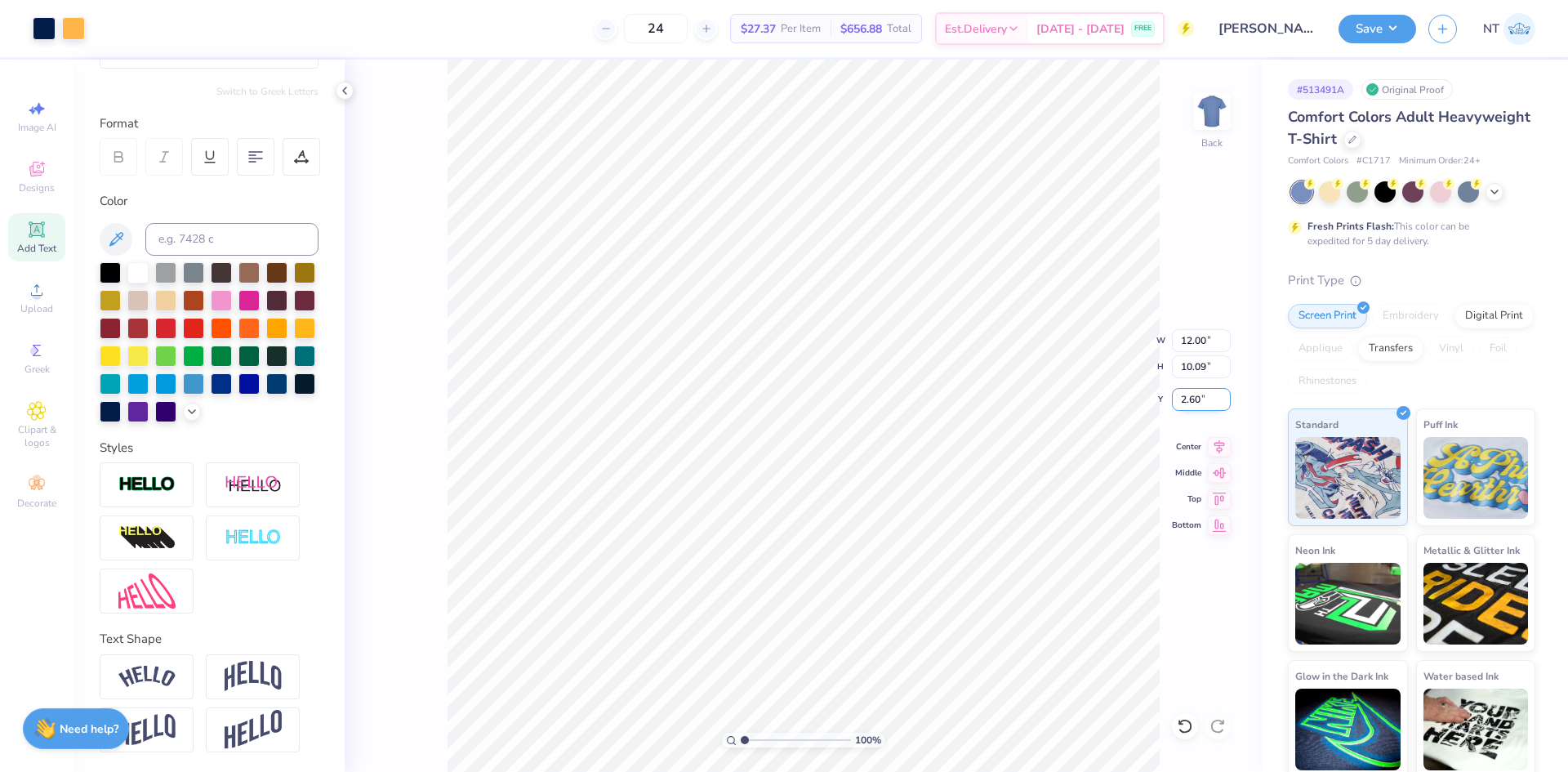
click at [1189, 389] on input "2.60" at bounding box center [1201, 399] width 59 height 23
type input "3.00"
type input "1"
click at [35, 311] on span "Upload" at bounding box center [37, 308] width 33 height 13
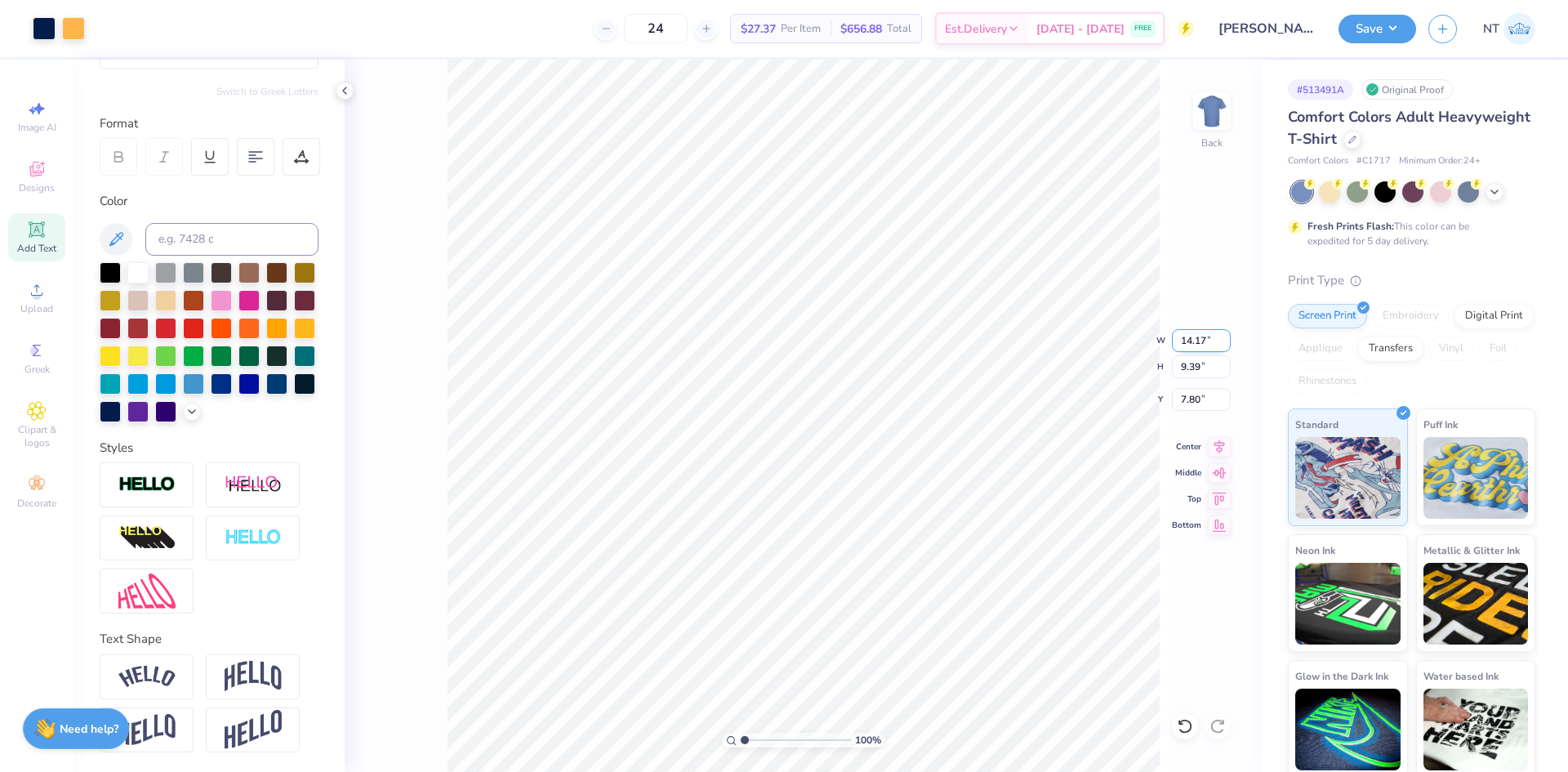
click at [1192, 339] on input "14.17" at bounding box center [1201, 340] width 59 height 23
type input "12.00"
type input "7.95"
type input "8.52"
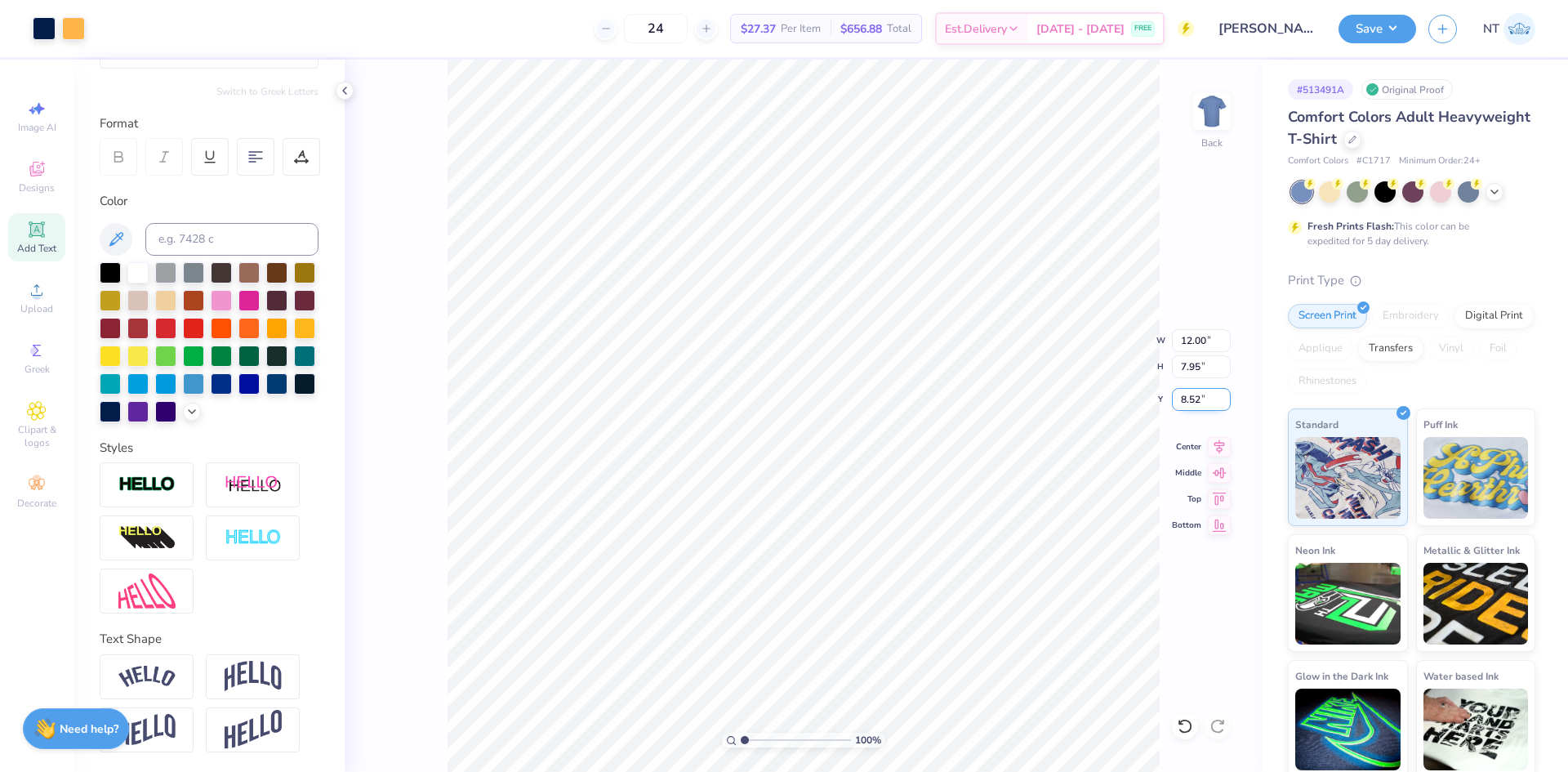
click at [1193, 394] on input "8.52" at bounding box center [1201, 399] width 59 height 23
type input "3.00"
type input "1"
click at [1389, 35] on button "Save" at bounding box center [1377, 26] width 77 height 28
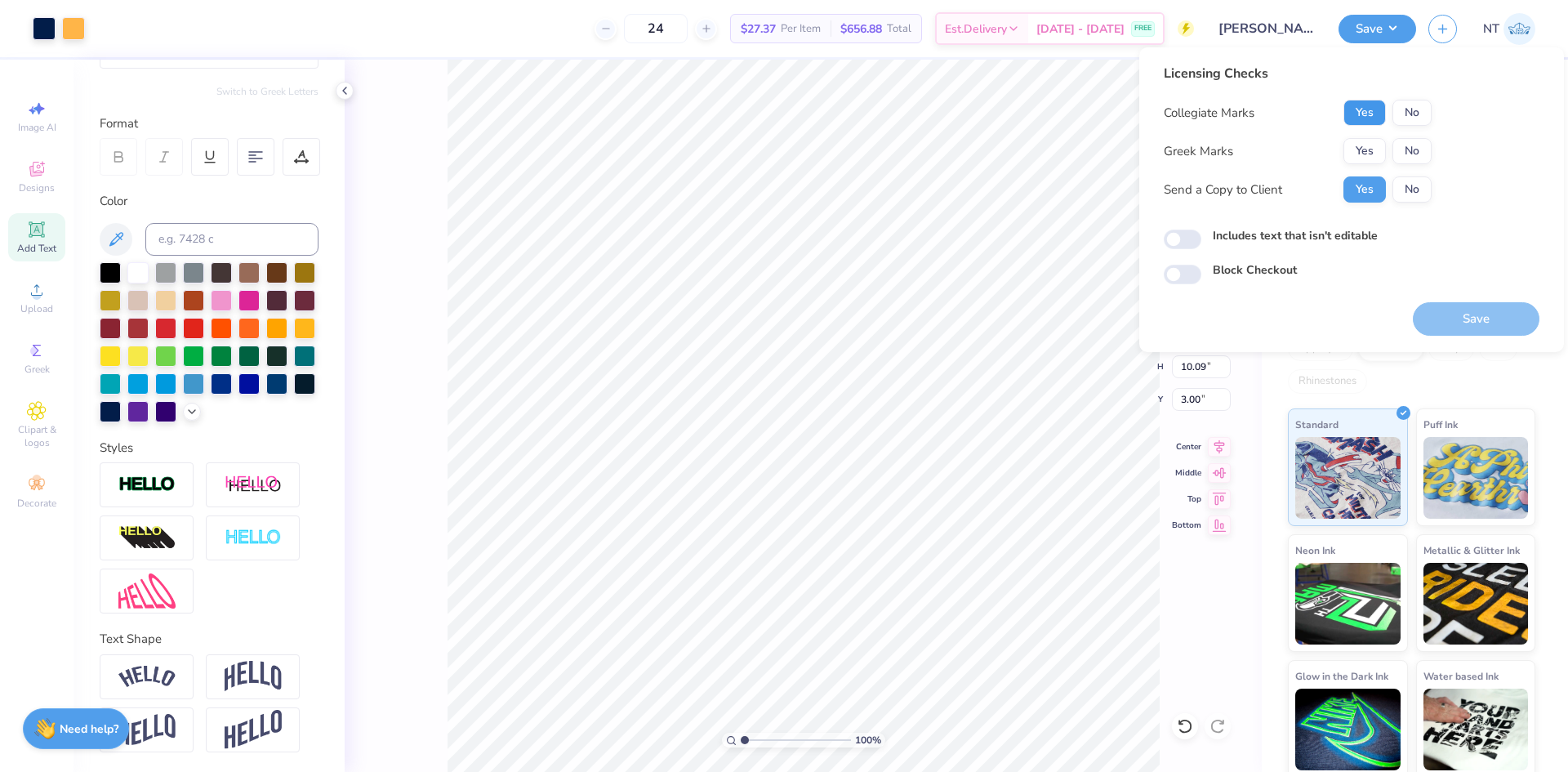
drag, startPoint x: 1365, startPoint y: 105, endPoint x: 1371, endPoint y: 111, distance: 8.5
click at [1371, 111] on button "Yes" at bounding box center [1364, 113] width 42 height 26
click at [1409, 148] on button "No" at bounding box center [1412, 151] width 40 height 26
click at [1487, 327] on button "Save" at bounding box center [1475, 319] width 127 height 34
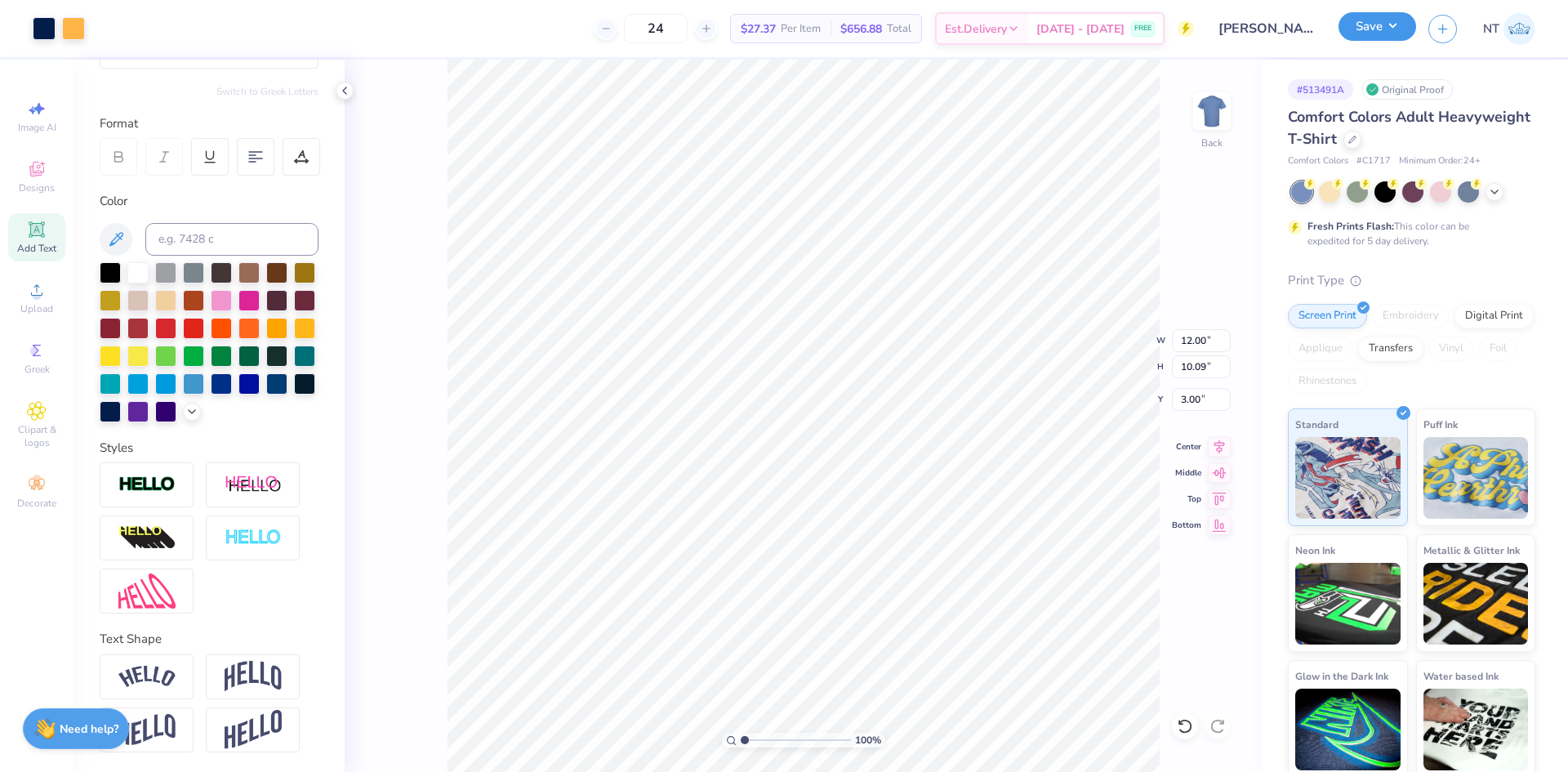
click at [1397, 29] on button "Save" at bounding box center [1377, 26] width 77 height 28
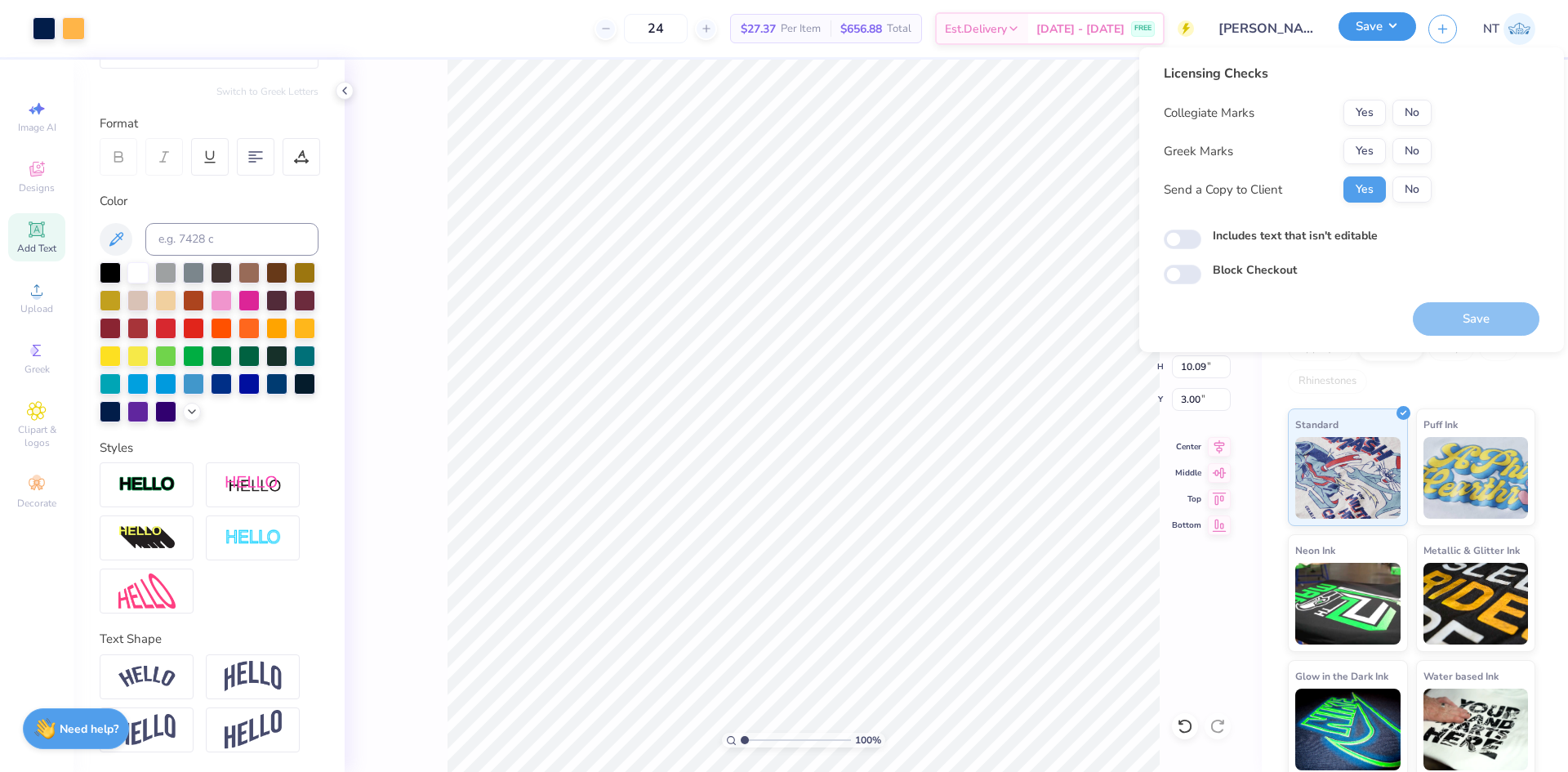
click at [1397, 29] on button "Save" at bounding box center [1377, 26] width 77 height 28
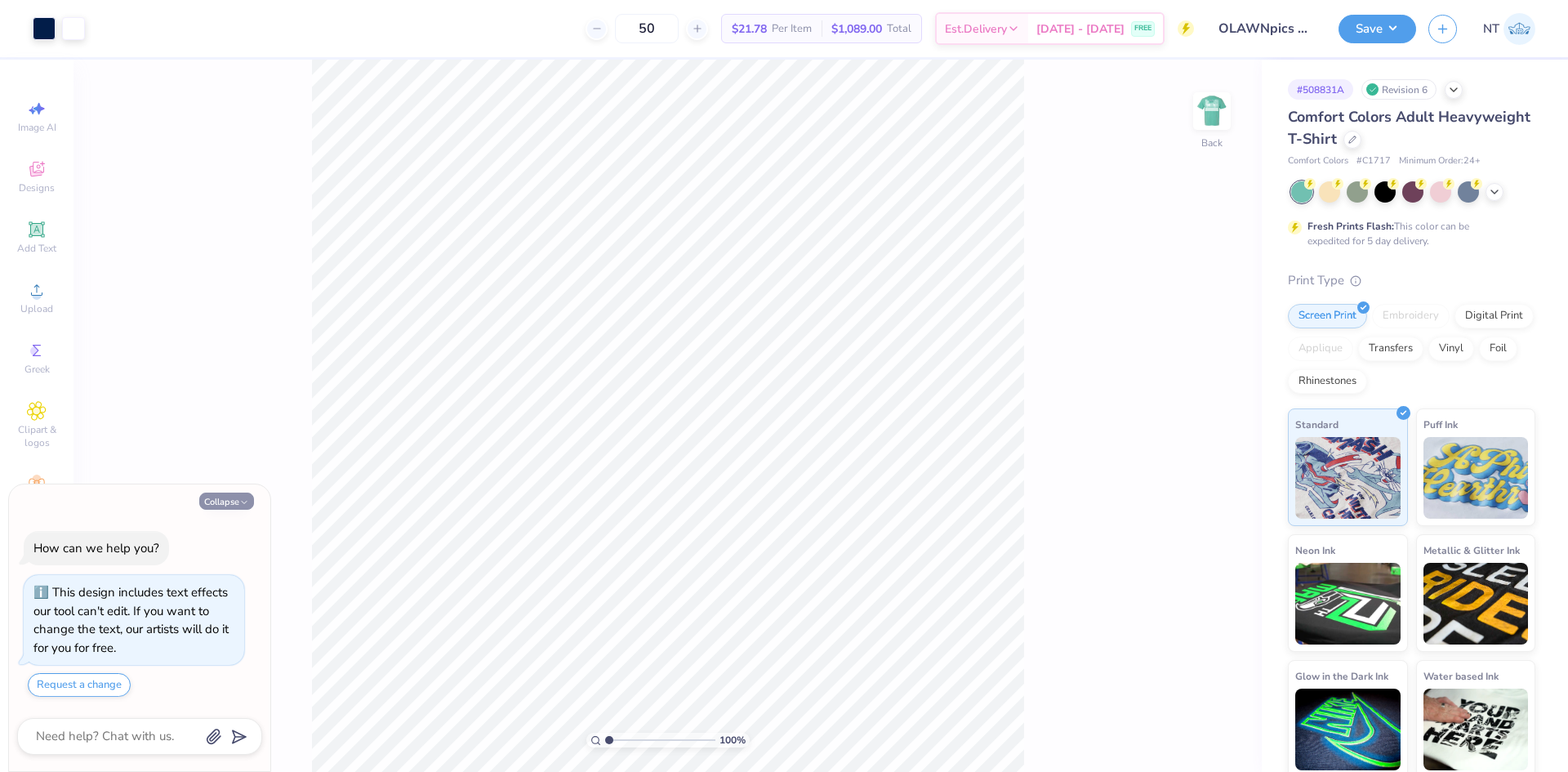
click at [248, 501] on icon "button" at bounding box center [244, 501] width 9 height 9
type textarea "x"
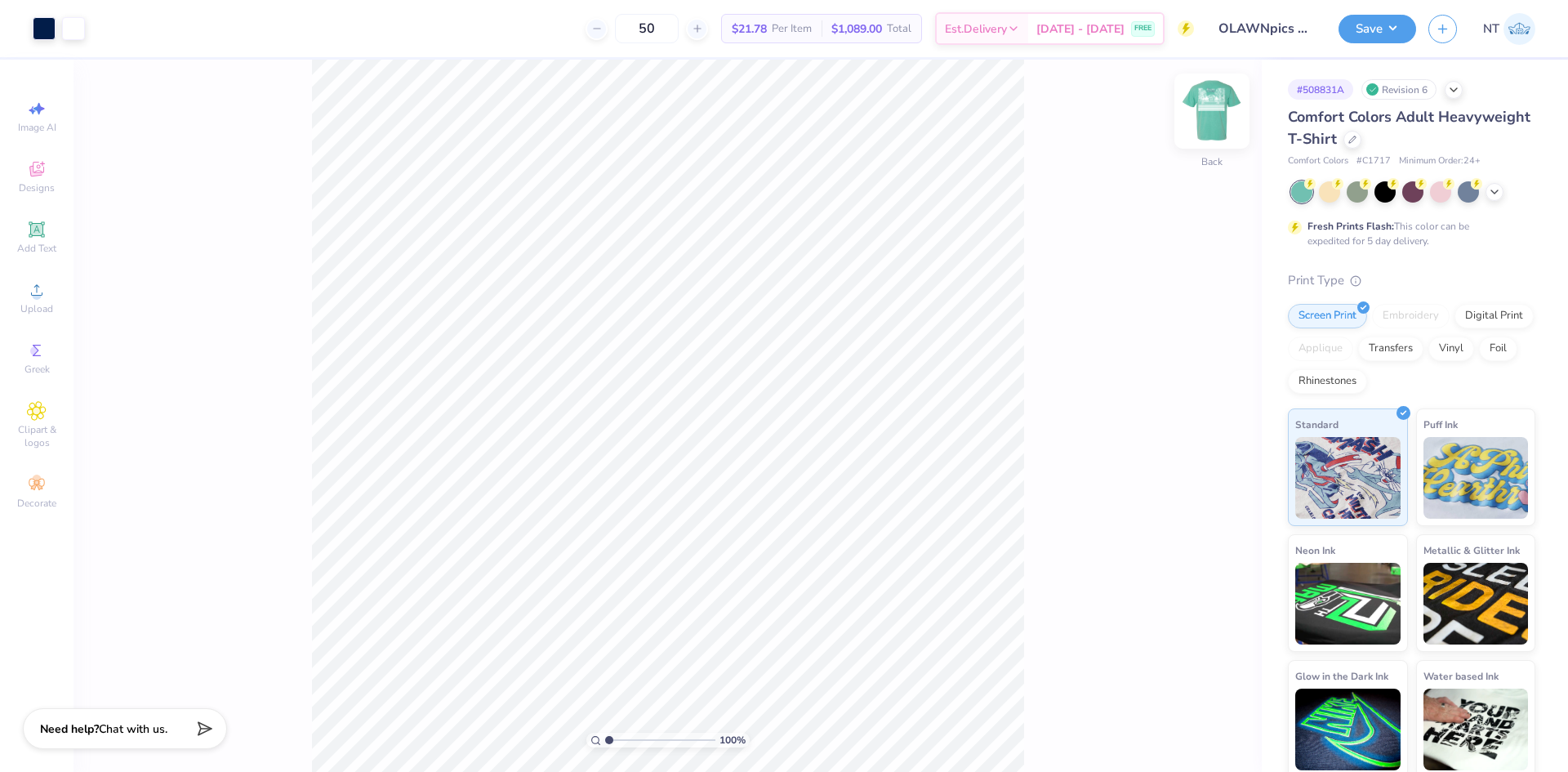
click at [1218, 120] on img at bounding box center [1212, 111] width 65 height 65
type input "7.72"
